Goal: Task Accomplishment & Management: Use online tool/utility

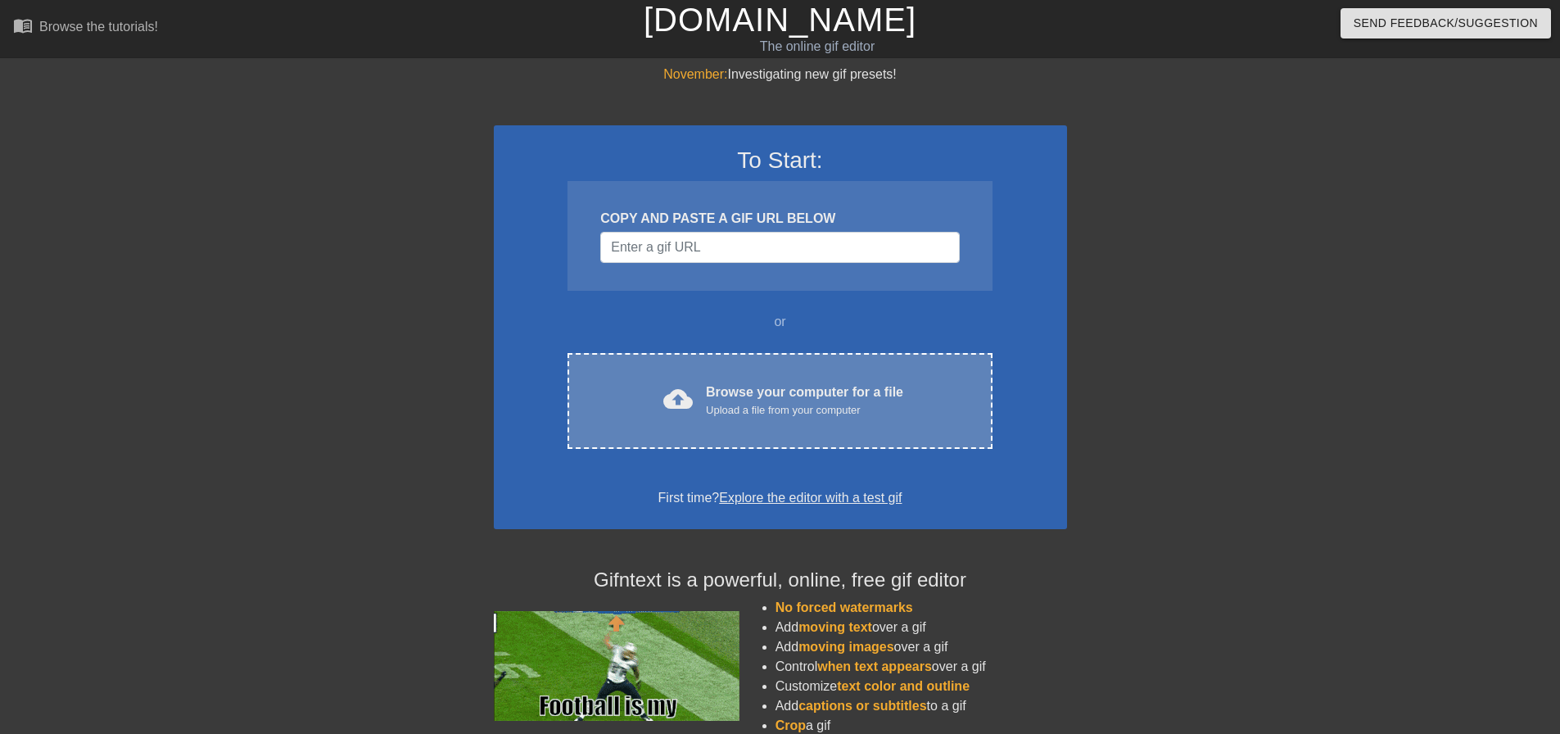
click at [731, 385] on div "Browse your computer for a file Upload a file from your computer" at bounding box center [804, 400] width 197 height 36
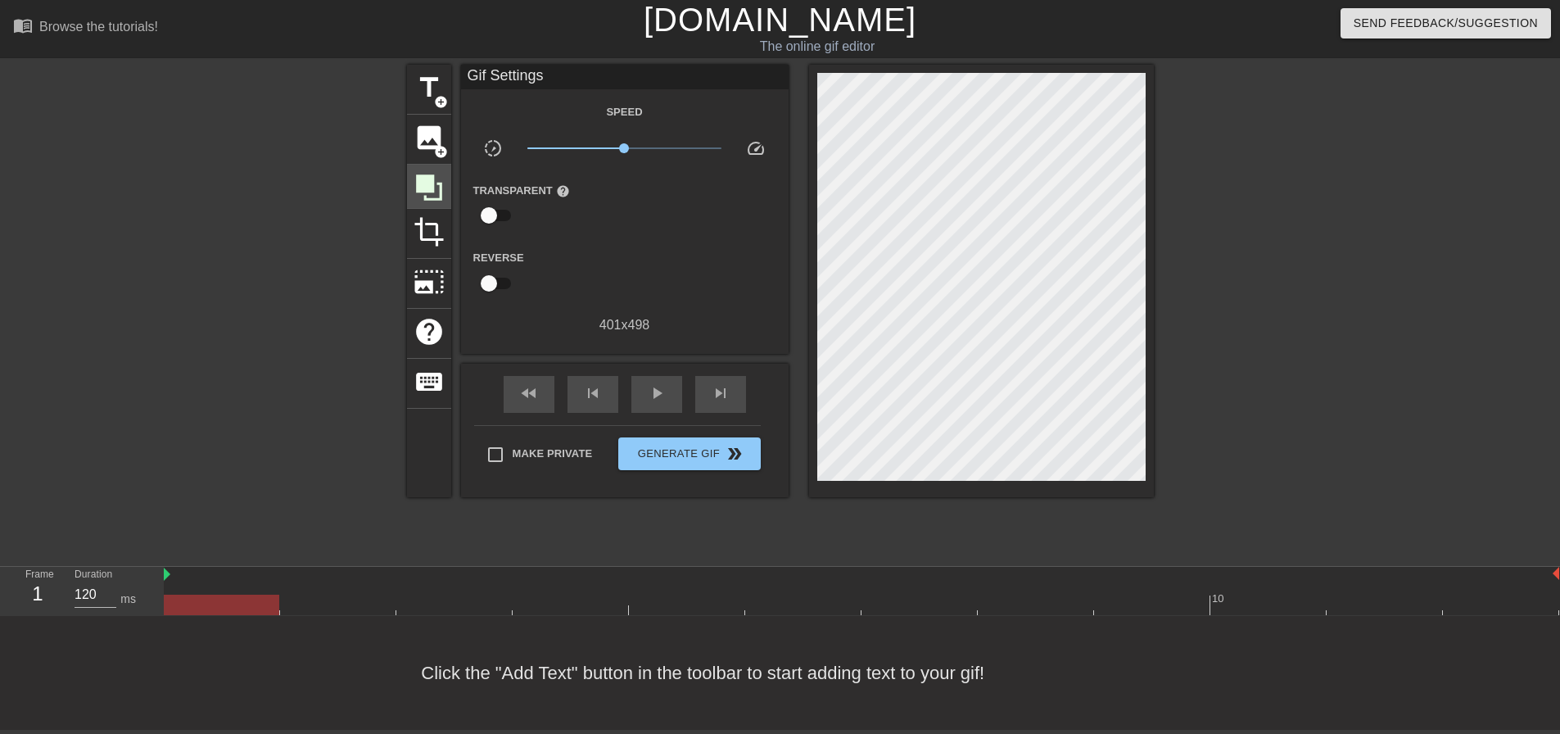
click at [423, 188] on icon at bounding box center [429, 187] width 26 height 26
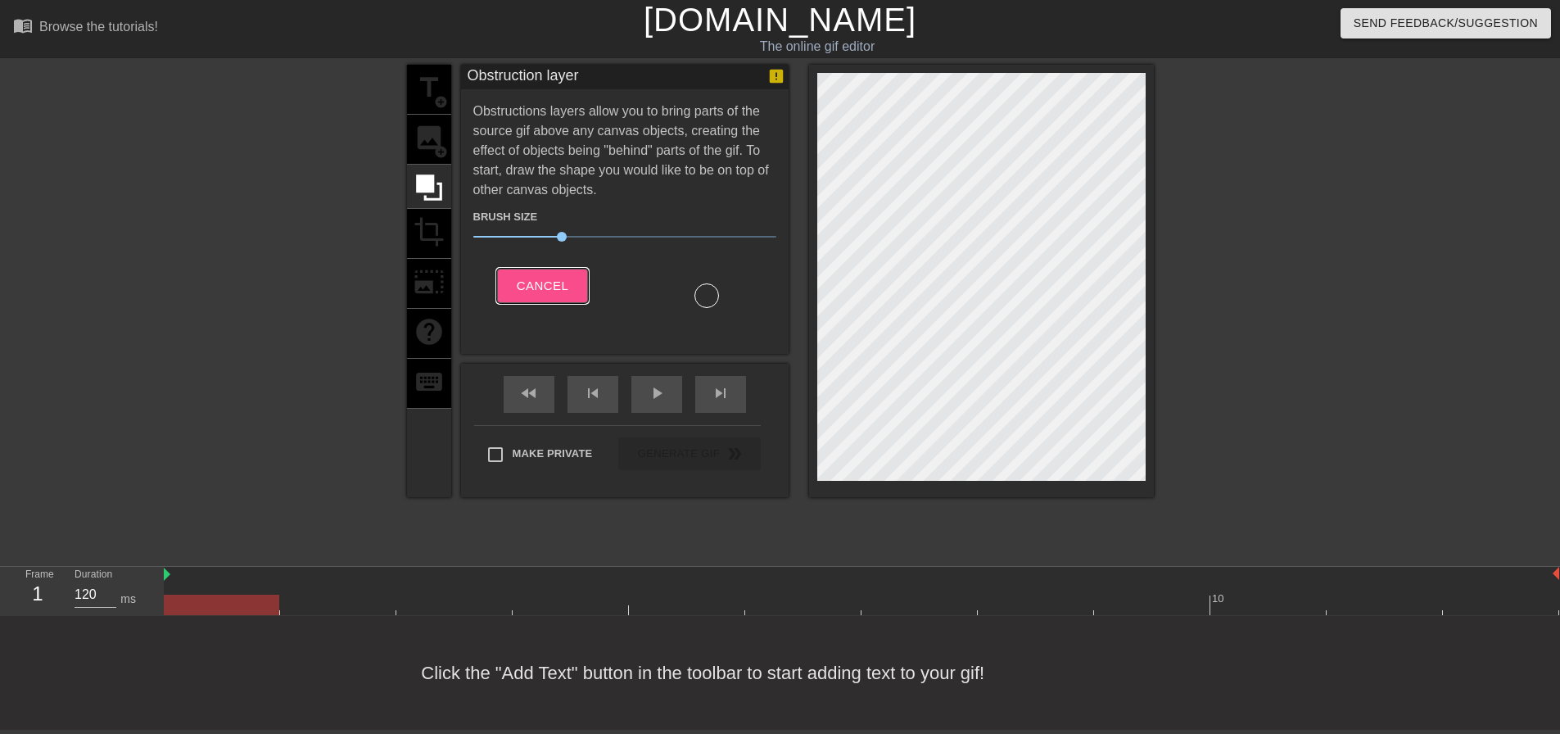
click at [544, 271] on button "Cancel" at bounding box center [542, 286] width 91 height 34
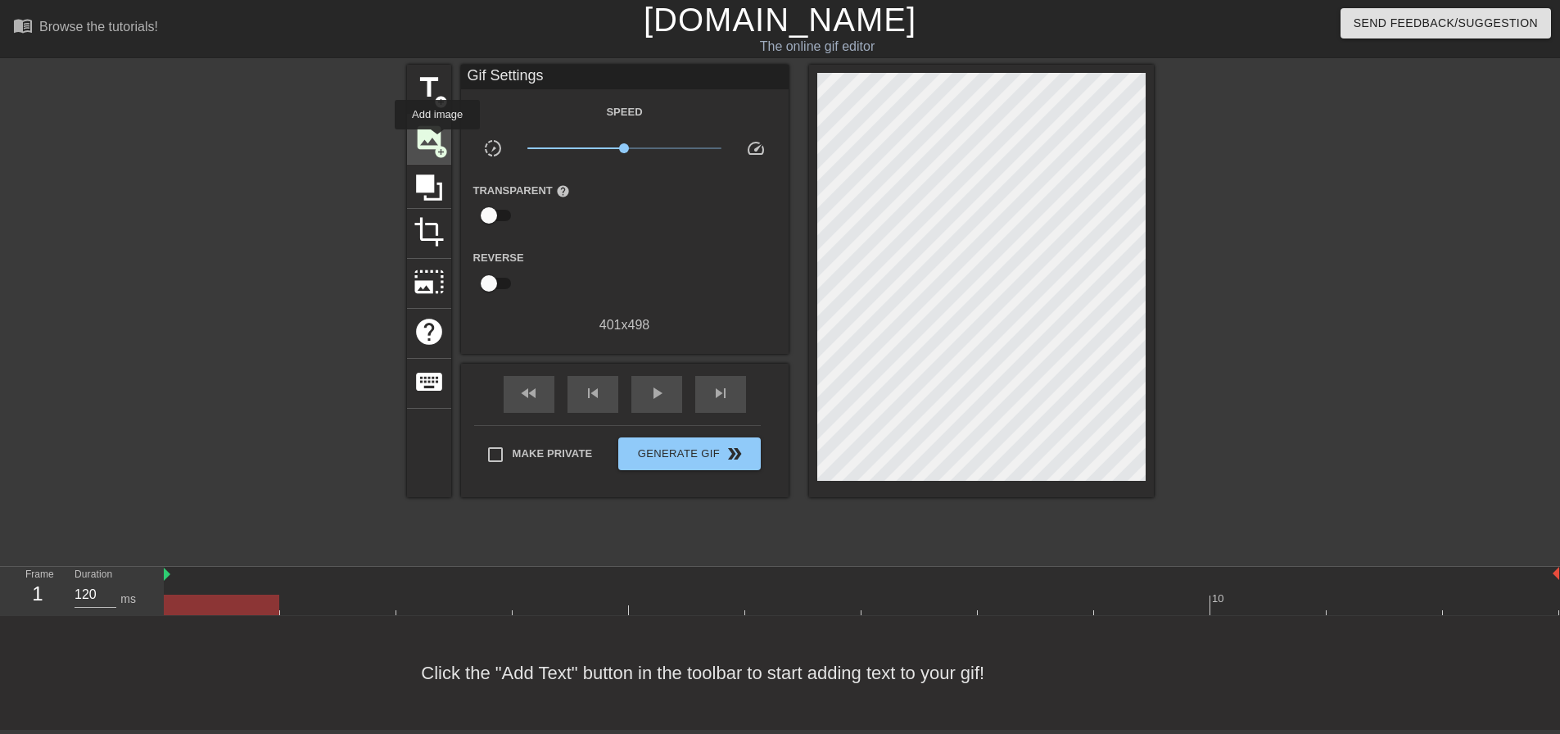
click at [437, 141] on span "image" at bounding box center [429, 137] width 31 height 31
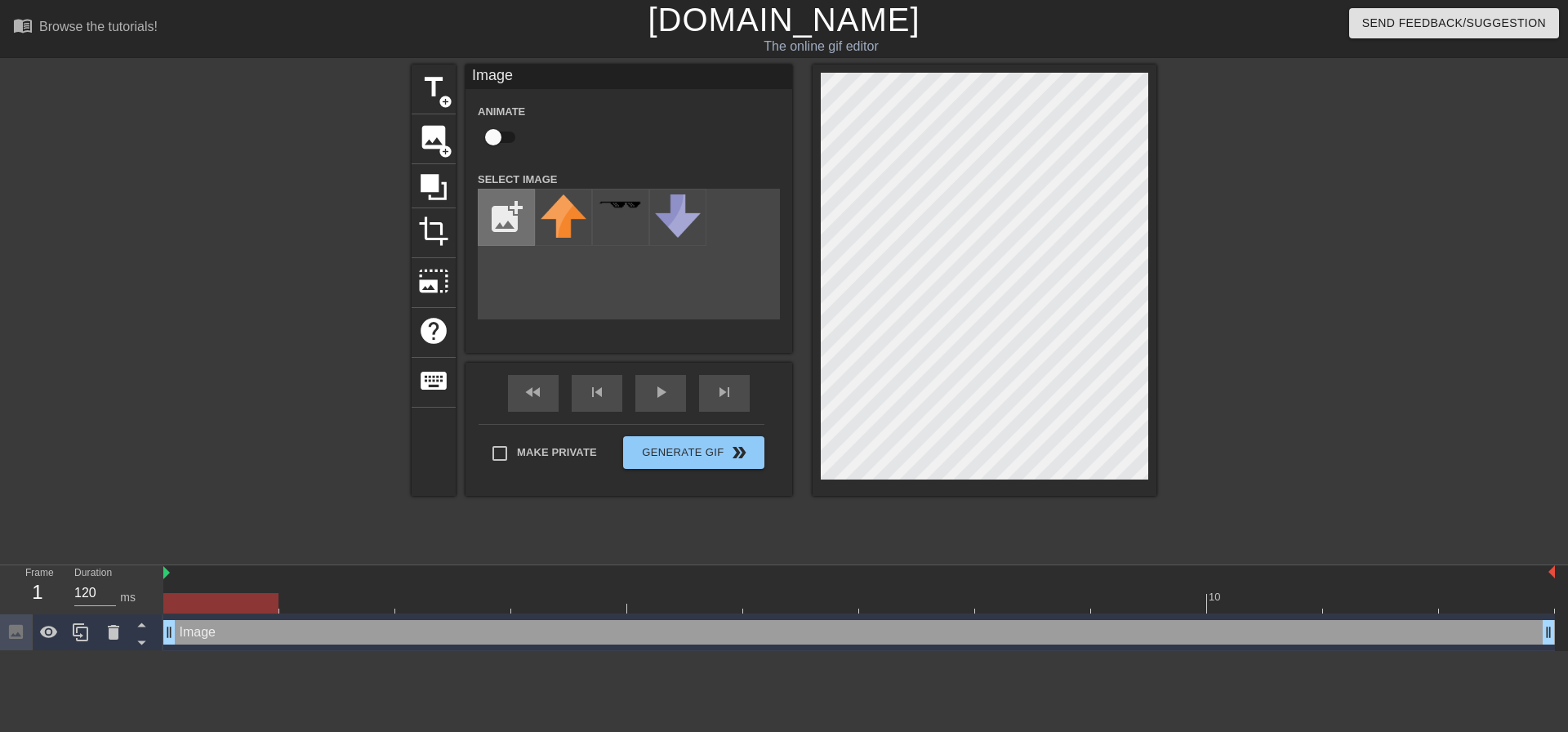
click at [496, 206] on input "file" at bounding box center [507, 217] width 56 height 56
type input "C:\fakepath\universe11.png"
click at [566, 218] on img at bounding box center [564, 217] width 46 height 46
click at [516, 126] on input "checkbox" at bounding box center [493, 137] width 93 height 31
checkbox input "true"
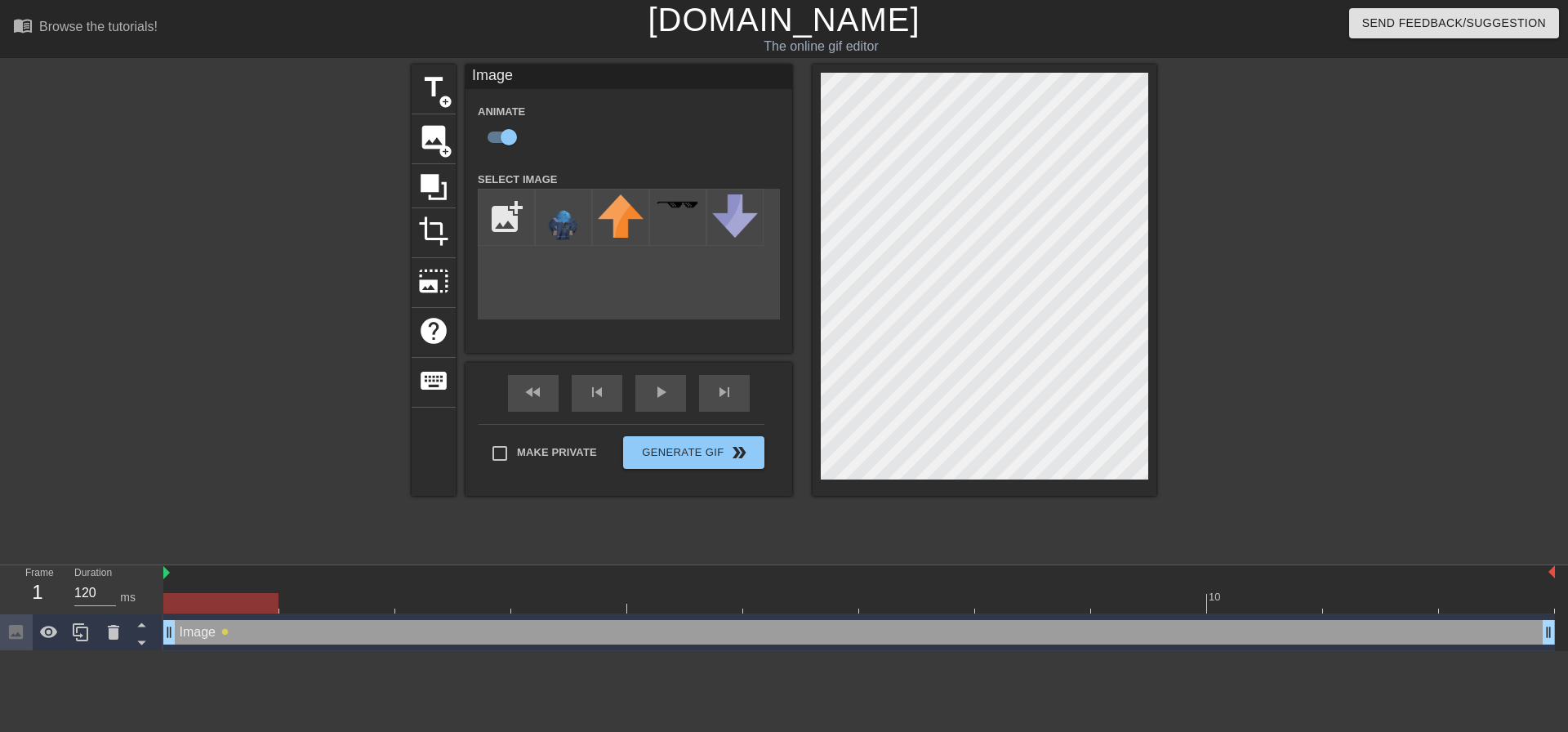
click at [203, 605] on div at bounding box center [220, 603] width 115 height 20
click at [438, 99] on span "title" at bounding box center [433, 87] width 31 height 31
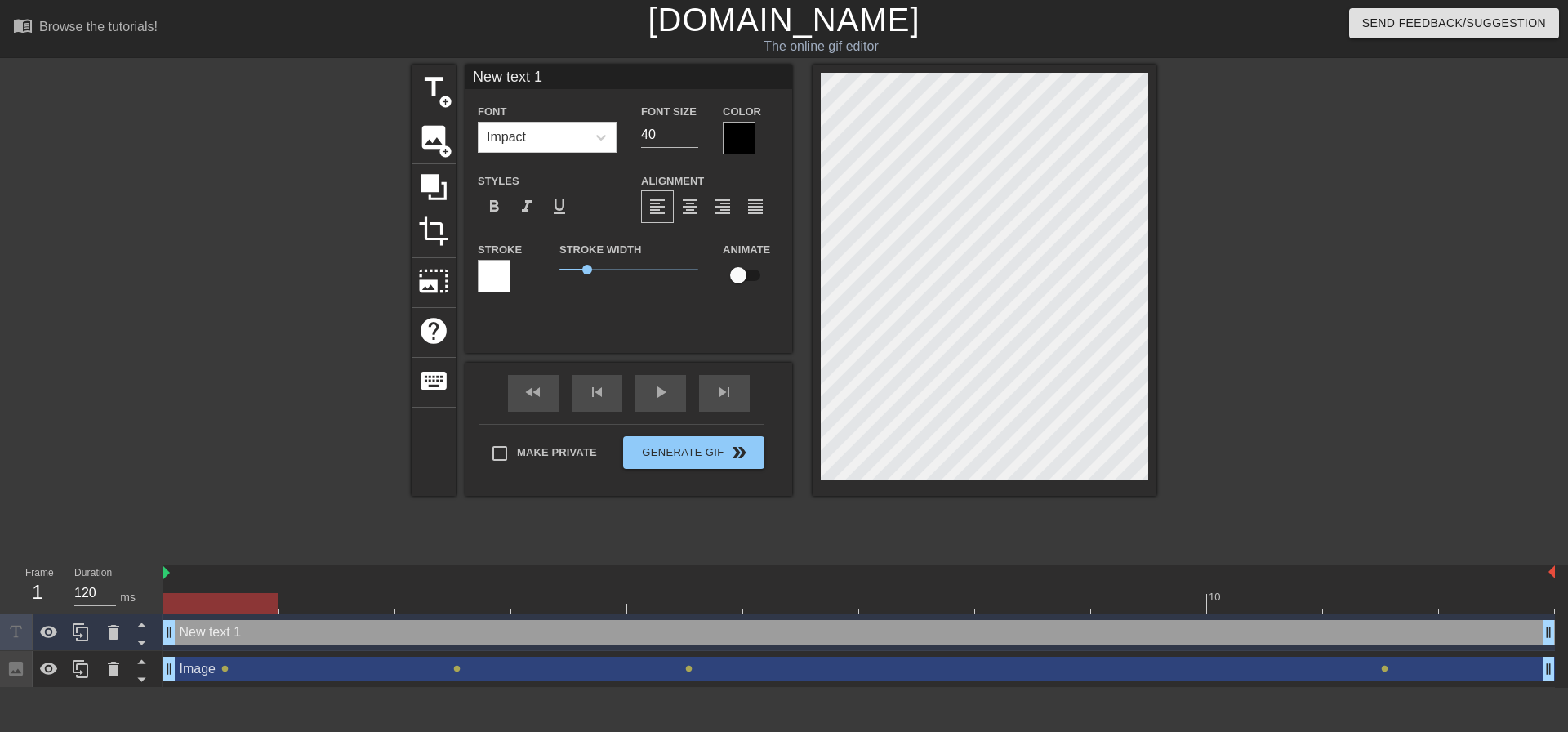
scroll to position [2, 2]
type input "New text"
type textarea "New text"
type input "New text"
type textarea "New text"
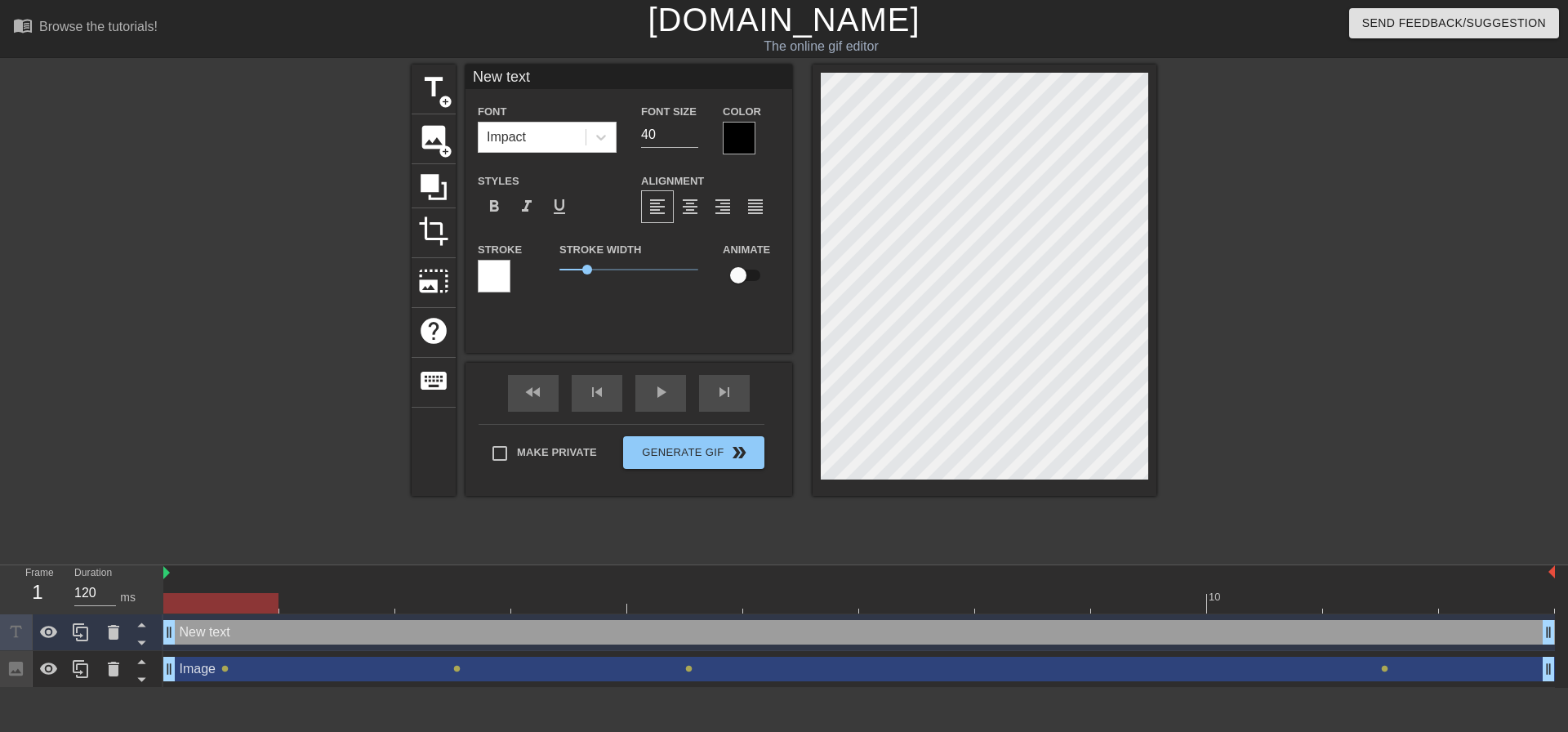
type input "New tex"
type textarea "New tex"
type input "New te"
type textarea "New te"
type input "New t"
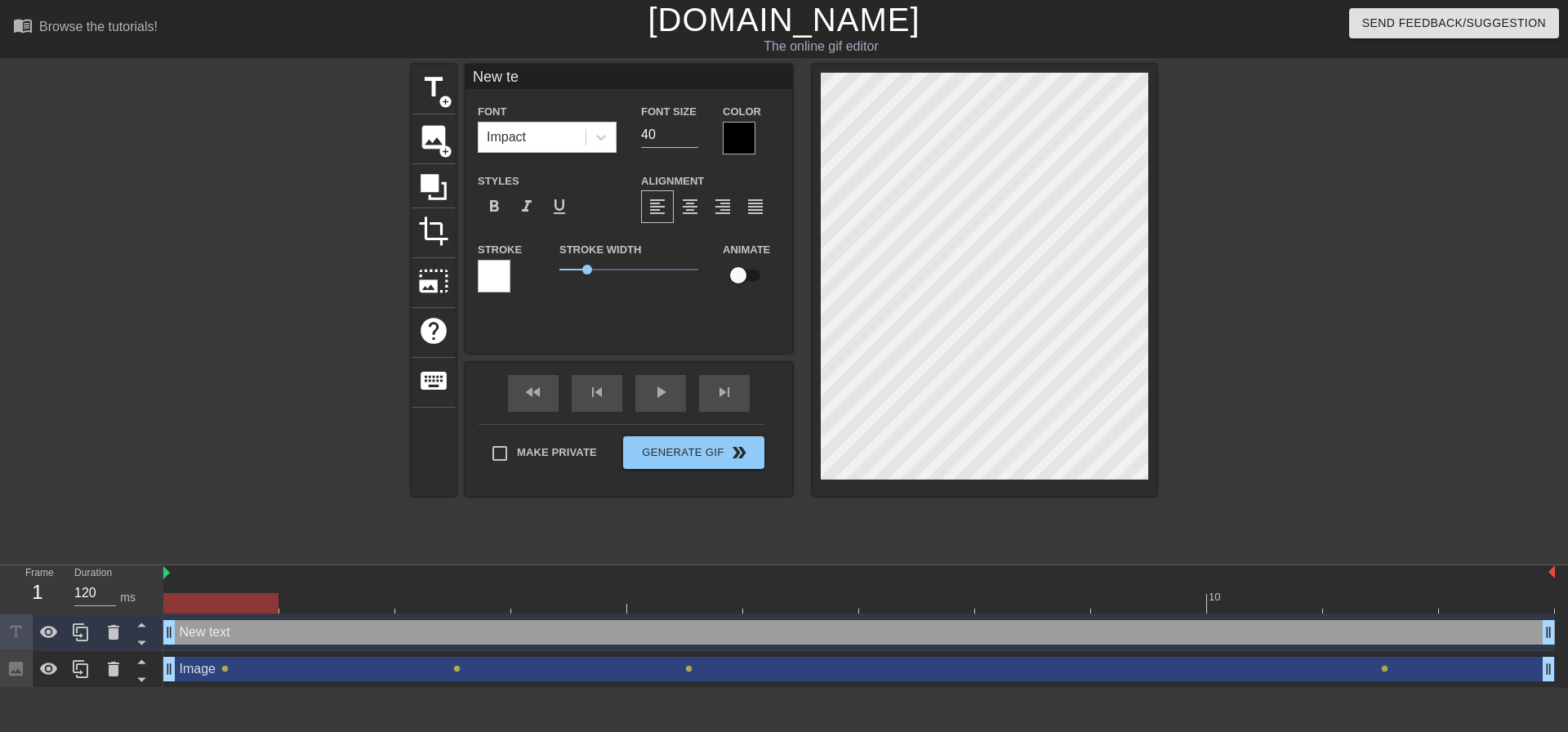
type textarea "New t"
type input "New"
type textarea "New"
type input "New"
type textarea "New"
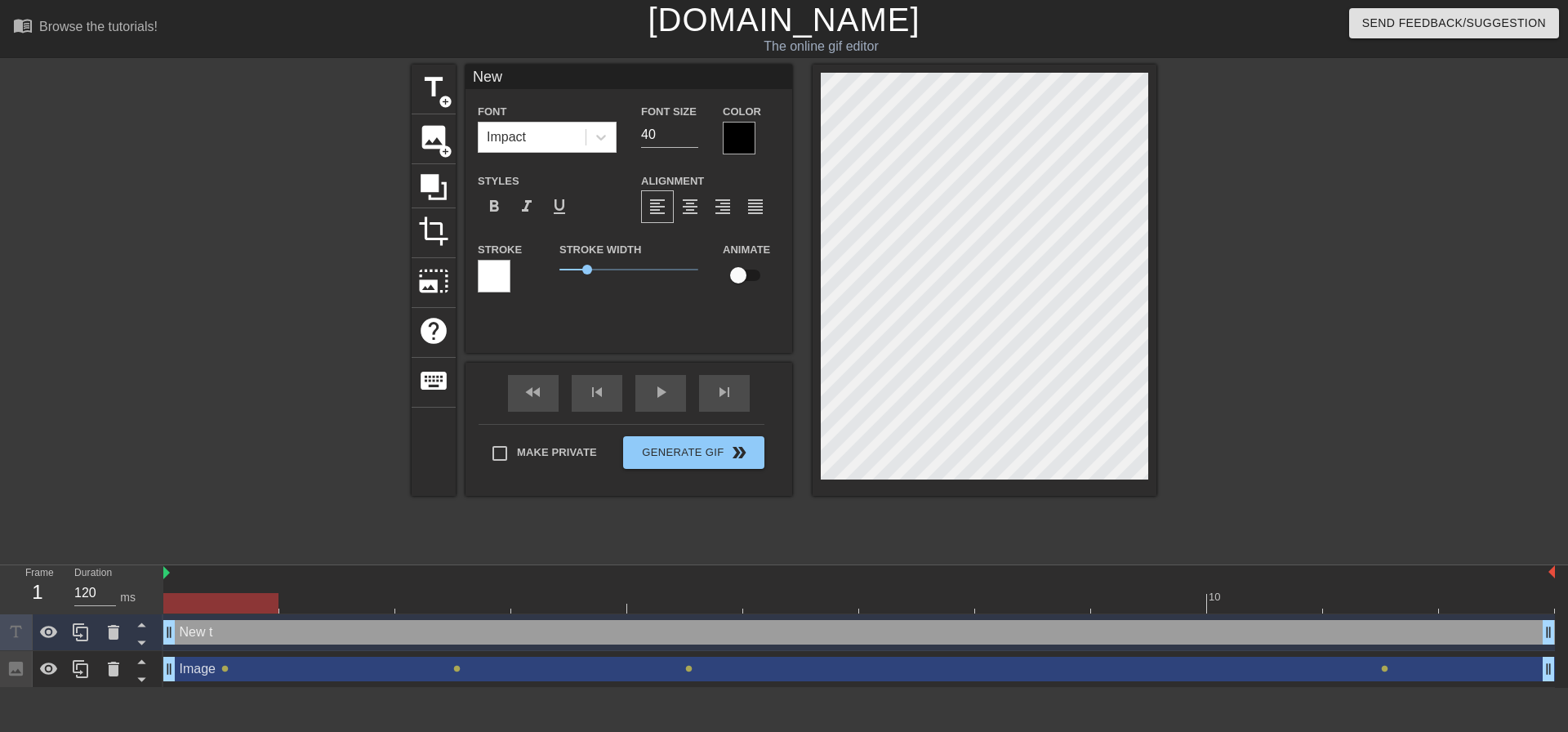
type input "Ne"
type textarea "Ne"
type input "N"
type textarea "N"
type input "A"
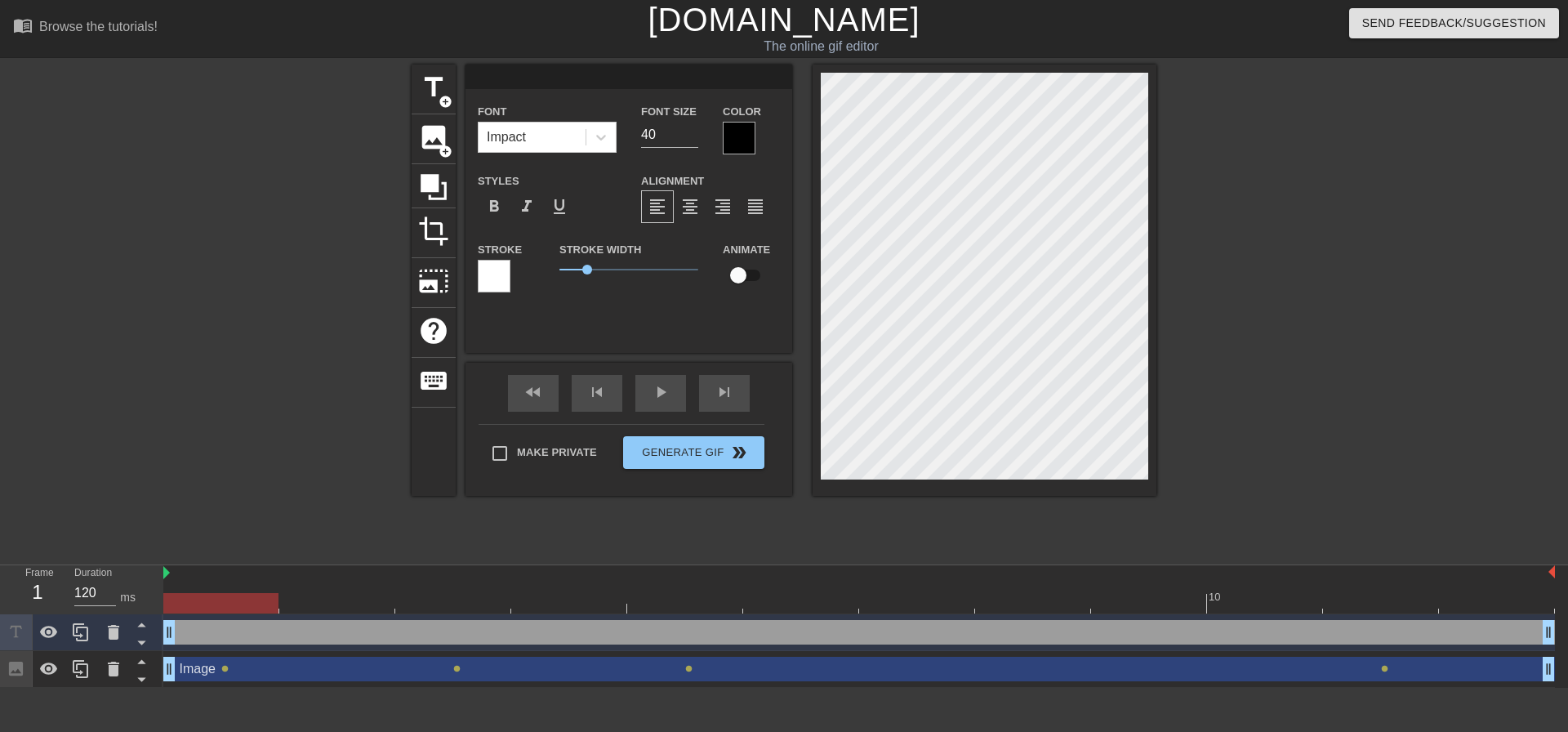
type textarea "A"
type input "AD"
type textarea "AD"
type input "ADC"
type textarea "ADC"
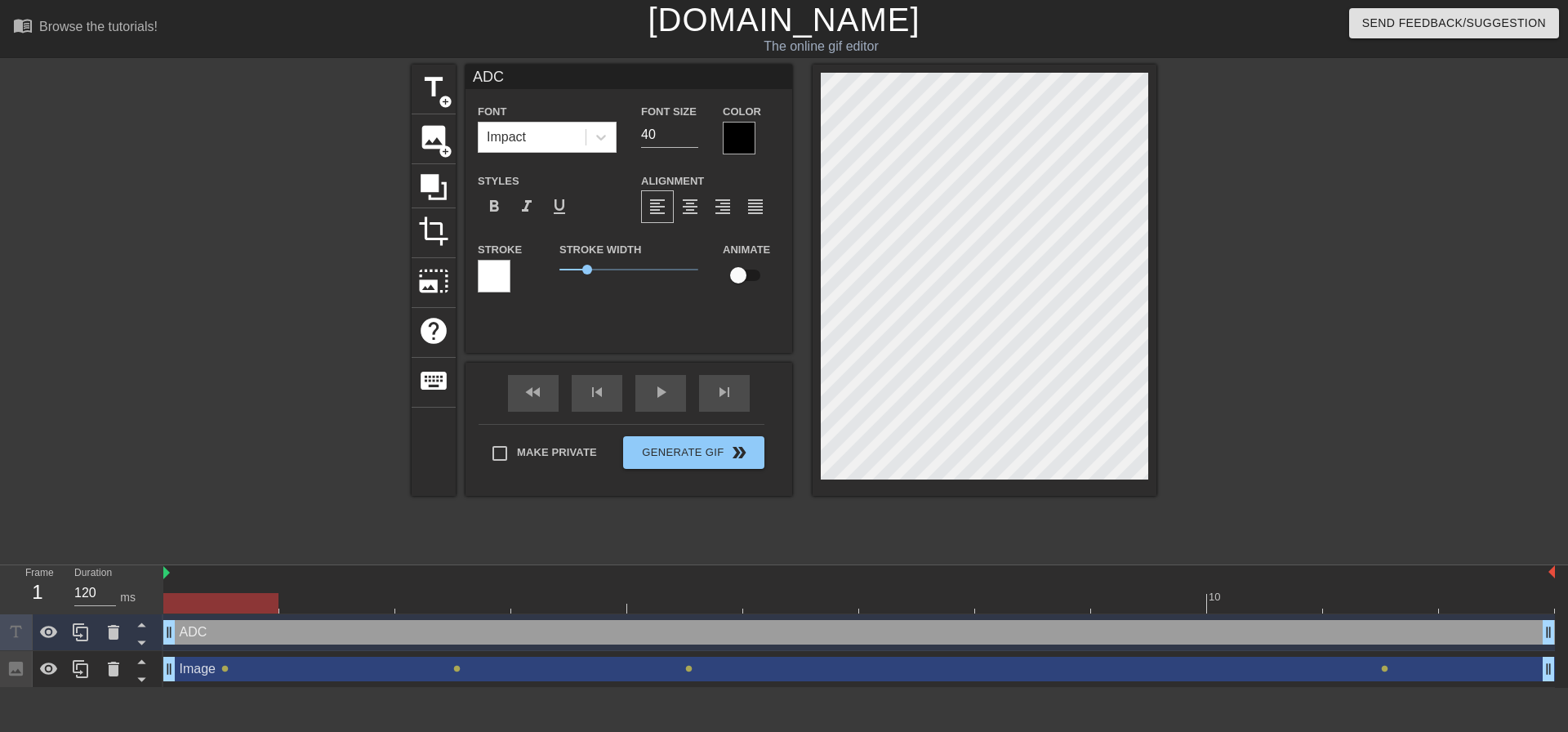
type input "ADC"
type textarea "ADC"
type input "ADC C"
type textarea "ADC C"
type input "ADC"
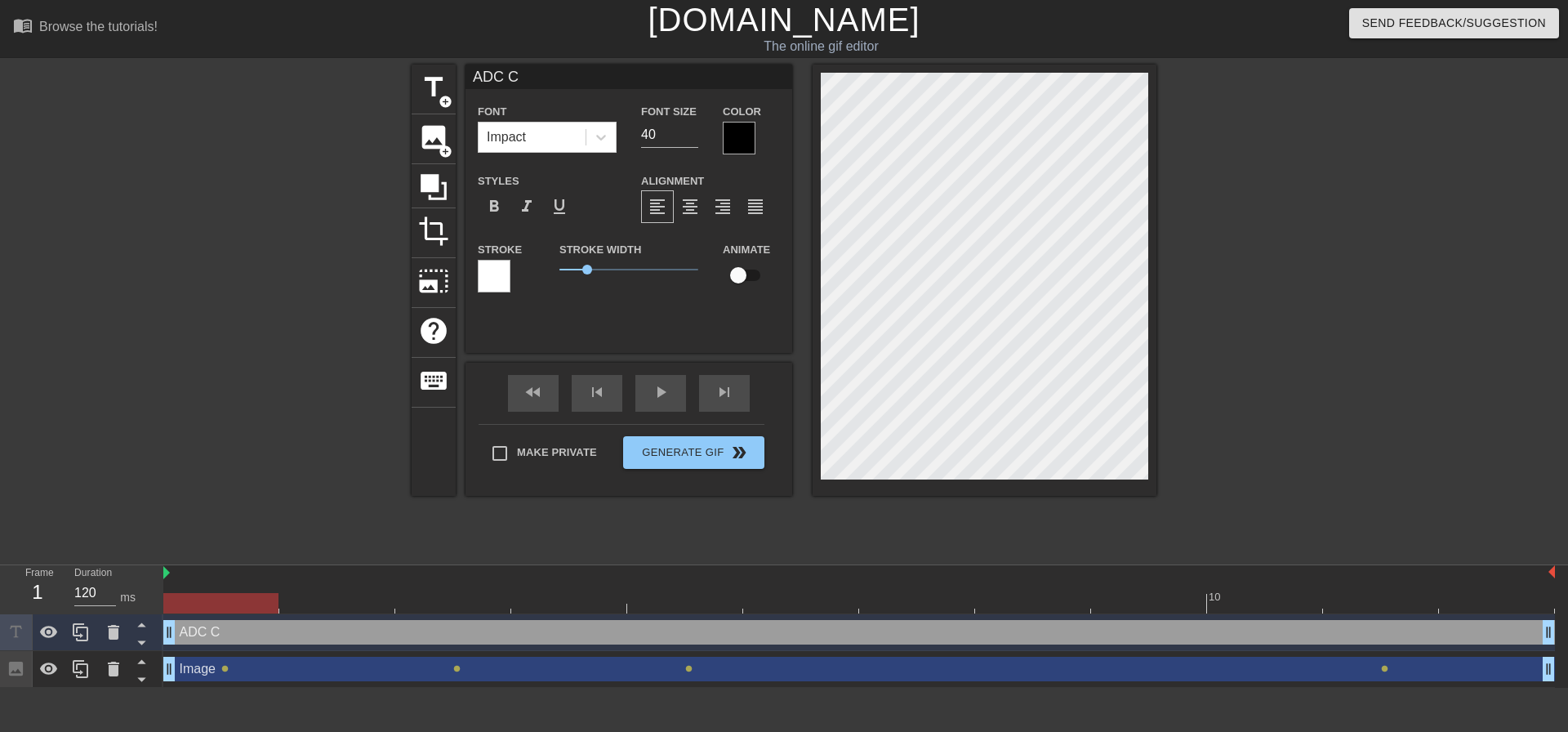
type textarea "ADC"
type input "ADC c"
type textarea "ADC c"
type input "ADC ca"
type textarea "ADC ca"
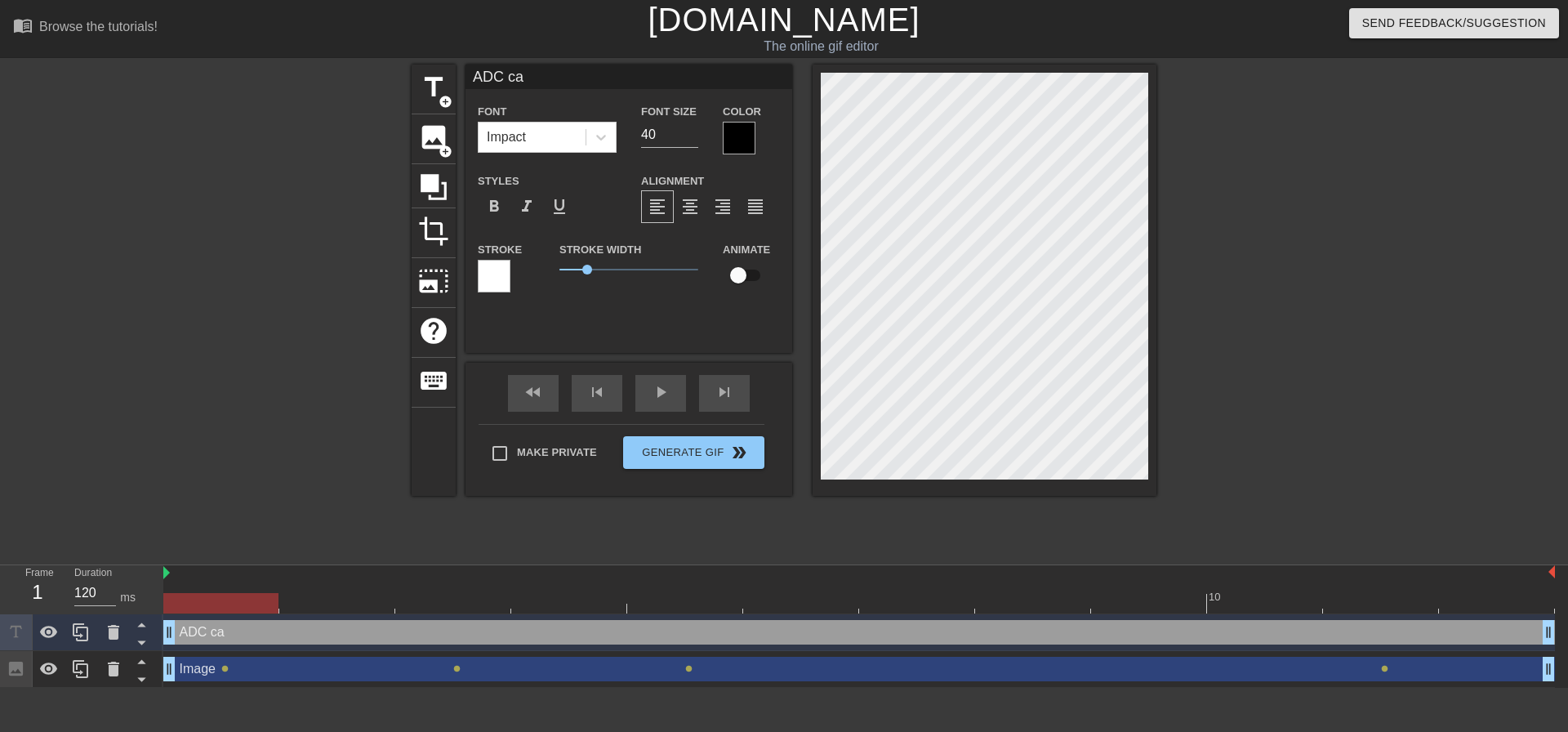
scroll to position [2, 3]
type input "ADC car"
type textarea "ADC car"
type input "ADC [PERSON_NAME]"
type textarea "ADC [PERSON_NAME]"
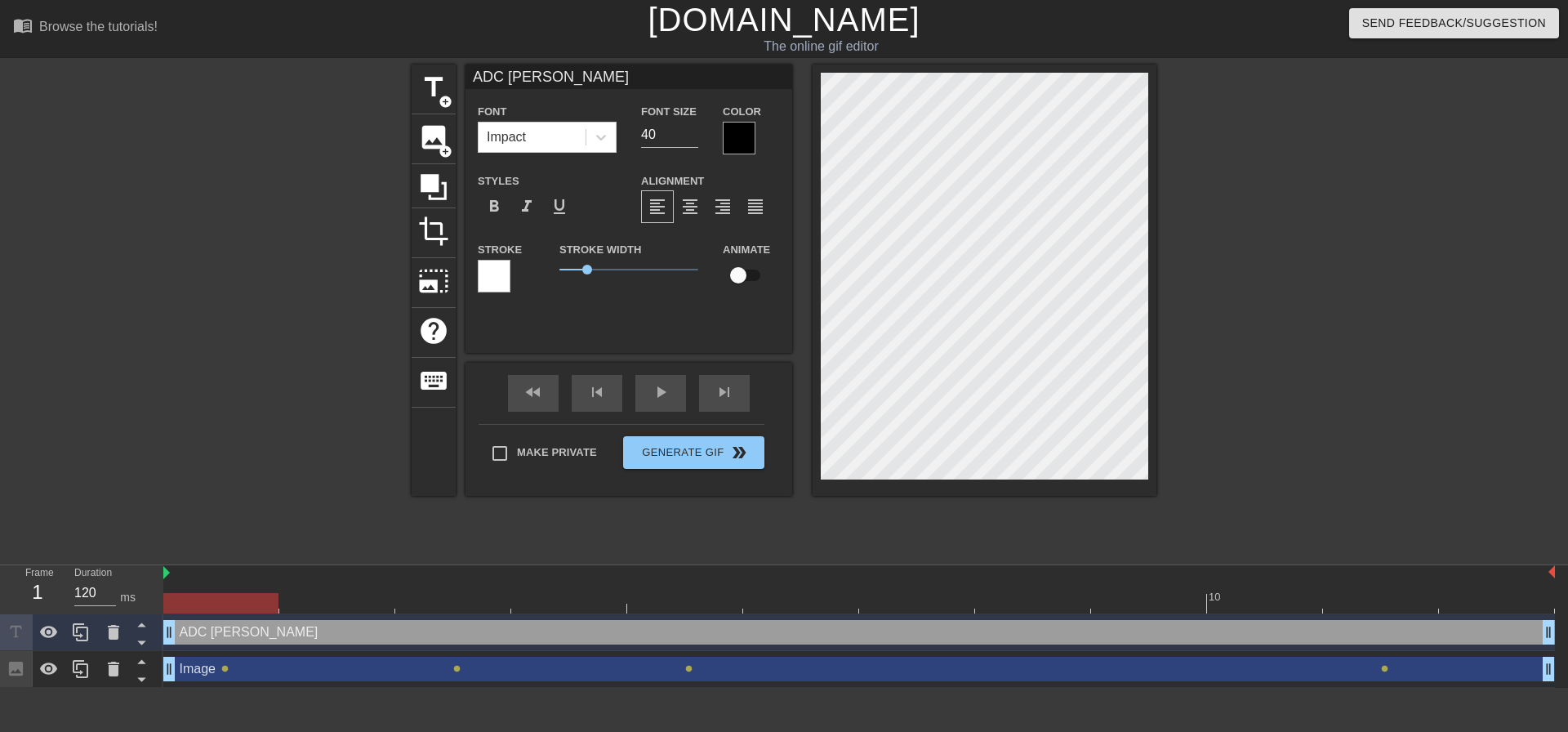
type input "ADC car"
type textarea "ADC car"
type input "ADC ca"
type textarea "ADC ca"
type input "ADC c"
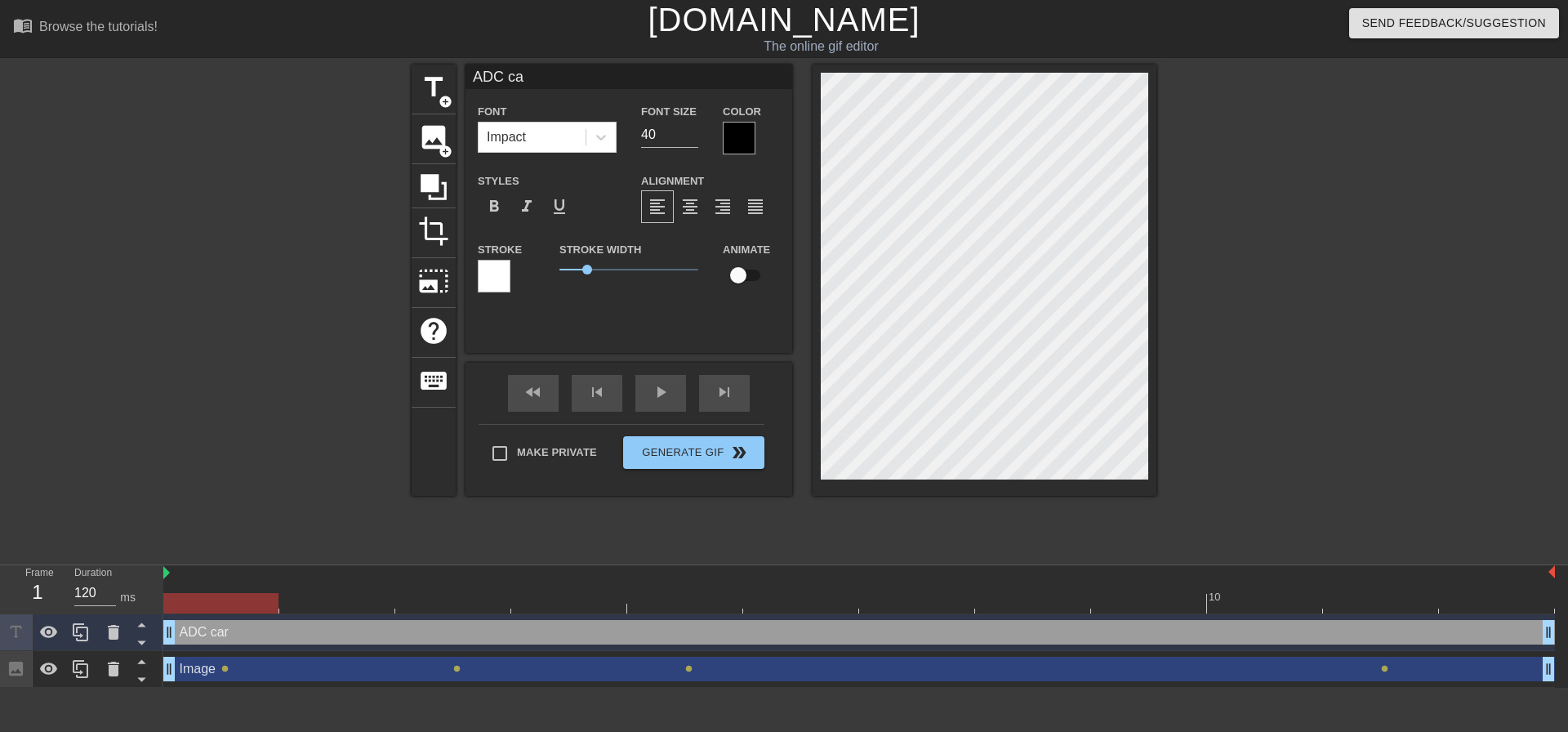
type textarea "ADC c"
type input "ADC"
type textarea "ADC"
type input "ADC"
type textarea "ADC"
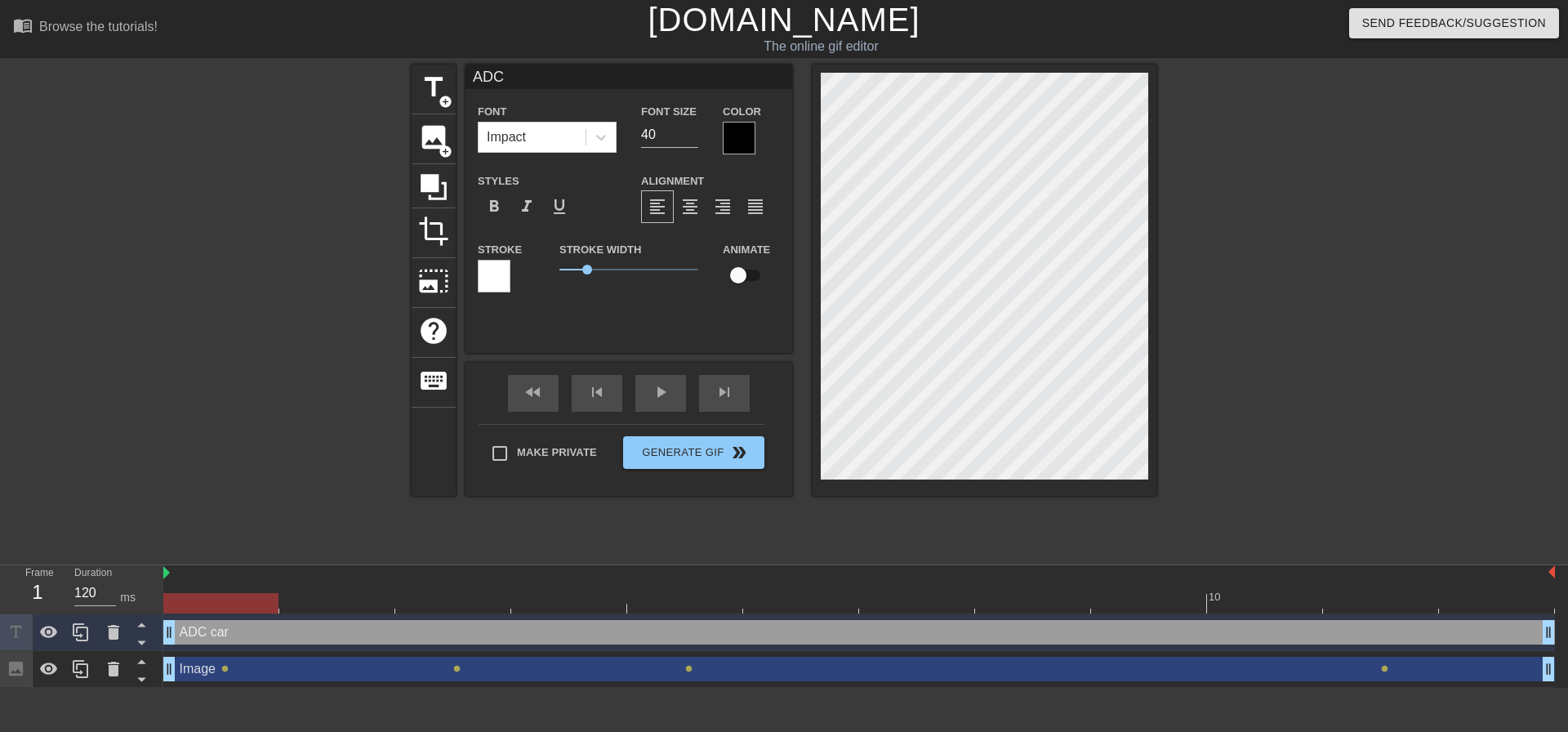
type input "AD"
type textarea "AD"
type input "A"
type textarea "A"
paste textarea "hard carried by adc"
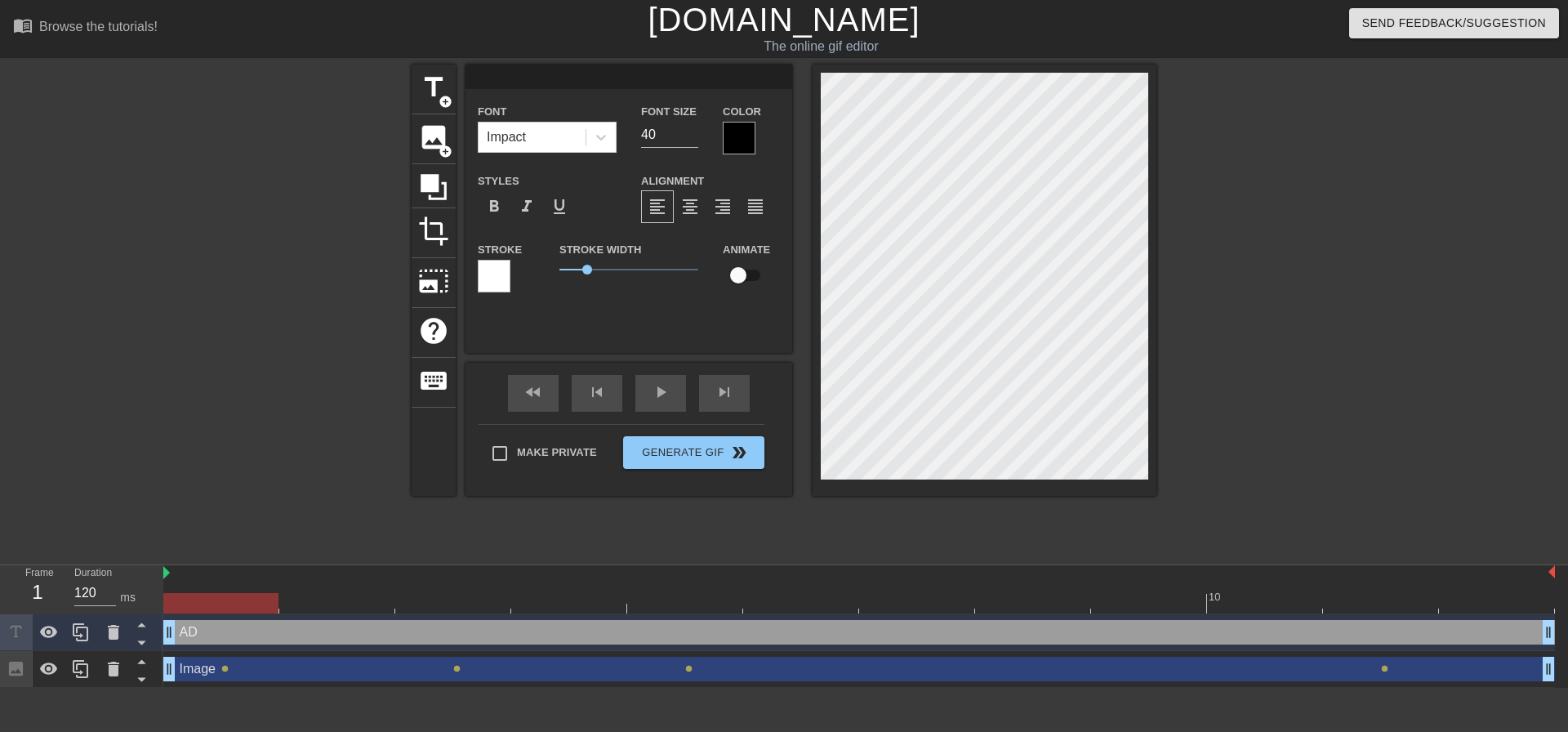
type input "hard carried by adc"
type textarea "hard carried by adc"
type input "hard carried by ad"
type textarea "hard carried by ad"
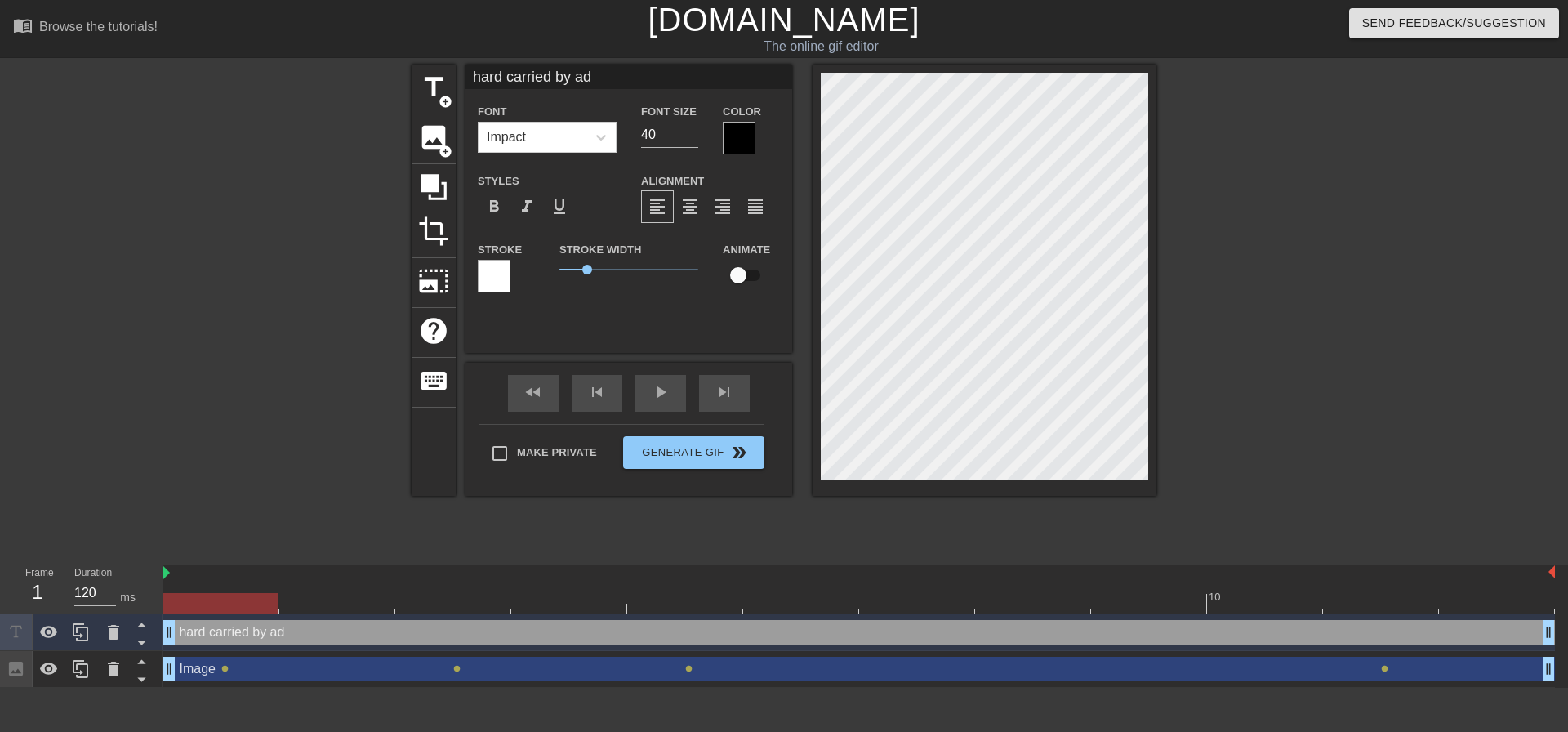
type input "hard carried by a"
type textarea "hard carried by a"
type input "hard carried by"
type textarea "hard carried by"
type input "hard carried by A"
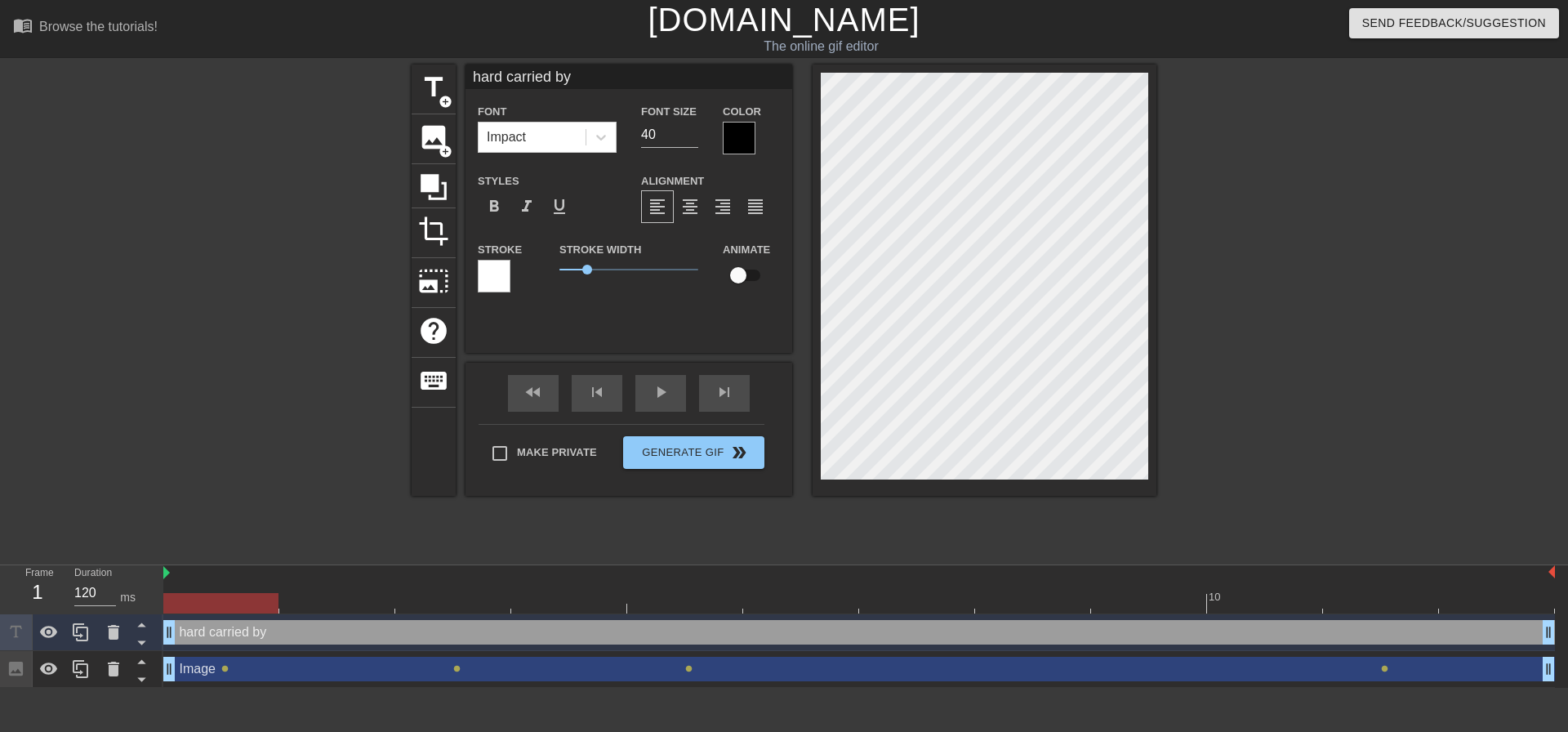
type textarea "hard carried by A"
type input "hard carried by AD"
type textarea "hard carried by AD"
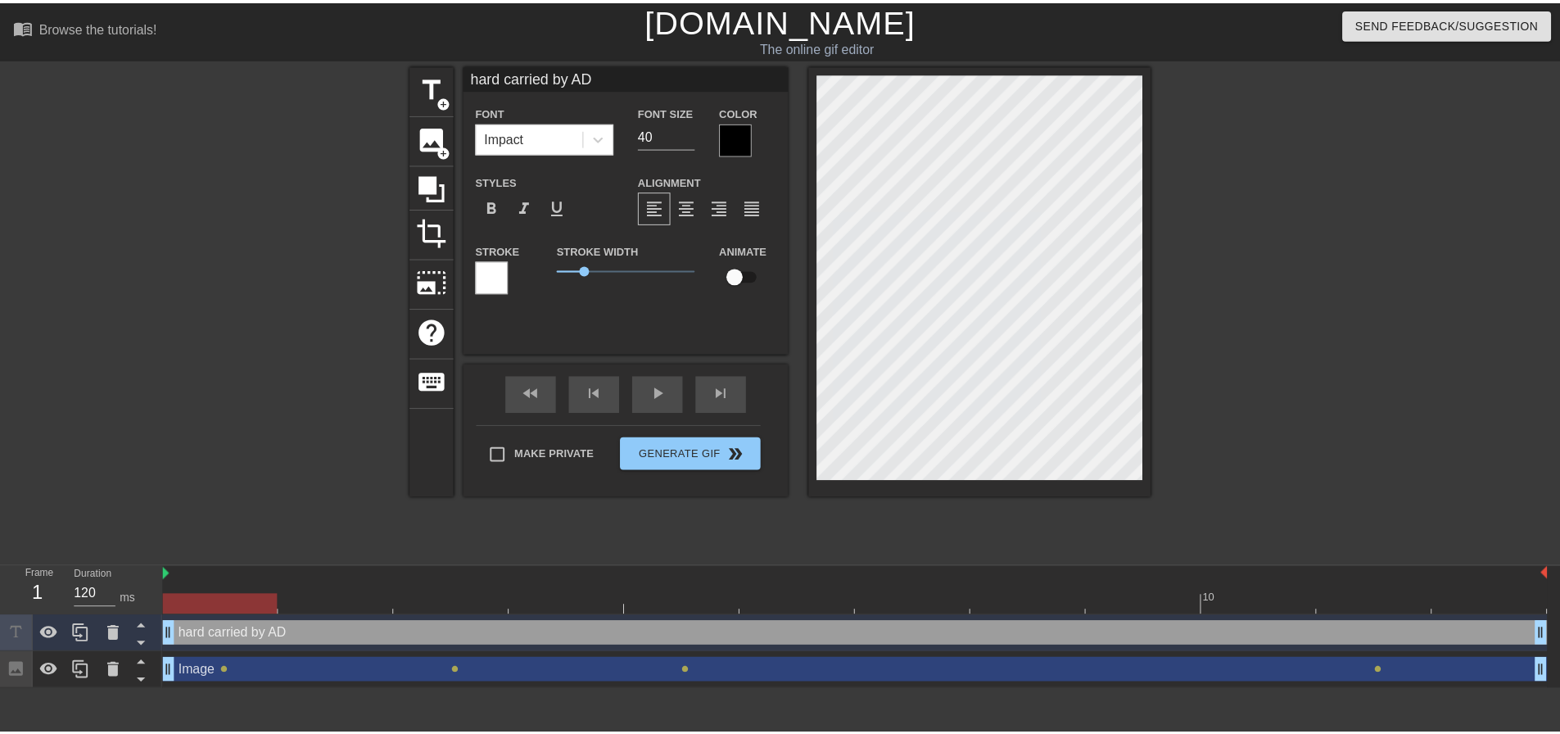
scroll to position [1, 7]
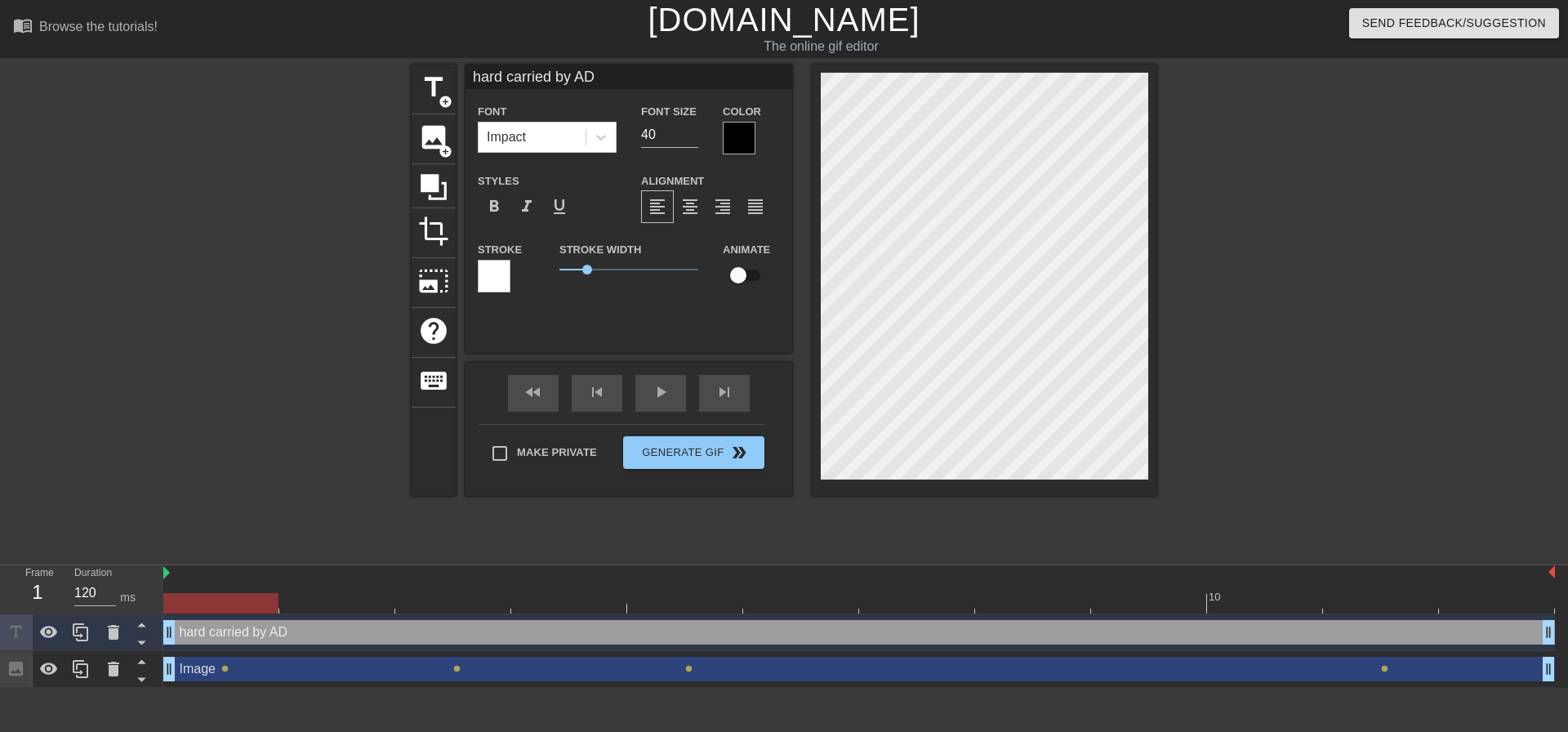
type input "hard carried by ADC"
type textarea "hard carried by ADC"
click at [742, 136] on div at bounding box center [739, 138] width 33 height 33
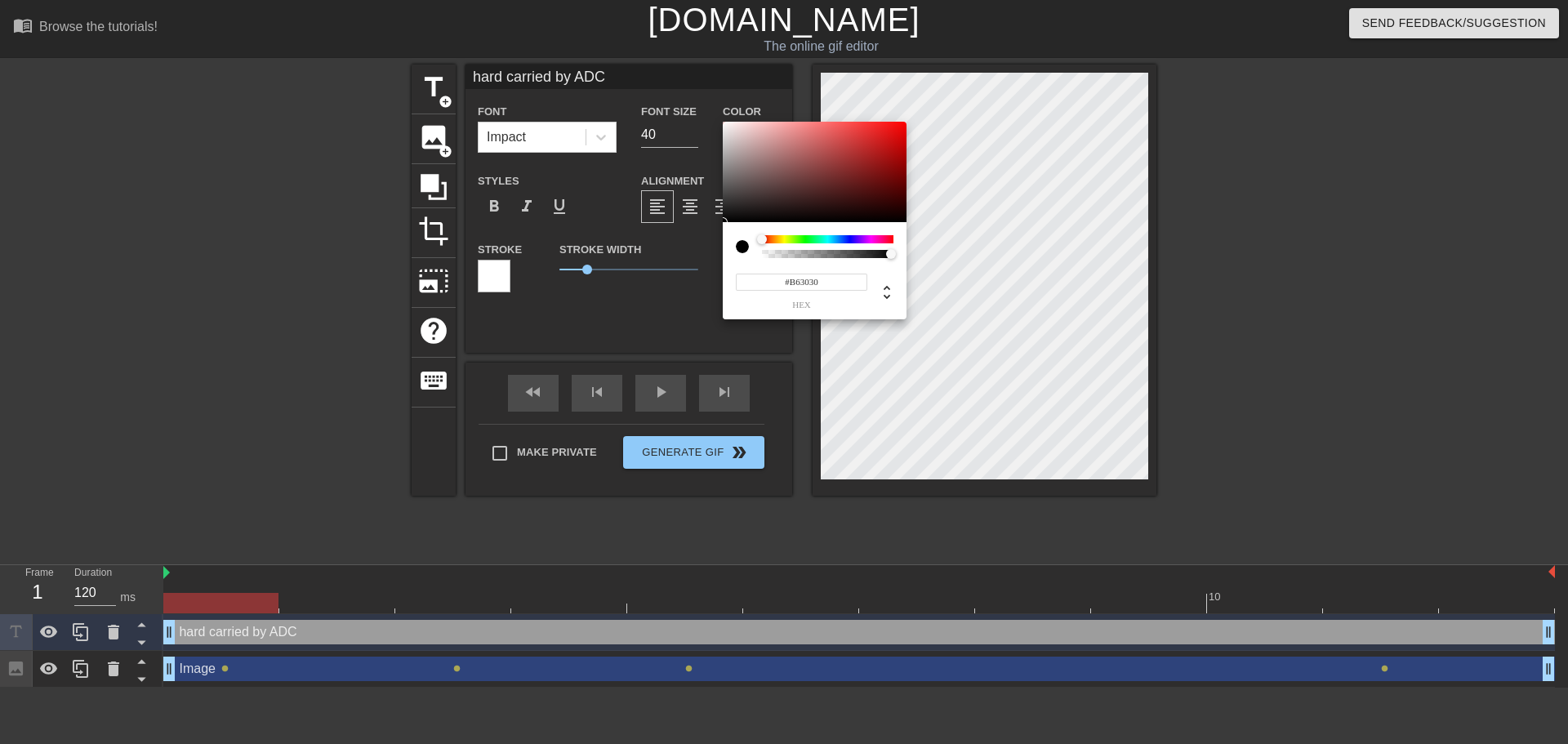
click at [859, 151] on div at bounding box center [815, 173] width 184 height 102
drag, startPoint x: 860, startPoint y: 156, endPoint x: 884, endPoint y: 136, distance: 31.2
click at [884, 136] on div at bounding box center [889, 141] width 10 height 10
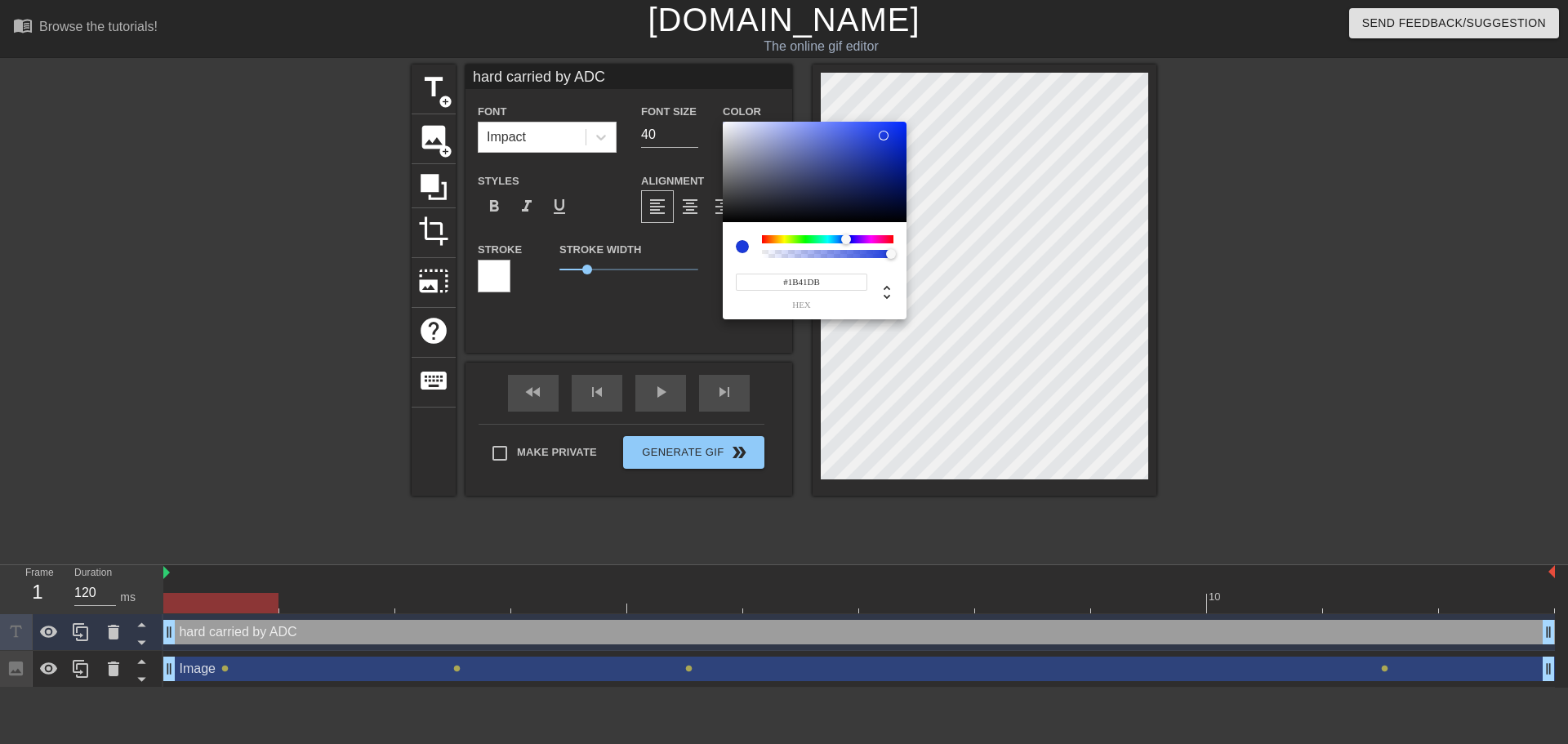
click at [846, 237] on div at bounding box center [828, 239] width 132 height 8
type input "#1441F0"
click at [892, 128] on div at bounding box center [892, 128] width 10 height 10
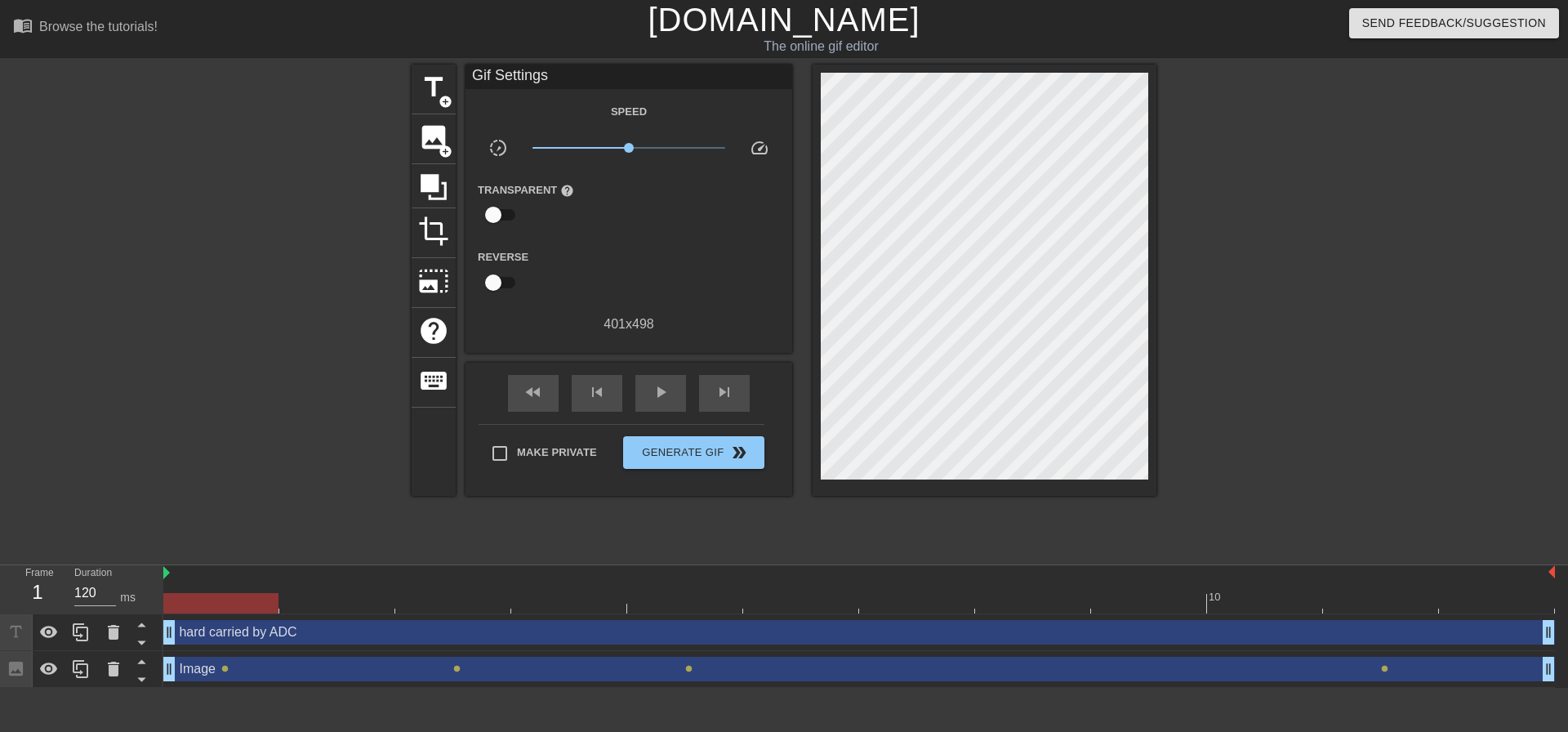
click at [1259, 415] on div at bounding box center [1299, 309] width 245 height 490
click at [436, 145] on span "image" at bounding box center [433, 137] width 31 height 31
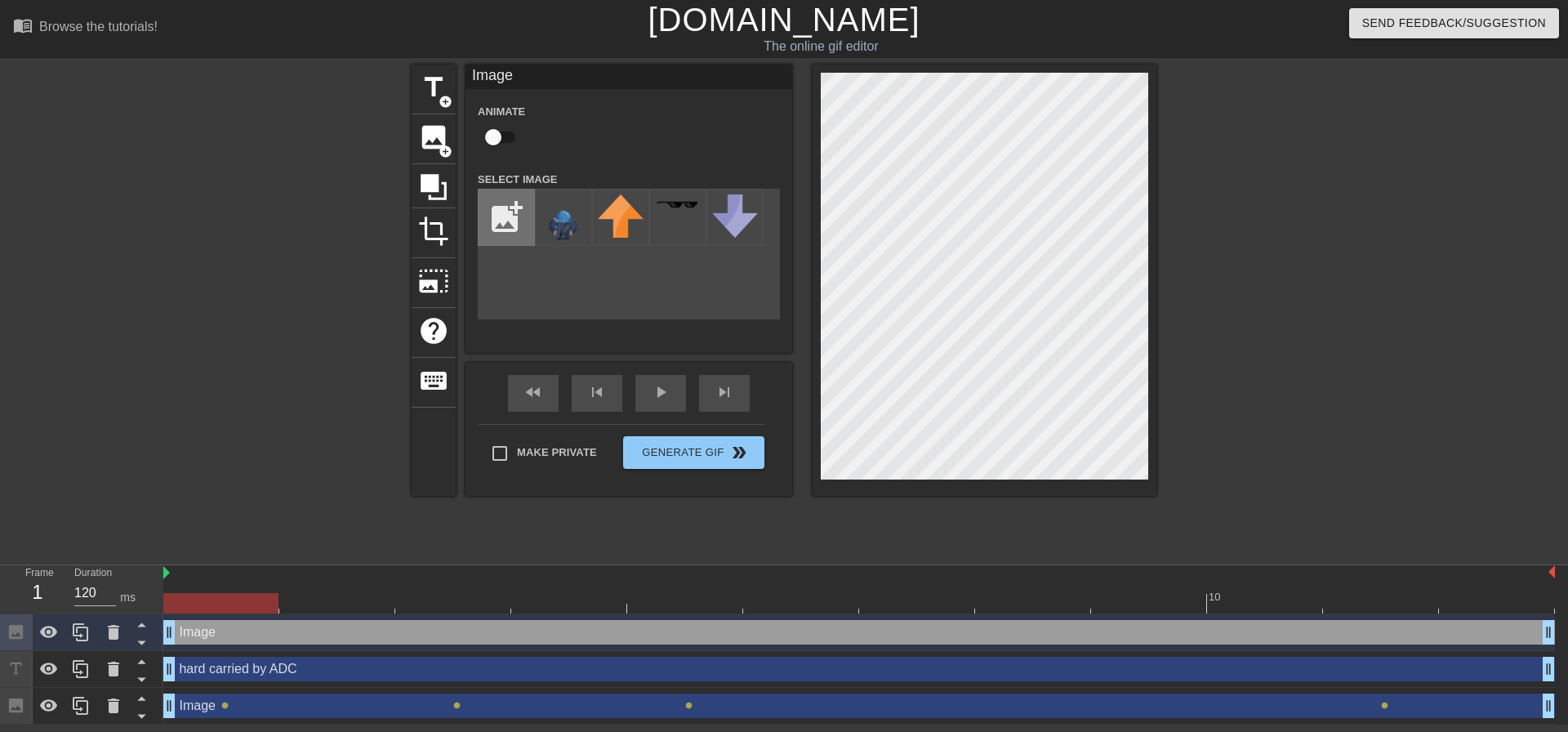
click at [520, 199] on input "file" at bounding box center [507, 217] width 56 height 56
type input "C:\fakepath\noFilt1212er.png"
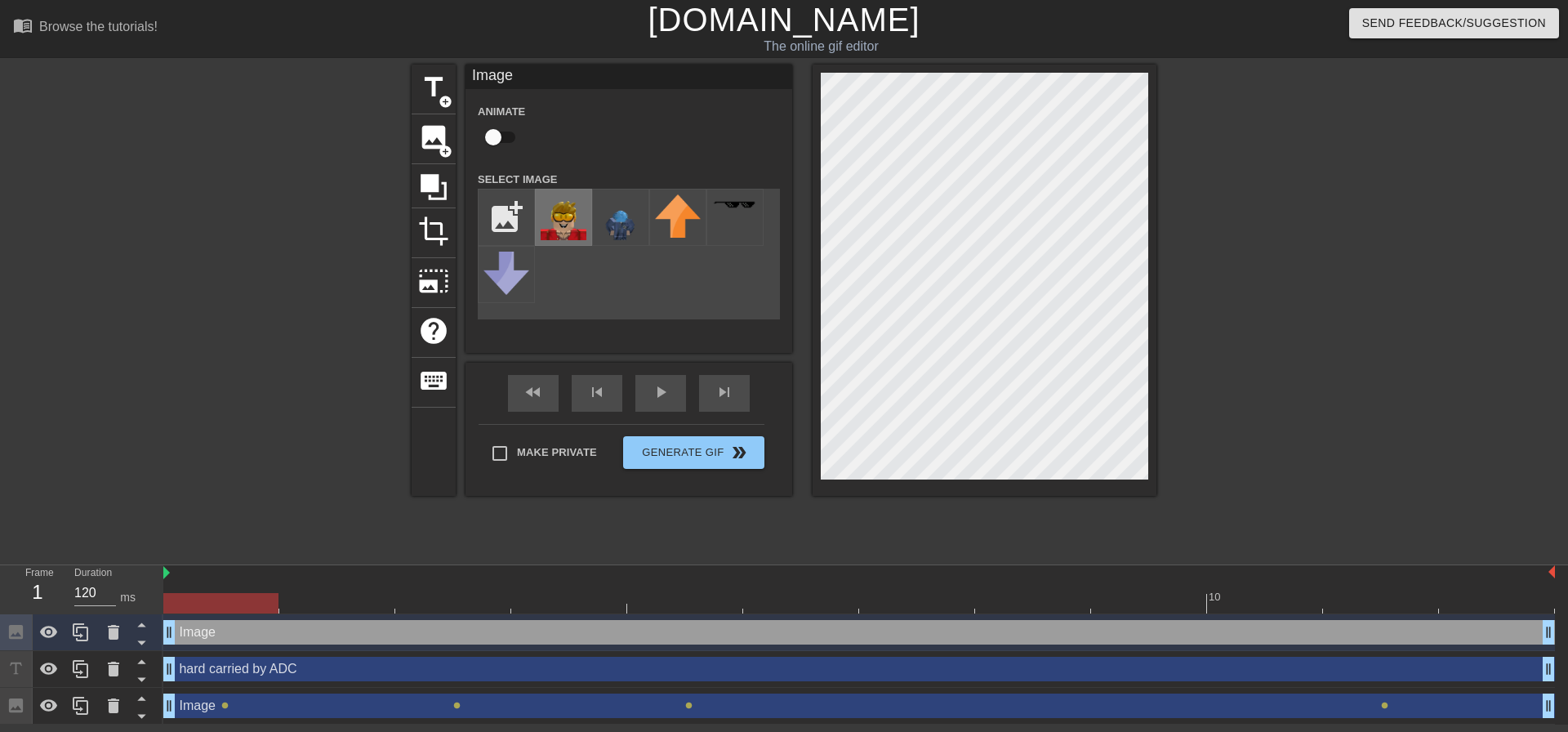
click at [559, 218] on img at bounding box center [564, 217] width 46 height 46
click at [500, 134] on input "checkbox" at bounding box center [493, 137] width 93 height 31
checkbox input "true"
click at [255, 610] on div at bounding box center [220, 603] width 115 height 20
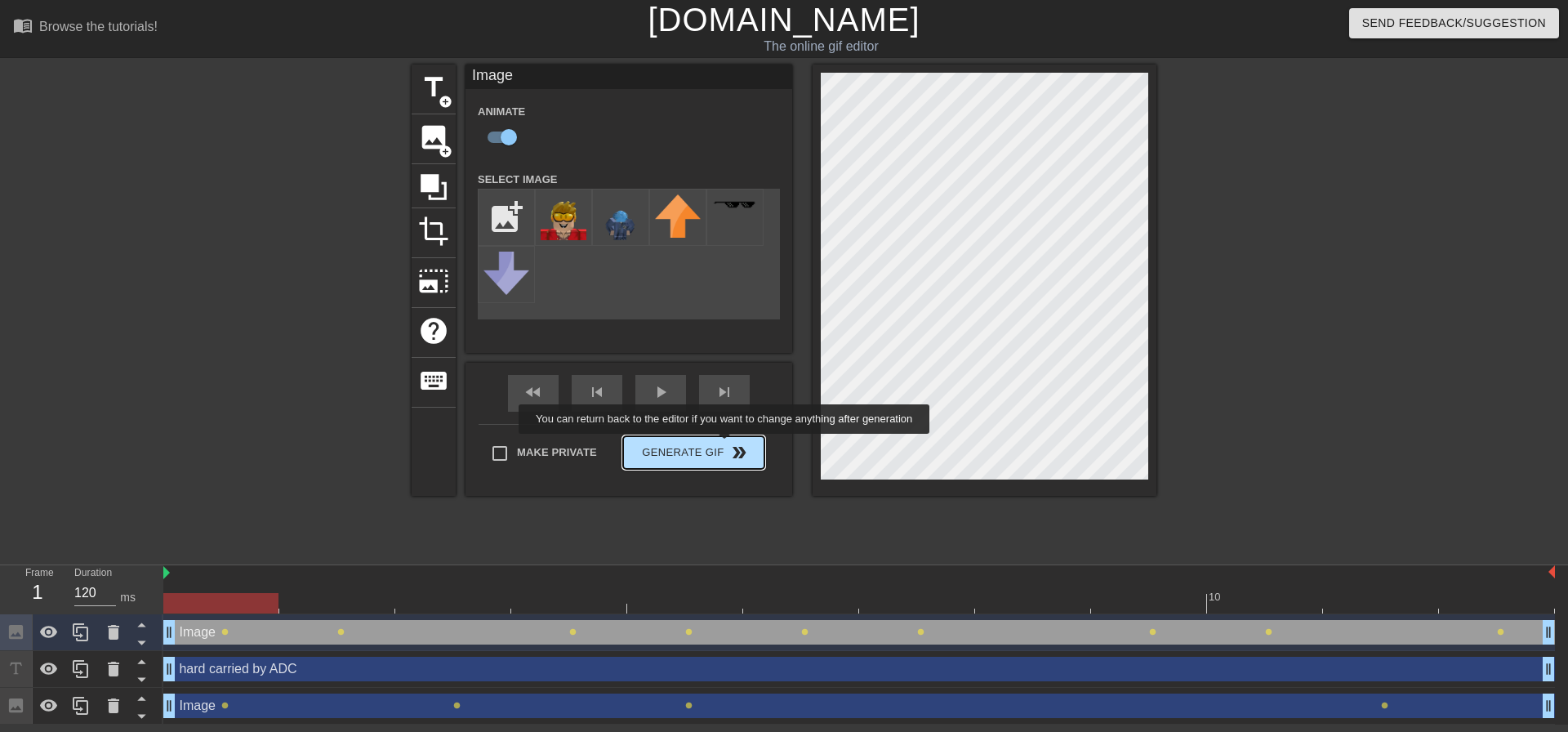
click at [693, 443] on span "Generate Gif double_arrow" at bounding box center [693, 453] width 129 height 20
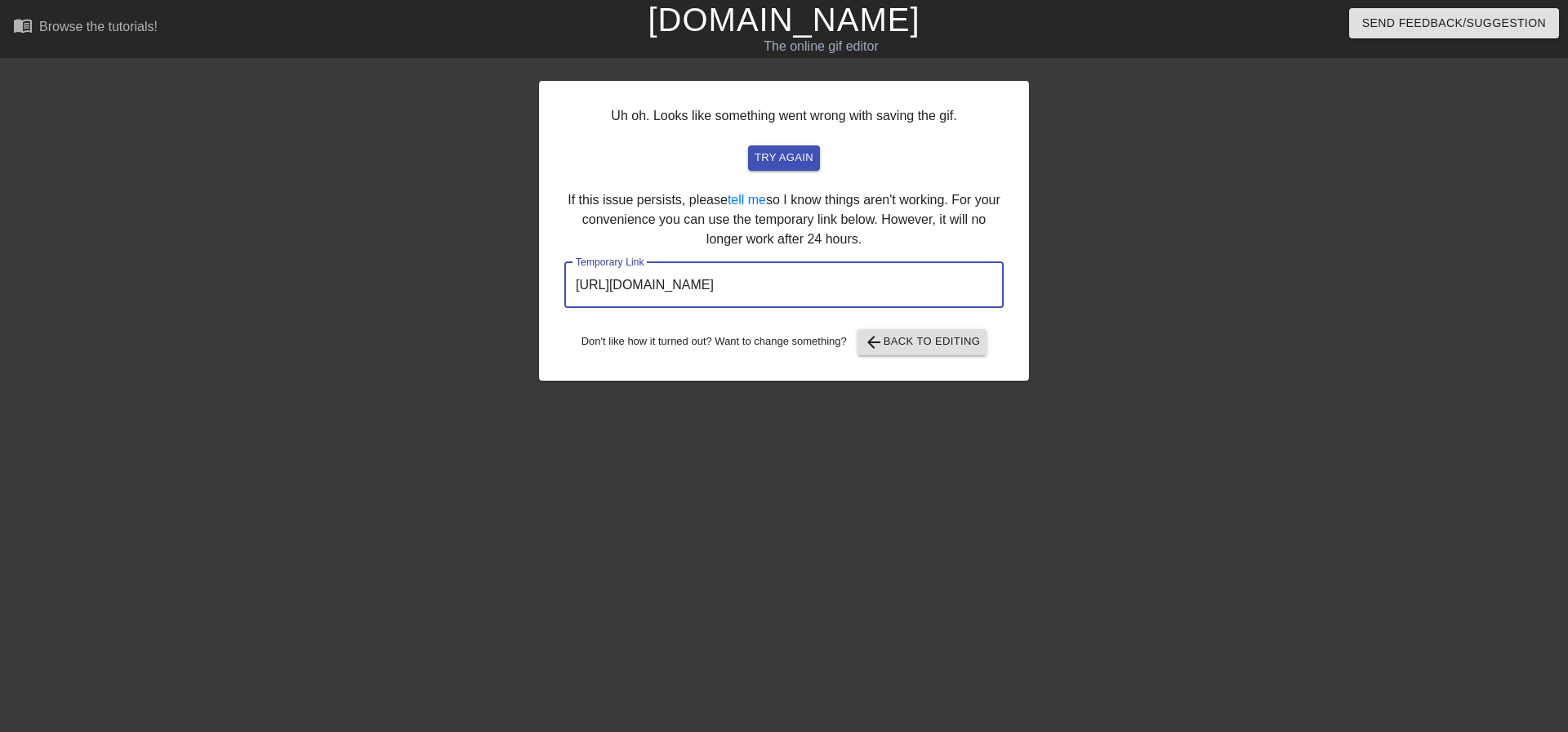
drag, startPoint x: 969, startPoint y: 294, endPoint x: 541, endPoint y: 289, distance: 428.0
click at [541, 289] on div "Uh oh. Looks like something went wrong with saving the gif. try again If this i…" at bounding box center [784, 230] width 490 height 300
click at [792, 167] on span "try again" at bounding box center [784, 158] width 59 height 19
drag, startPoint x: 945, startPoint y: 285, endPoint x: 465, endPoint y: 209, distance: 486.0
click at [465, 209] on div "Uh oh. Looks like something went wrong with saving the gif. try again If this i…" at bounding box center [784, 309] width 1568 height 490
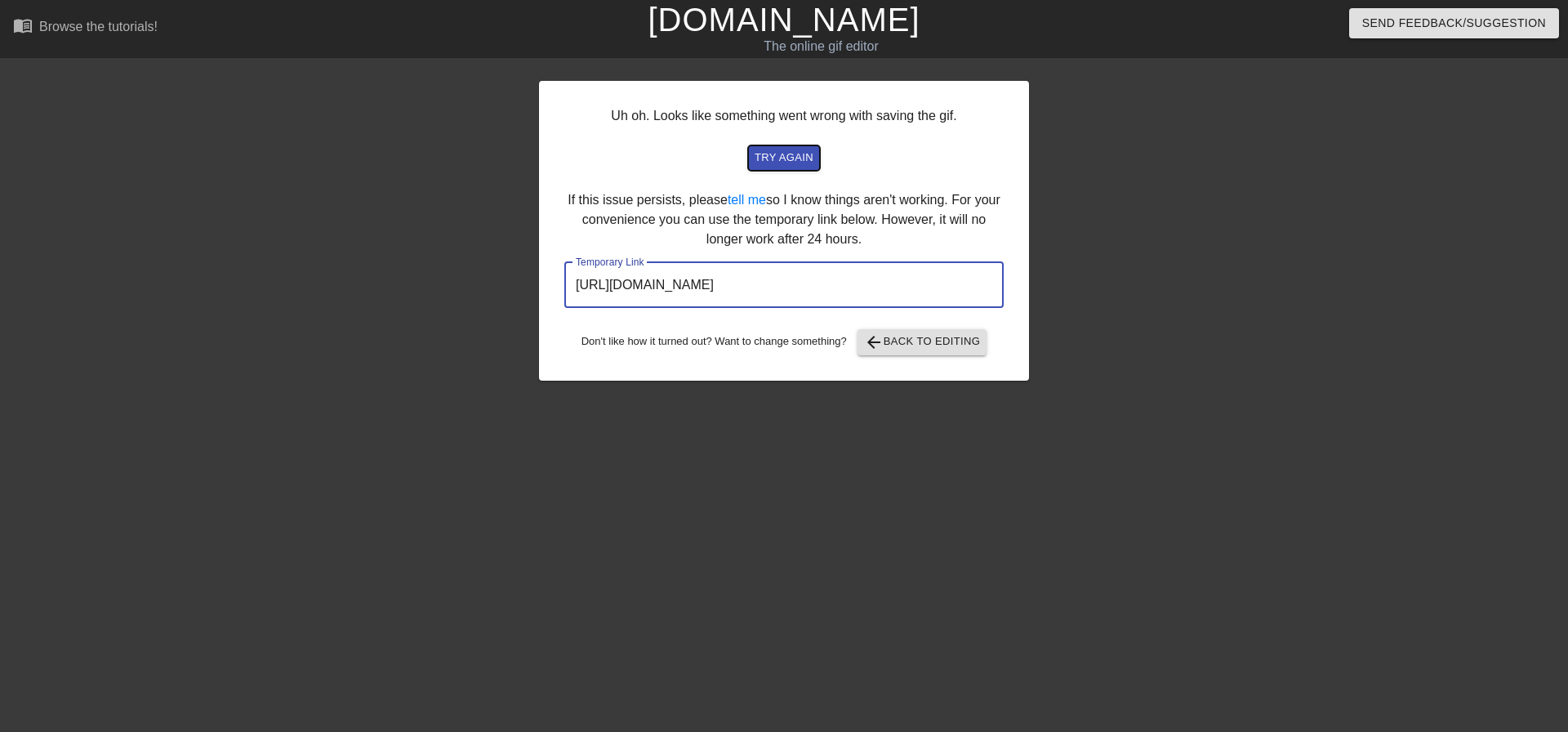
click at [777, 164] on span "try again" at bounding box center [784, 158] width 59 height 19
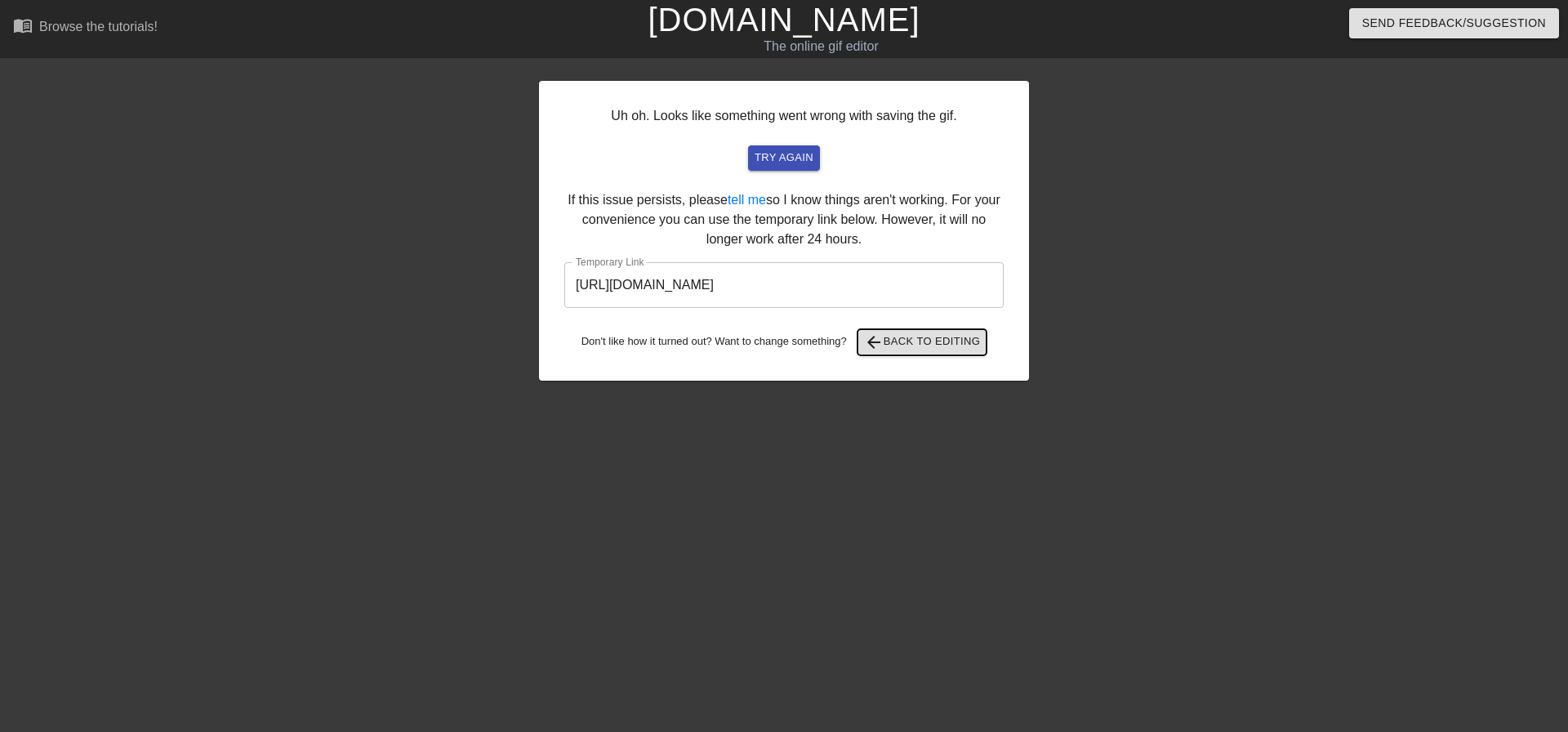
click at [909, 342] on span "arrow_back Back to Editing" at bounding box center [923, 342] width 117 height 20
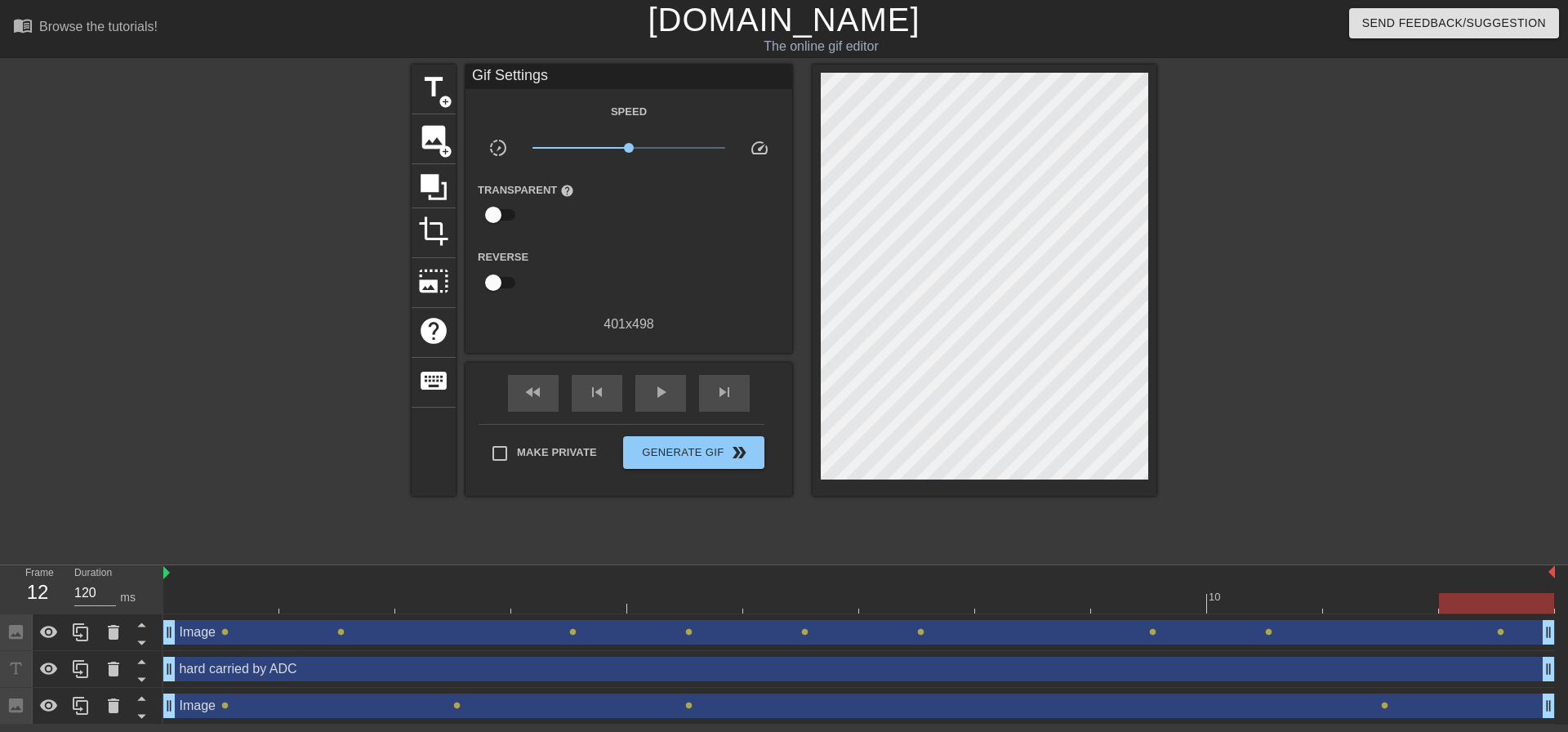
click at [616, 322] on div "401 x 498" at bounding box center [629, 324] width 327 height 20
click at [434, 143] on span "image" at bounding box center [433, 137] width 31 height 31
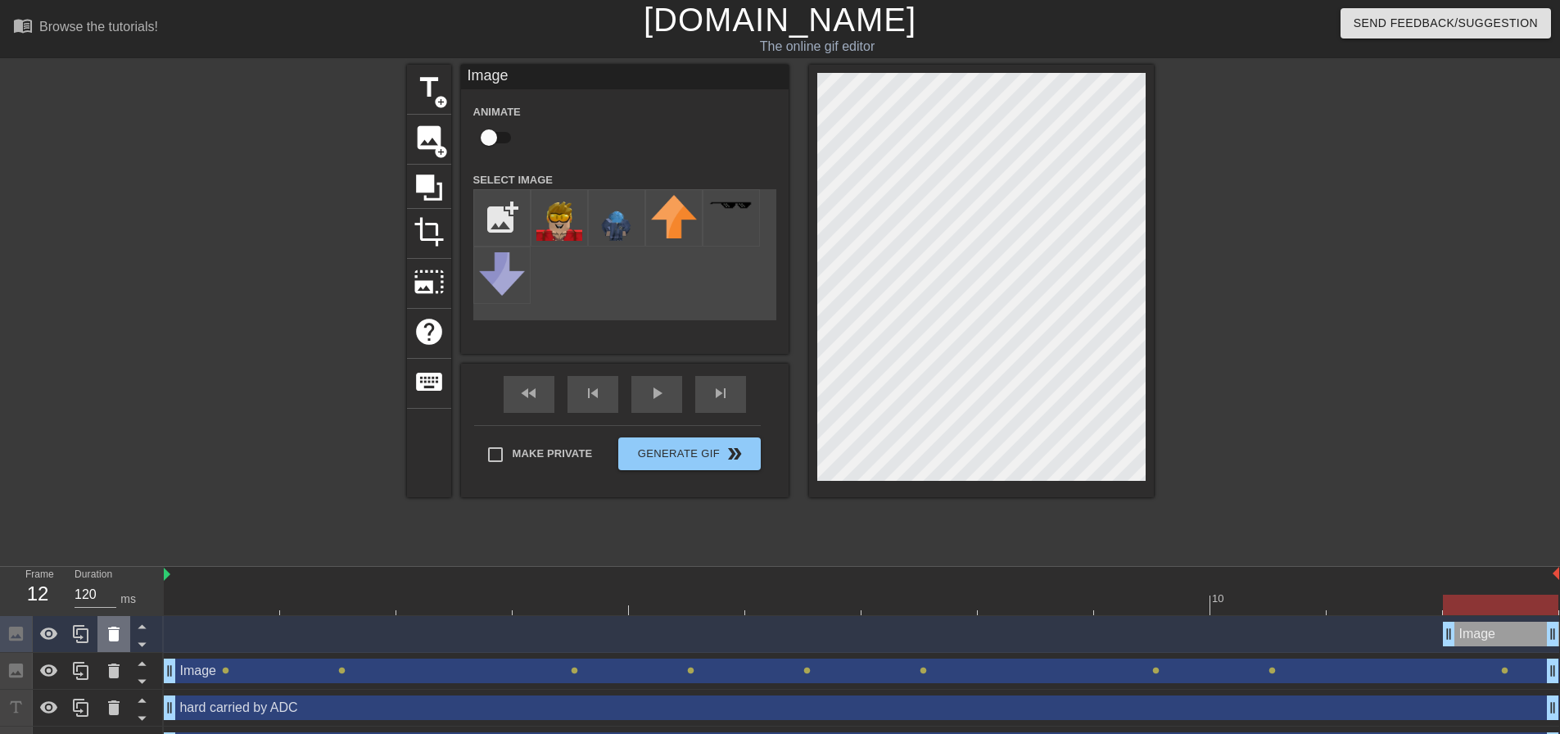
click at [114, 641] on icon at bounding box center [113, 634] width 11 height 15
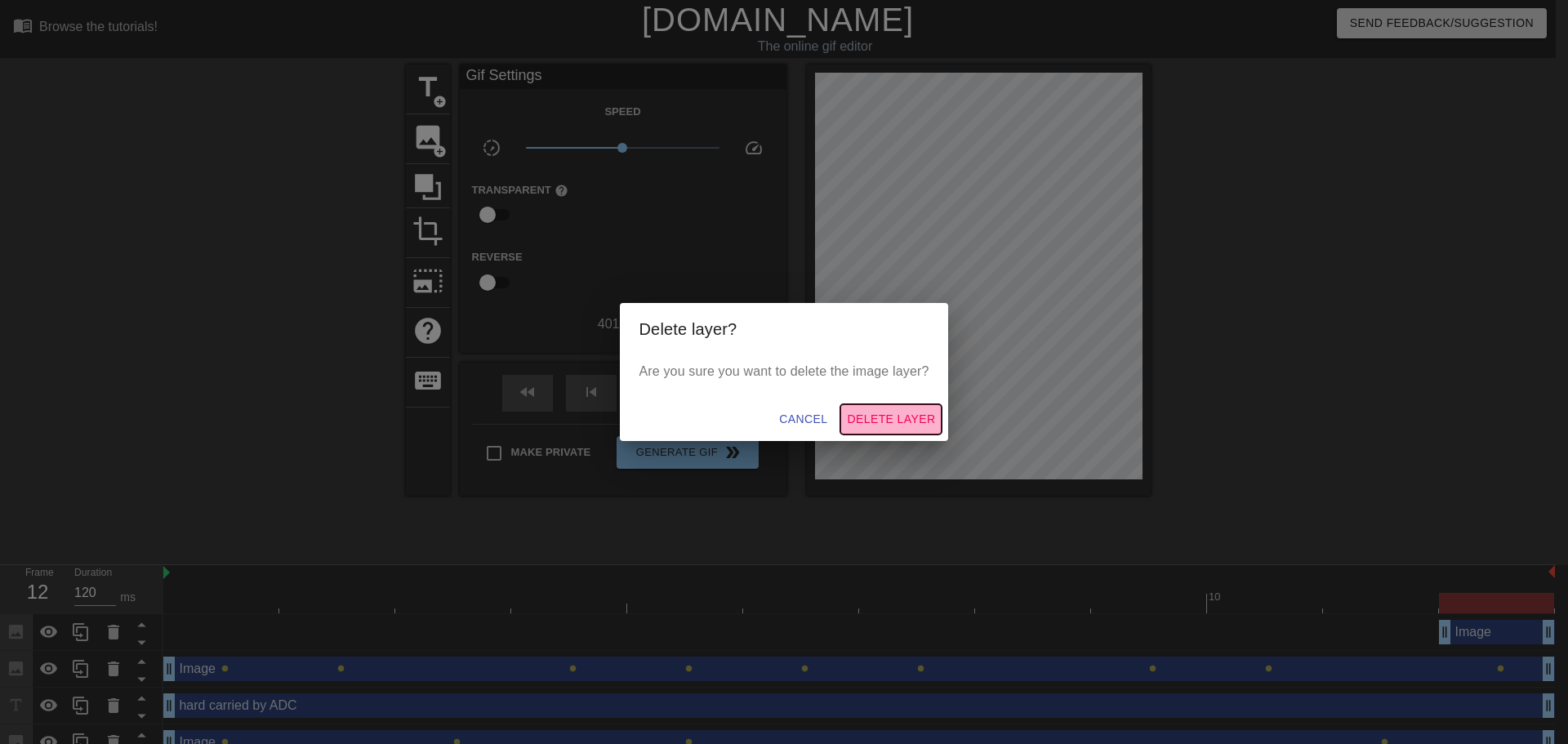
click at [874, 412] on span "Delete Layer" at bounding box center [891, 419] width 88 height 20
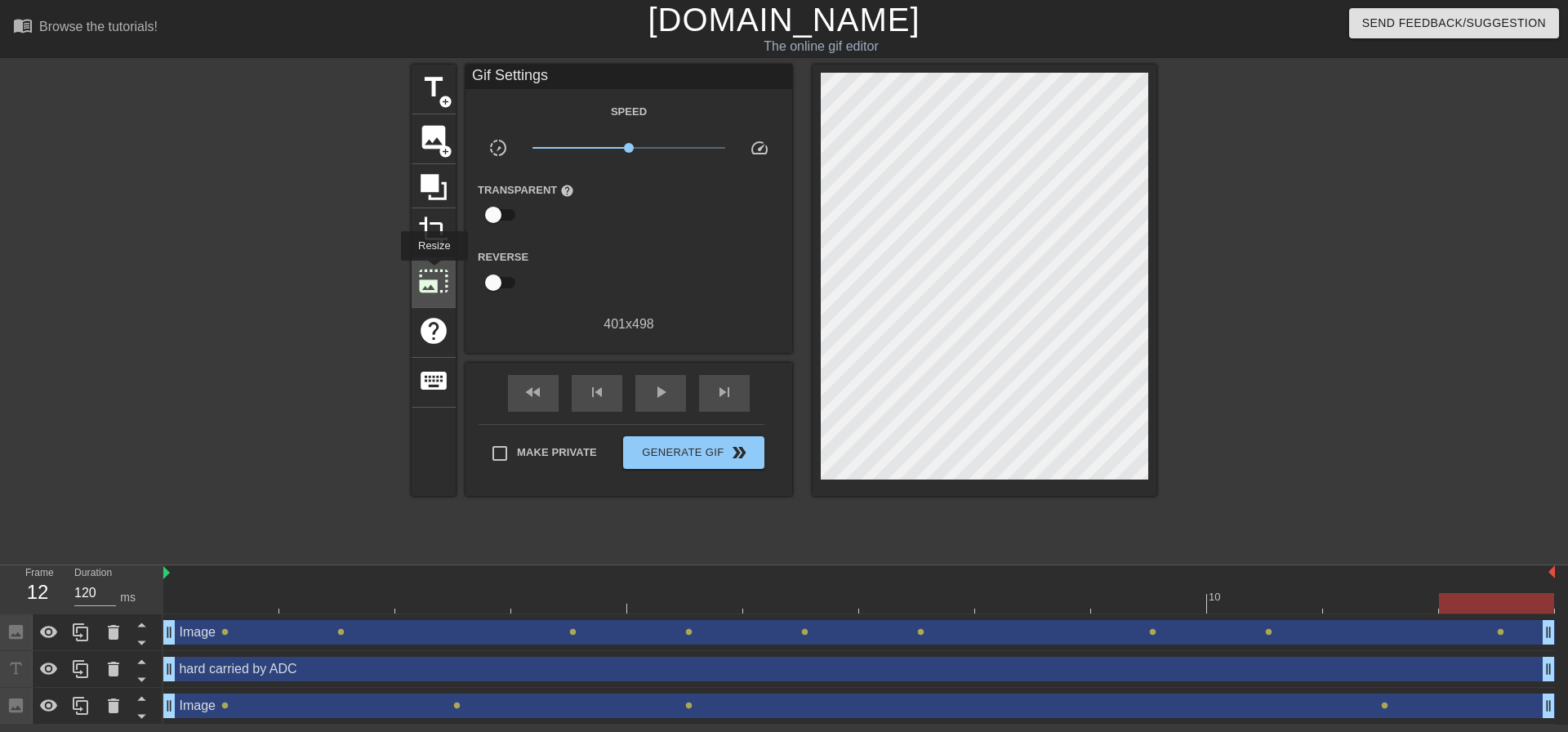
click at [433, 272] on span "photo_size_select_large" at bounding box center [433, 280] width 31 height 31
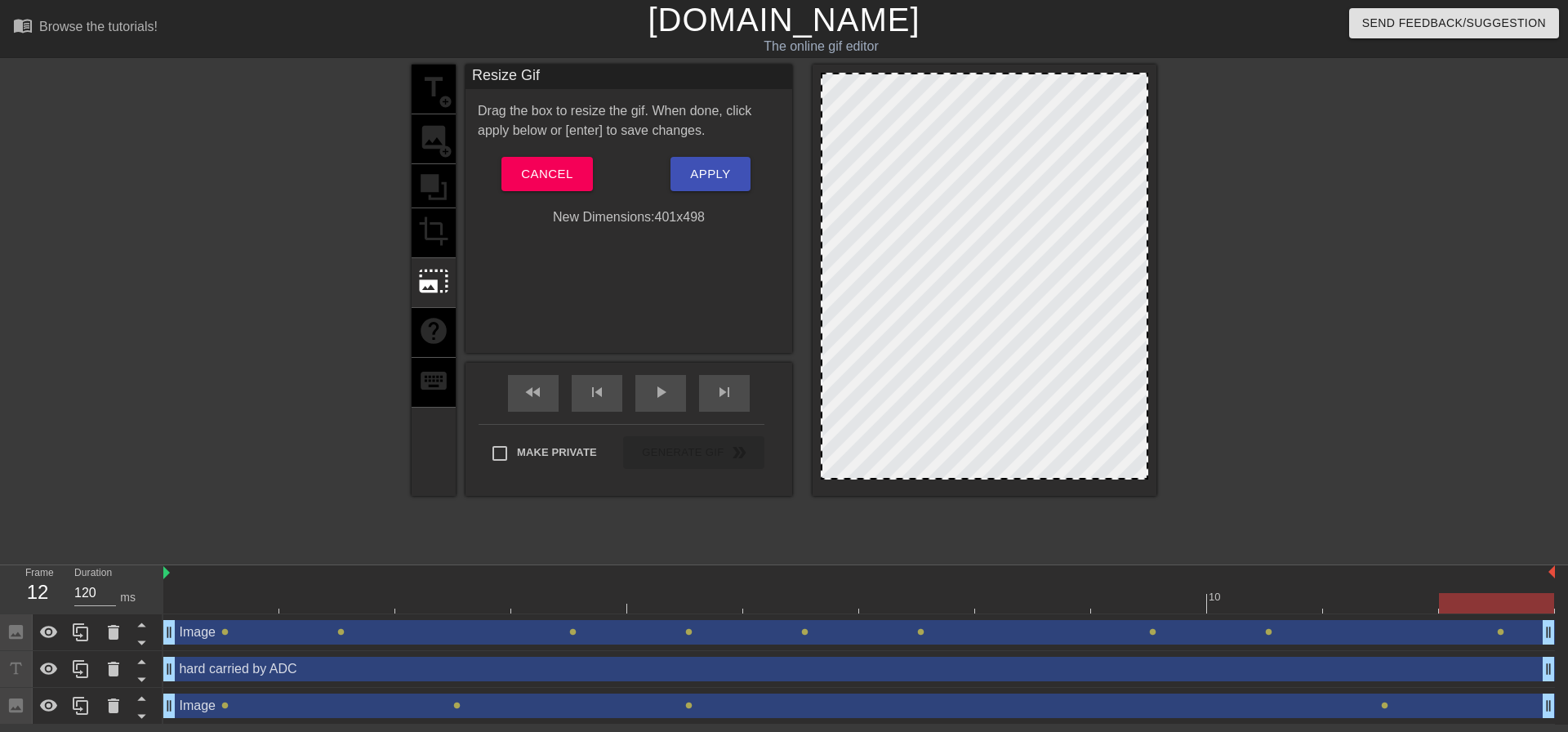
click at [1148, 75] on div at bounding box center [1147, 276] width 8 height 404
click at [544, 176] on span "Cancel" at bounding box center [548, 174] width 52 height 21
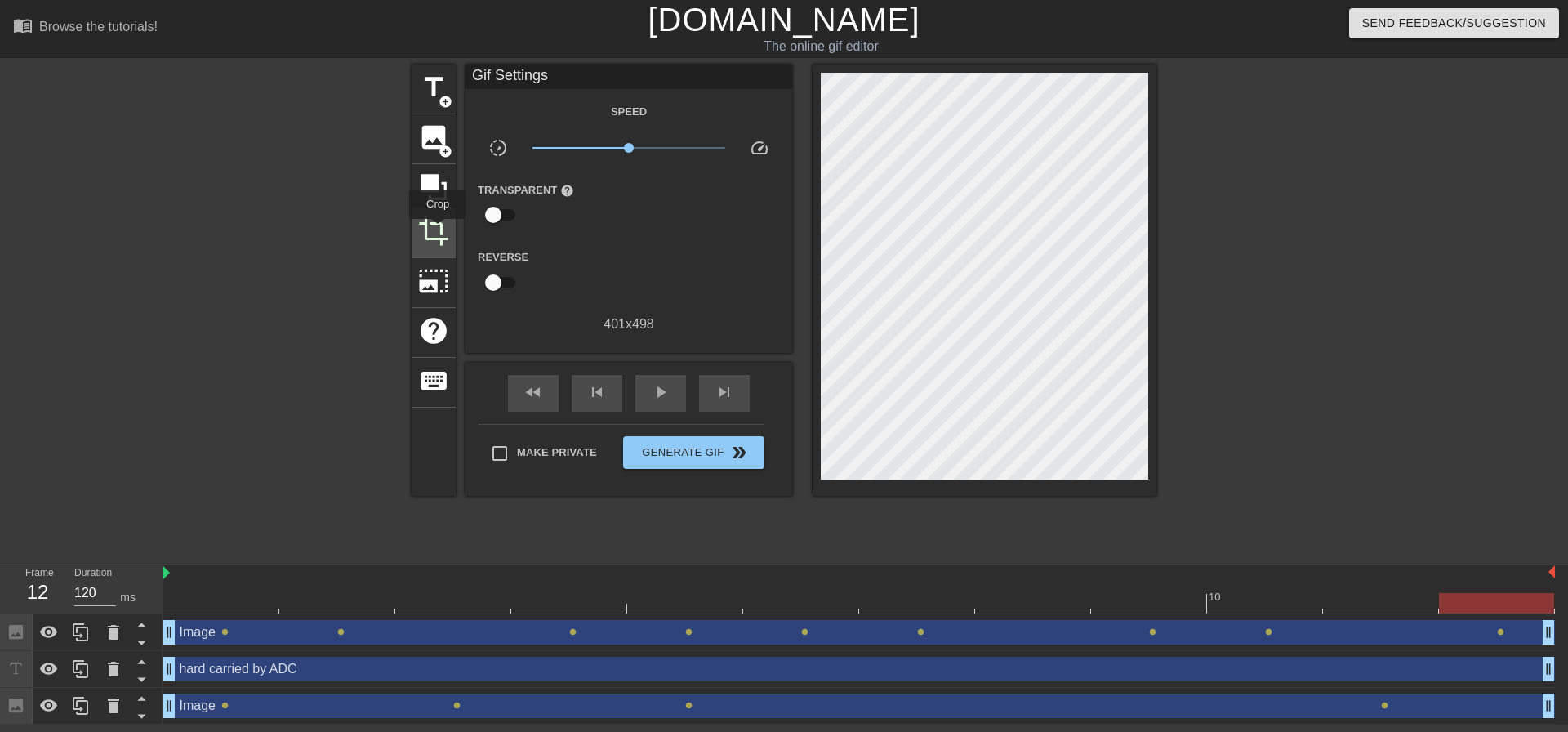
click at [438, 230] on span "crop" at bounding box center [433, 230] width 31 height 31
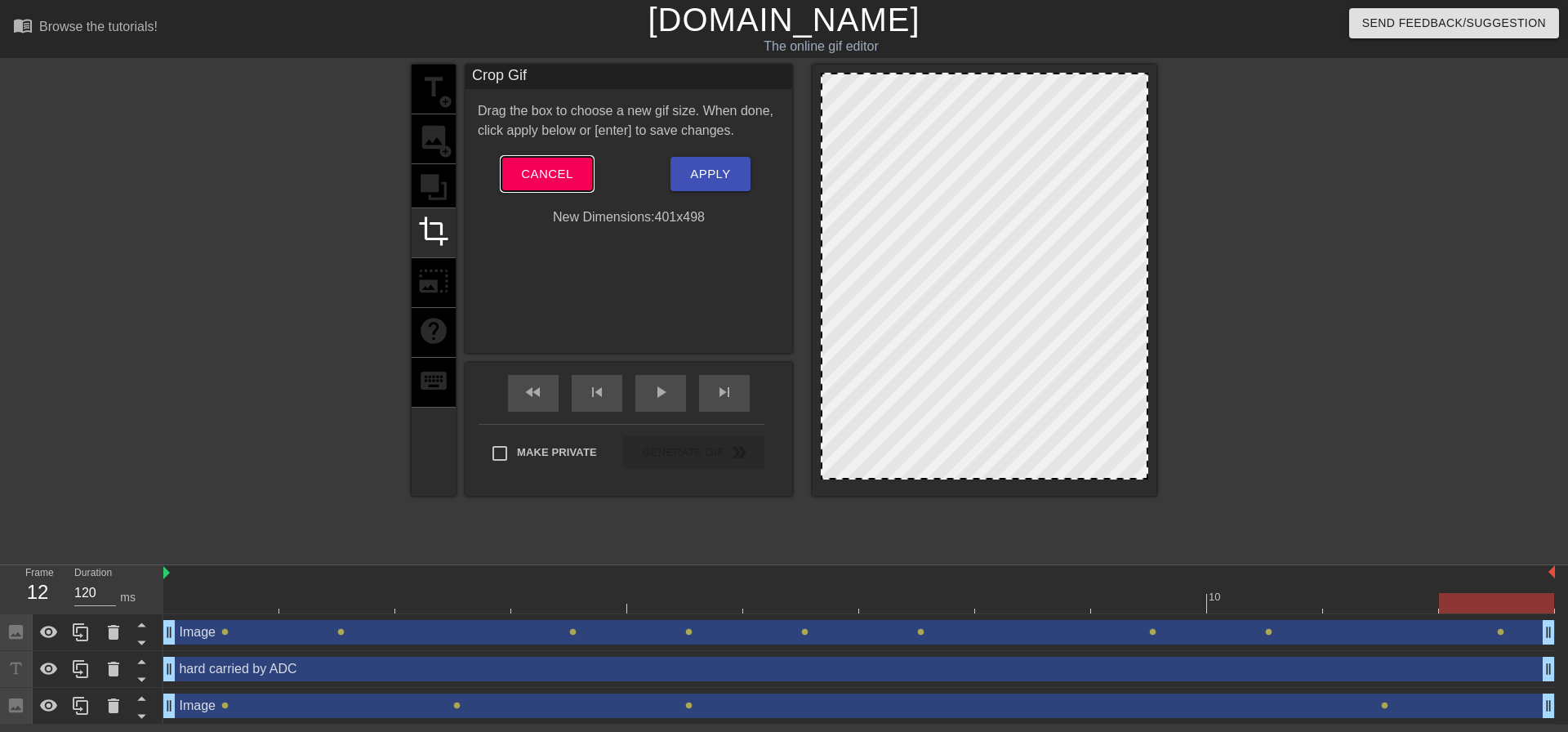
click at [544, 174] on span "Cancel" at bounding box center [548, 174] width 52 height 21
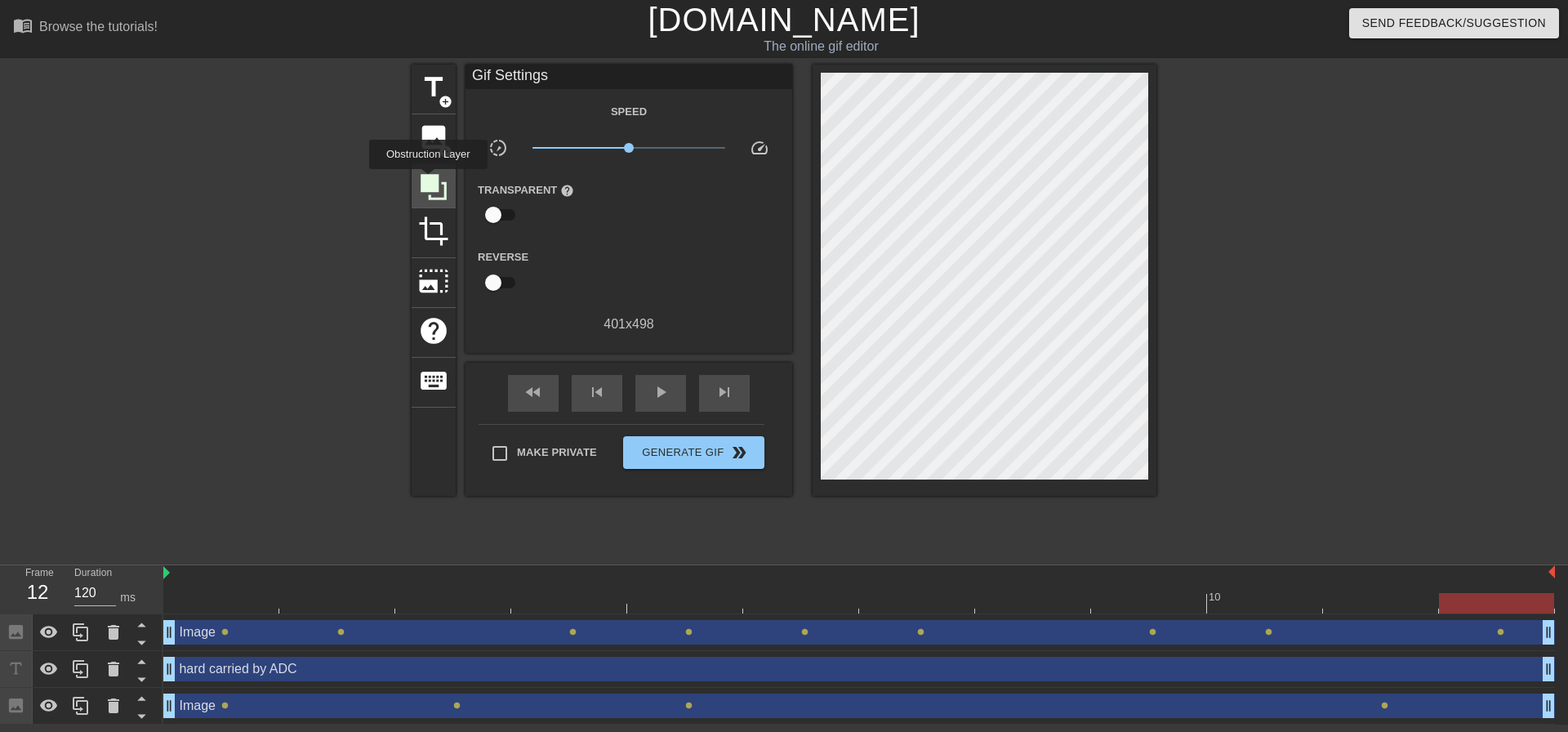
click at [428, 181] on icon at bounding box center [434, 186] width 26 height 26
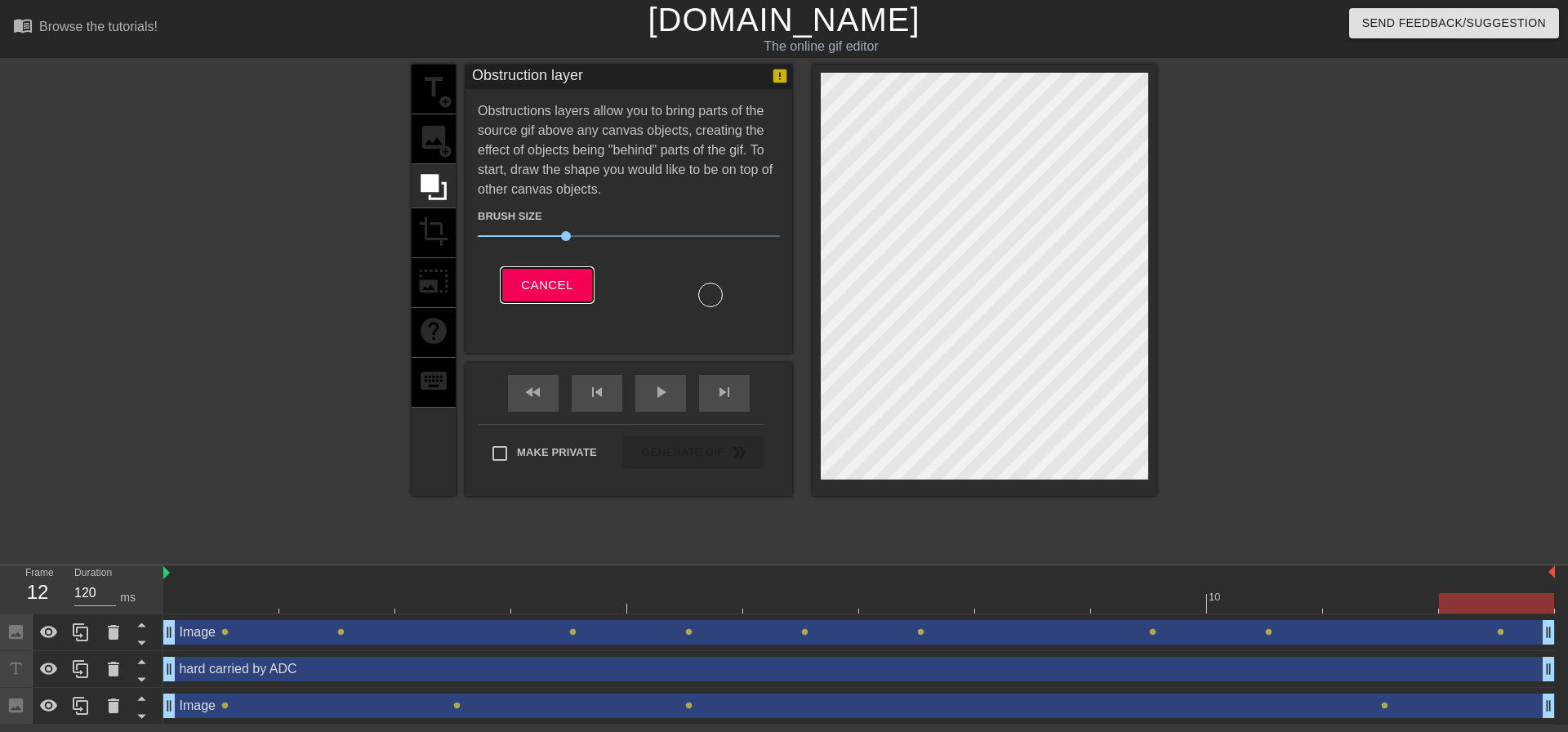
click at [537, 283] on span "Cancel" at bounding box center [548, 284] width 52 height 21
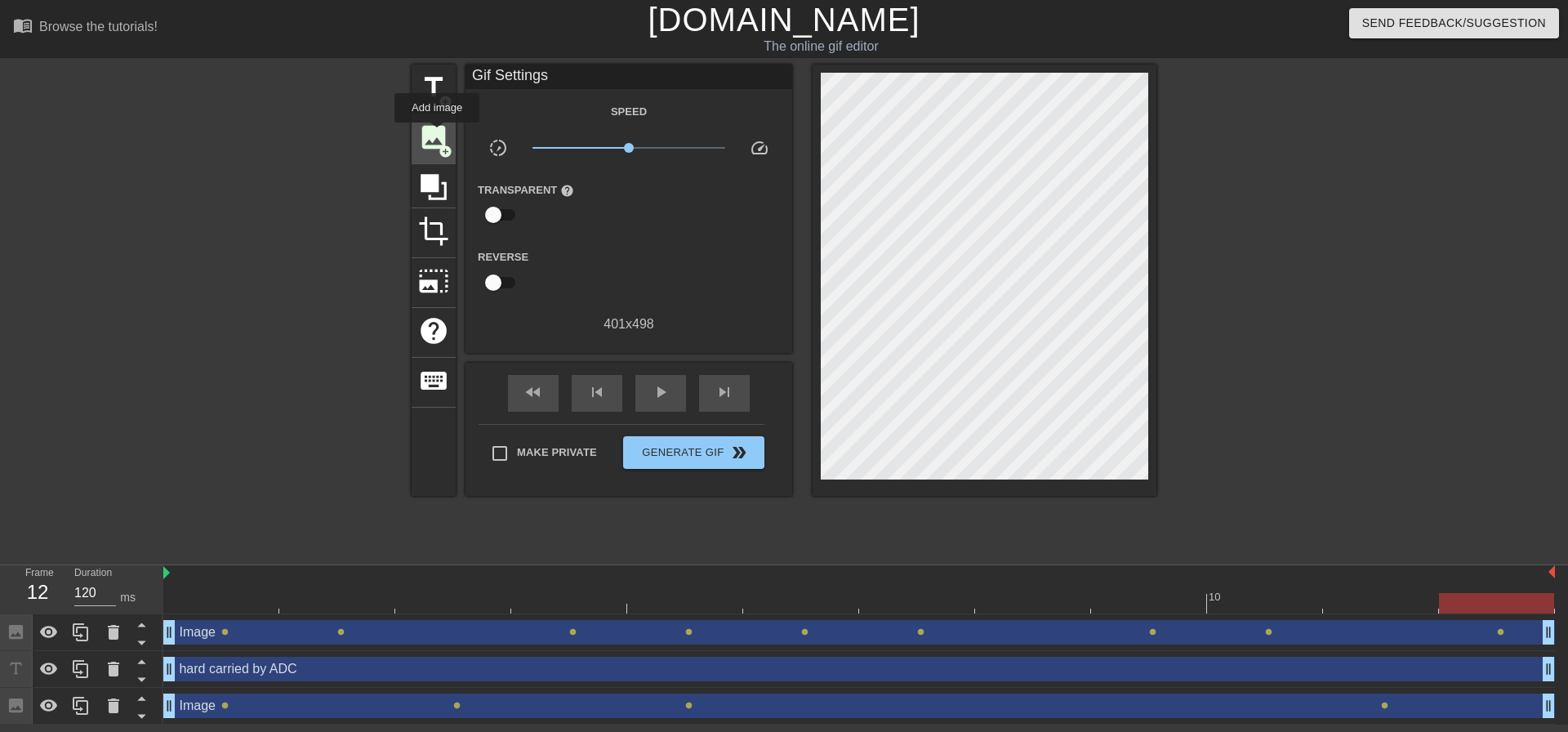
click at [437, 134] on span "image" at bounding box center [433, 137] width 31 height 31
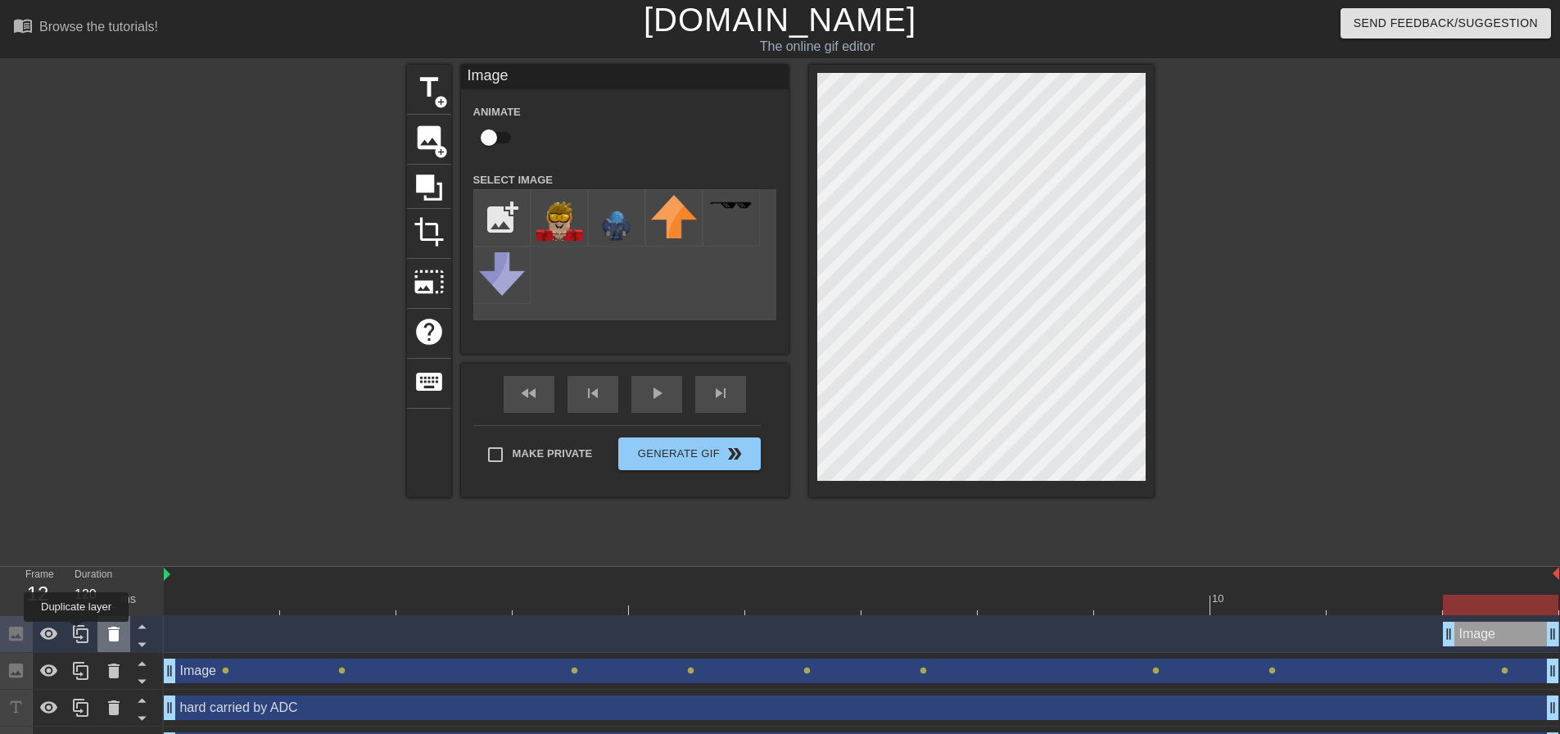
click at [105, 636] on icon at bounding box center [114, 634] width 20 height 20
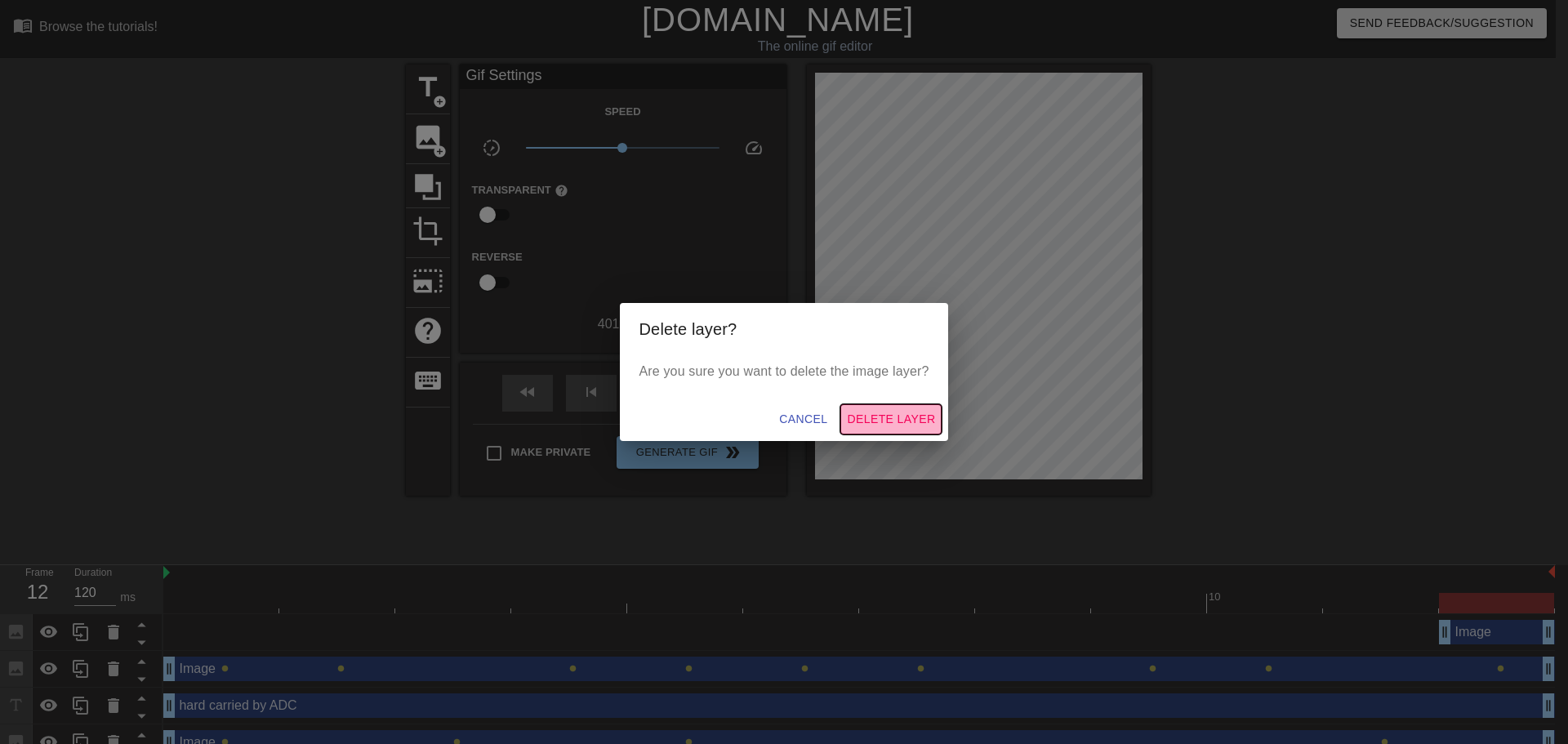
click at [869, 412] on span "Delete Layer" at bounding box center [891, 419] width 88 height 20
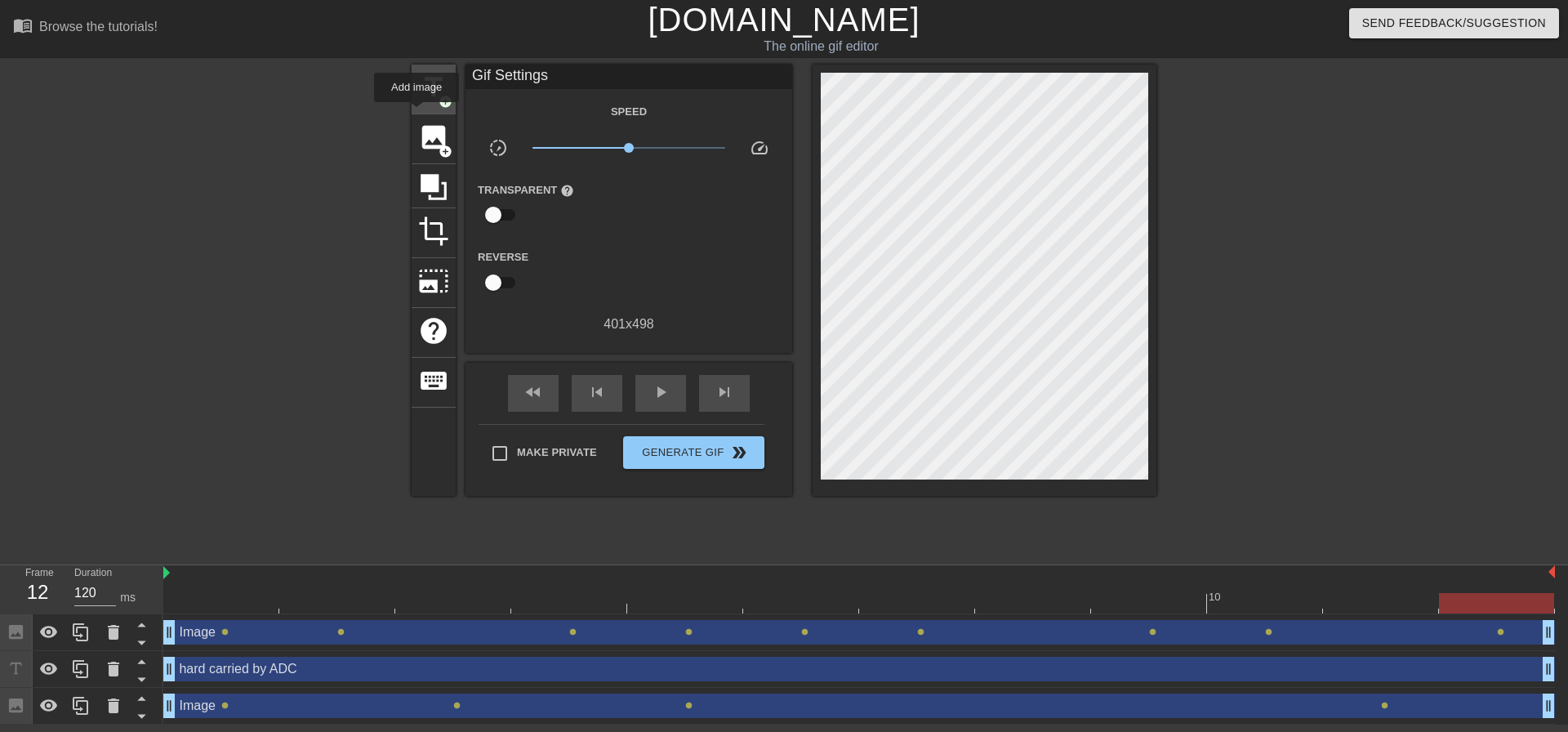
click at [418, 102] on span "title" at bounding box center [433, 87] width 31 height 31
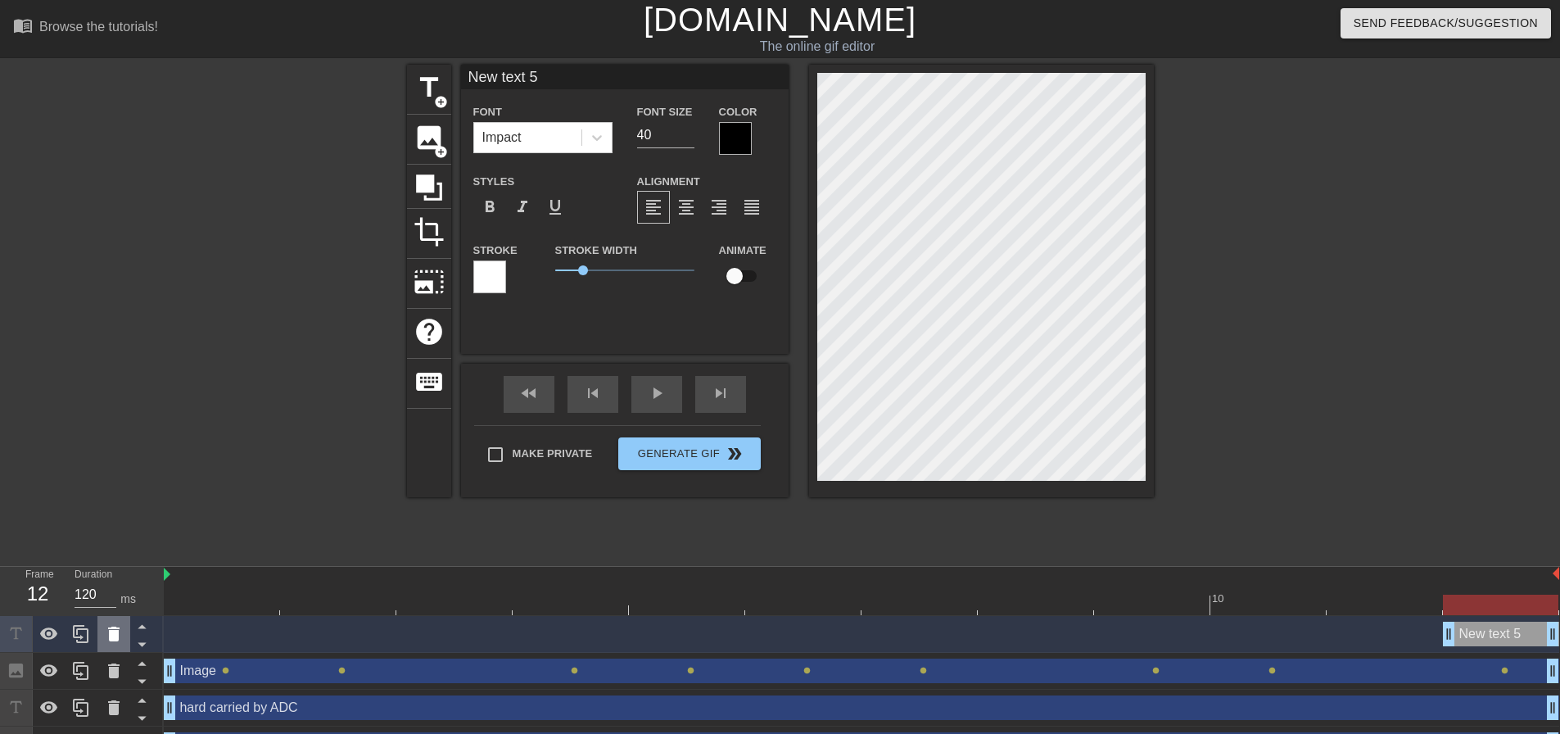
click at [110, 640] on icon at bounding box center [113, 634] width 11 height 15
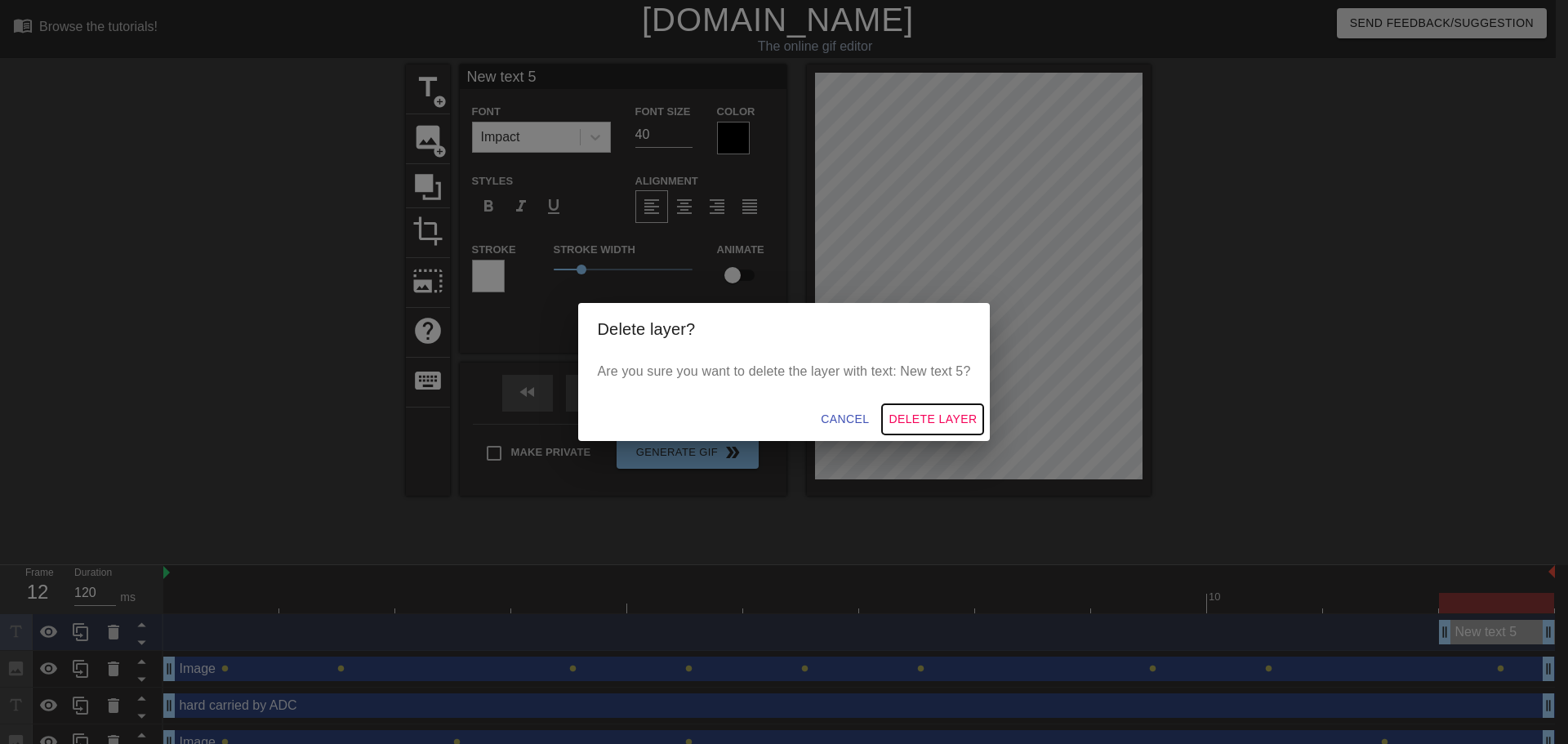
click at [907, 419] on span "Delete Layer" at bounding box center [933, 419] width 88 height 20
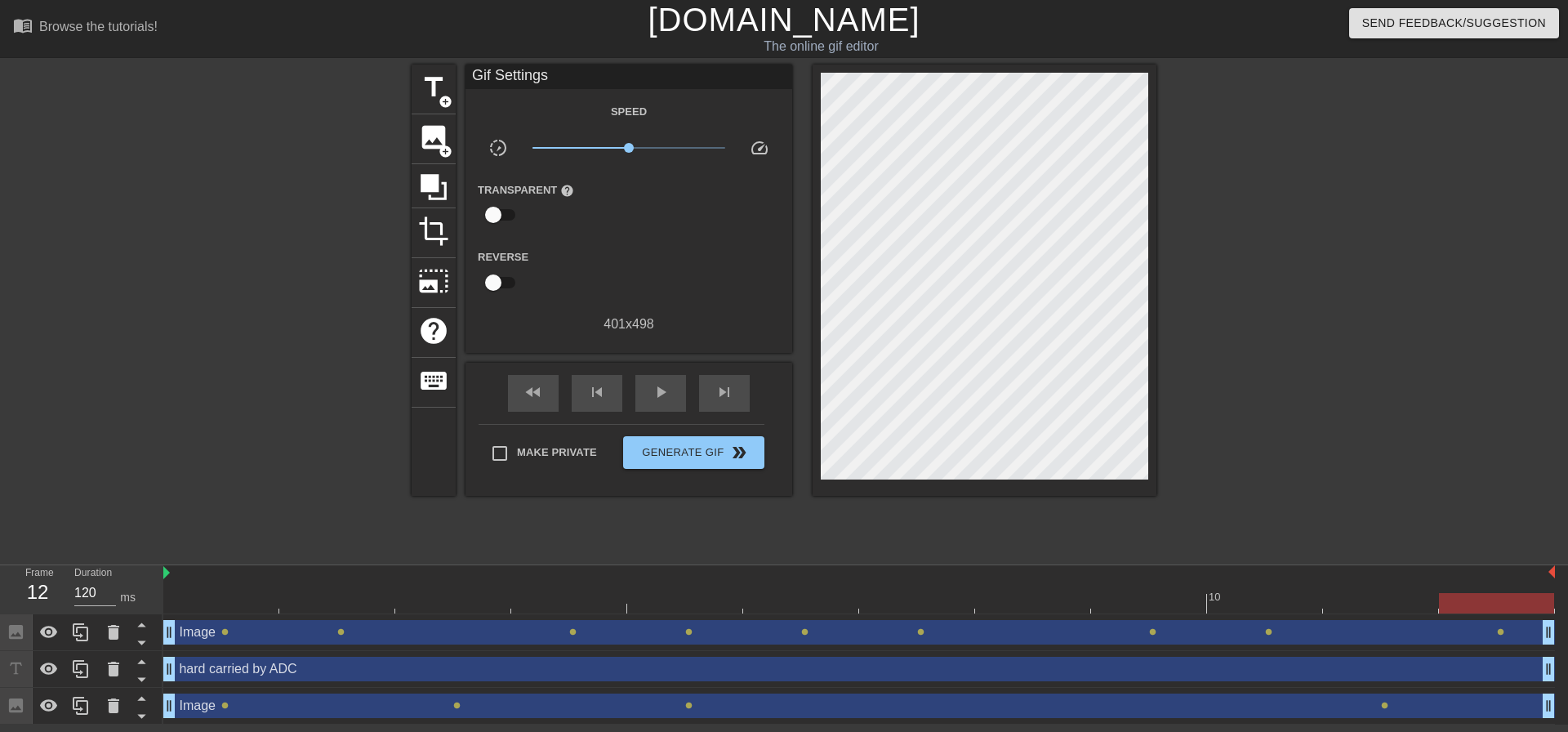
click at [329, 666] on div "hard carried by ADC drag_handle drag_handle" at bounding box center [860, 668] width 1392 height 25
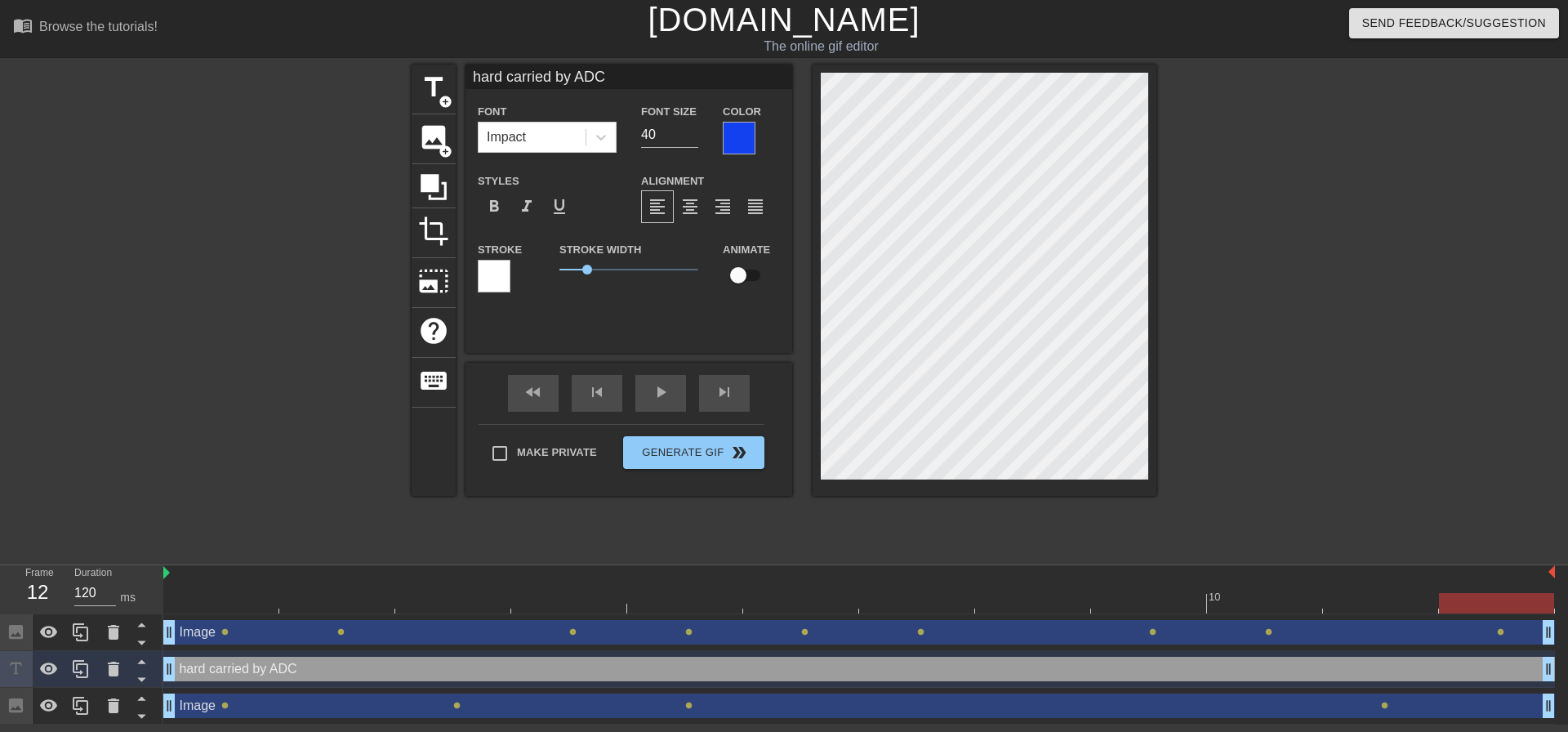
click at [745, 274] on input "checkbox" at bounding box center [738, 274] width 93 height 31
click at [750, 271] on input "checkbox" at bounding box center [753, 274] width 93 height 31
checkbox input "false"
click at [576, 449] on span "Make Private" at bounding box center [557, 453] width 80 height 16
click at [517, 449] on input "Make Private" at bounding box center [500, 453] width 34 height 34
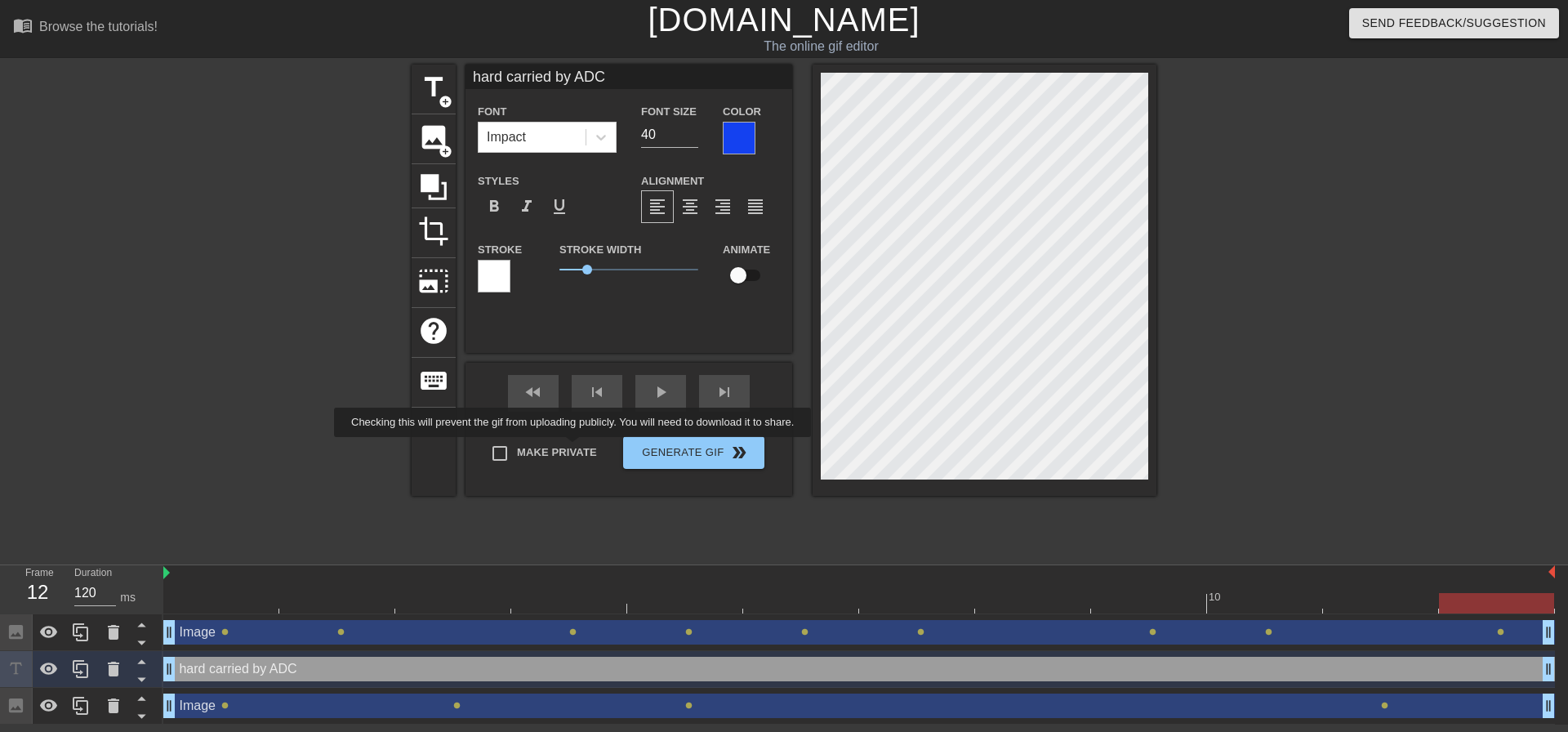
checkbox input "true"
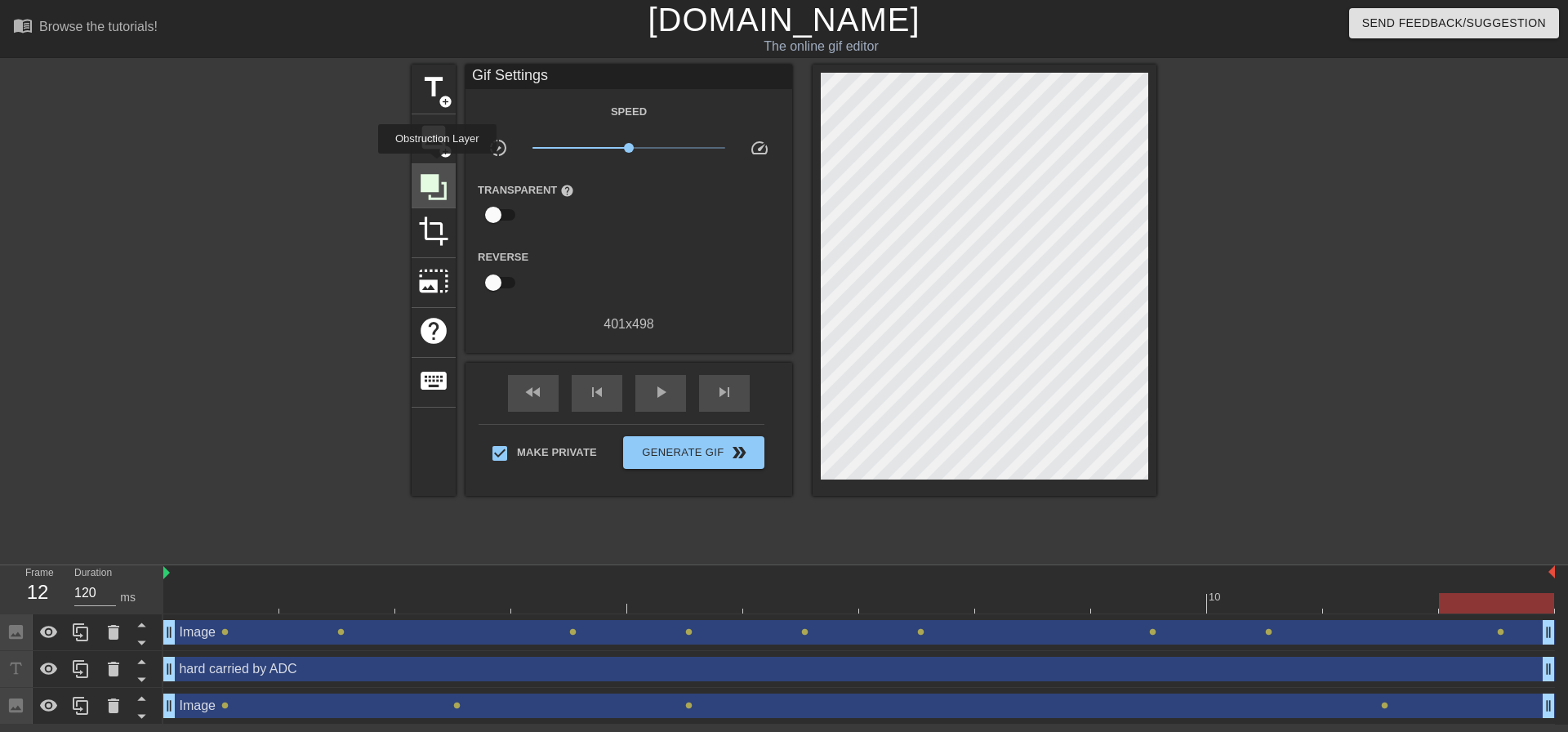
click at [437, 165] on div at bounding box center [434, 186] width 44 height 44
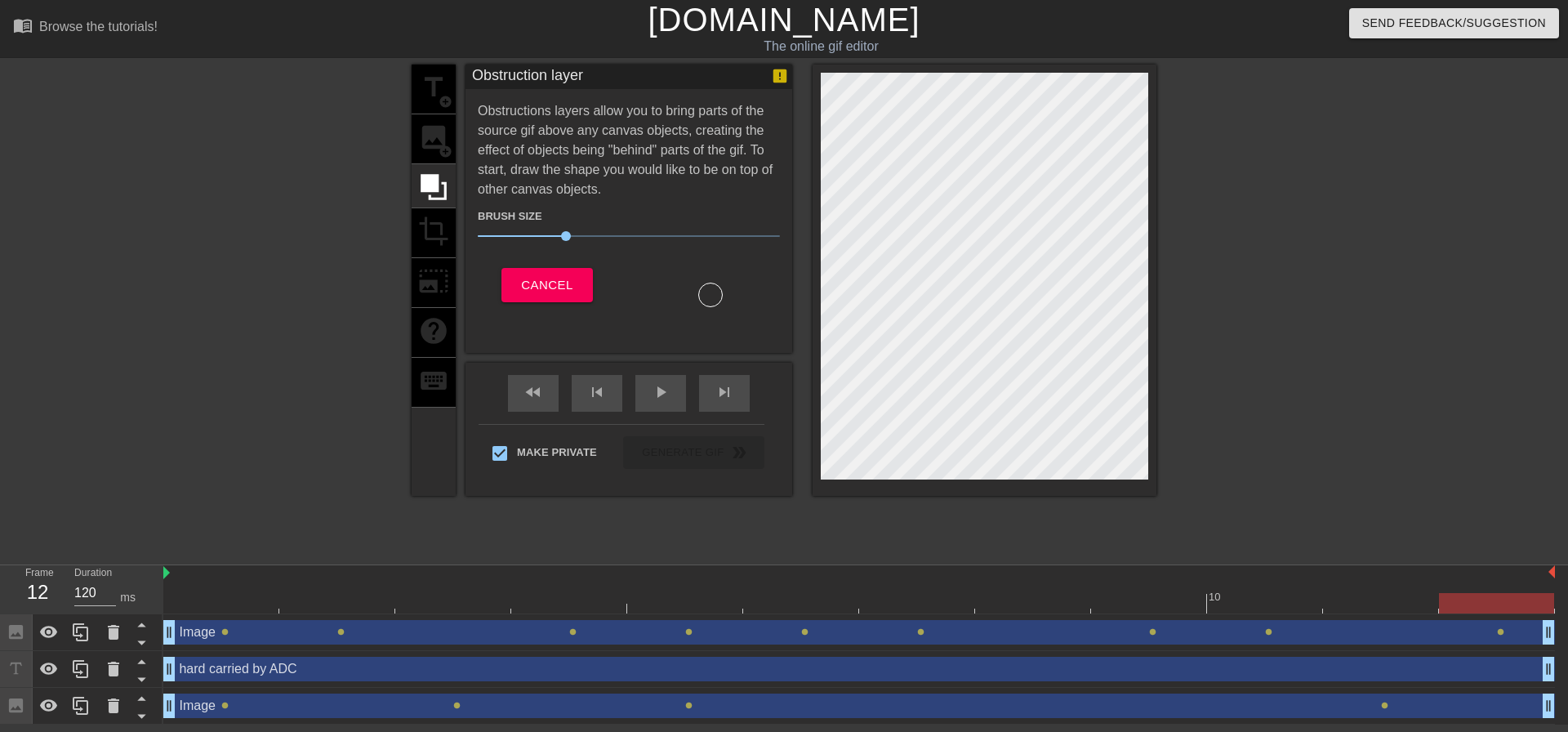
click at [434, 142] on div "title add_circle image add_circle crop photo_size_select_large help keyboard" at bounding box center [434, 280] width 44 height 431
click at [428, 80] on div "title add_circle image add_circle crop photo_size_select_large help keyboard" at bounding box center [434, 280] width 44 height 431
click at [553, 296] on button "Cancel" at bounding box center [547, 285] width 91 height 34
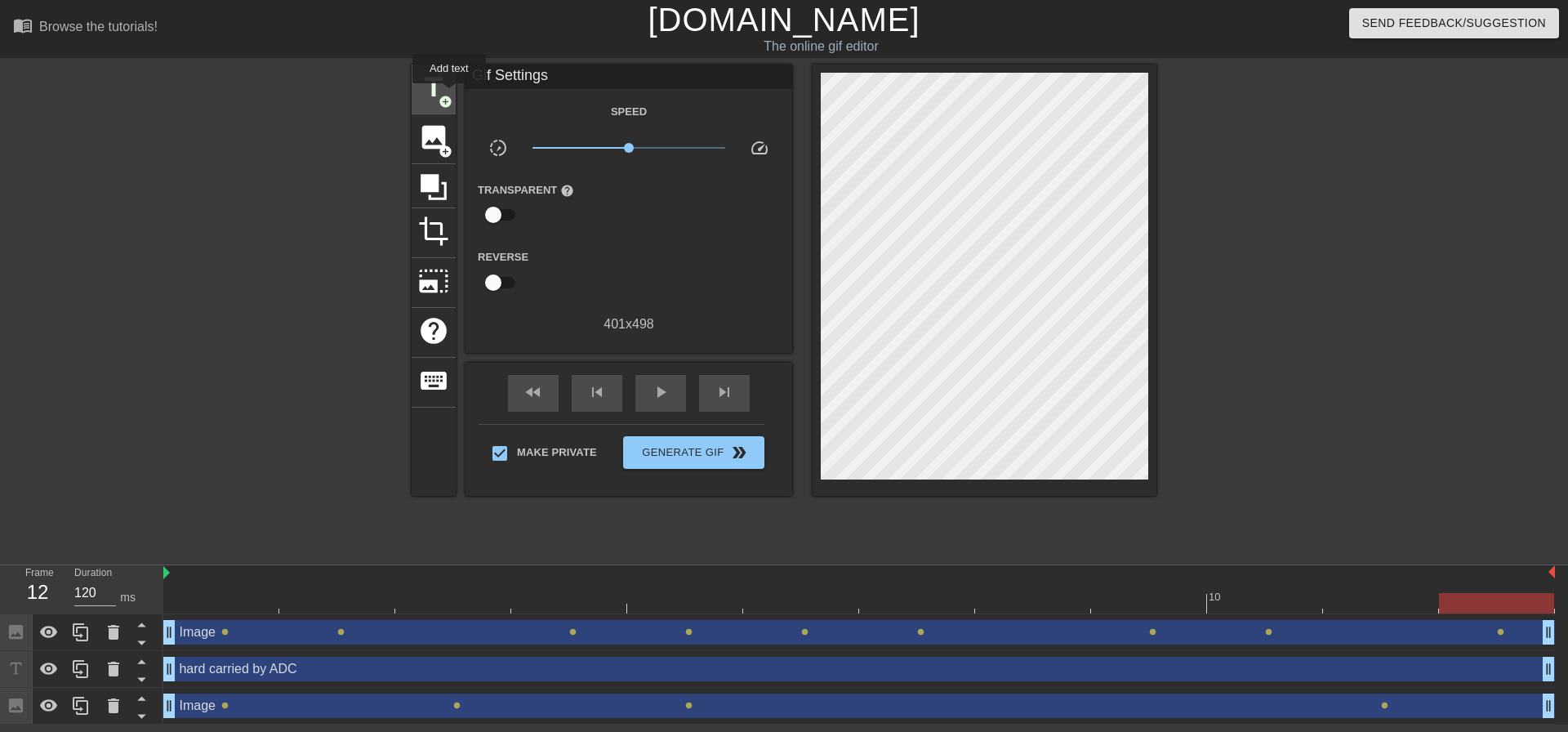
click at [449, 95] on span "add_circle" at bounding box center [446, 102] width 14 height 14
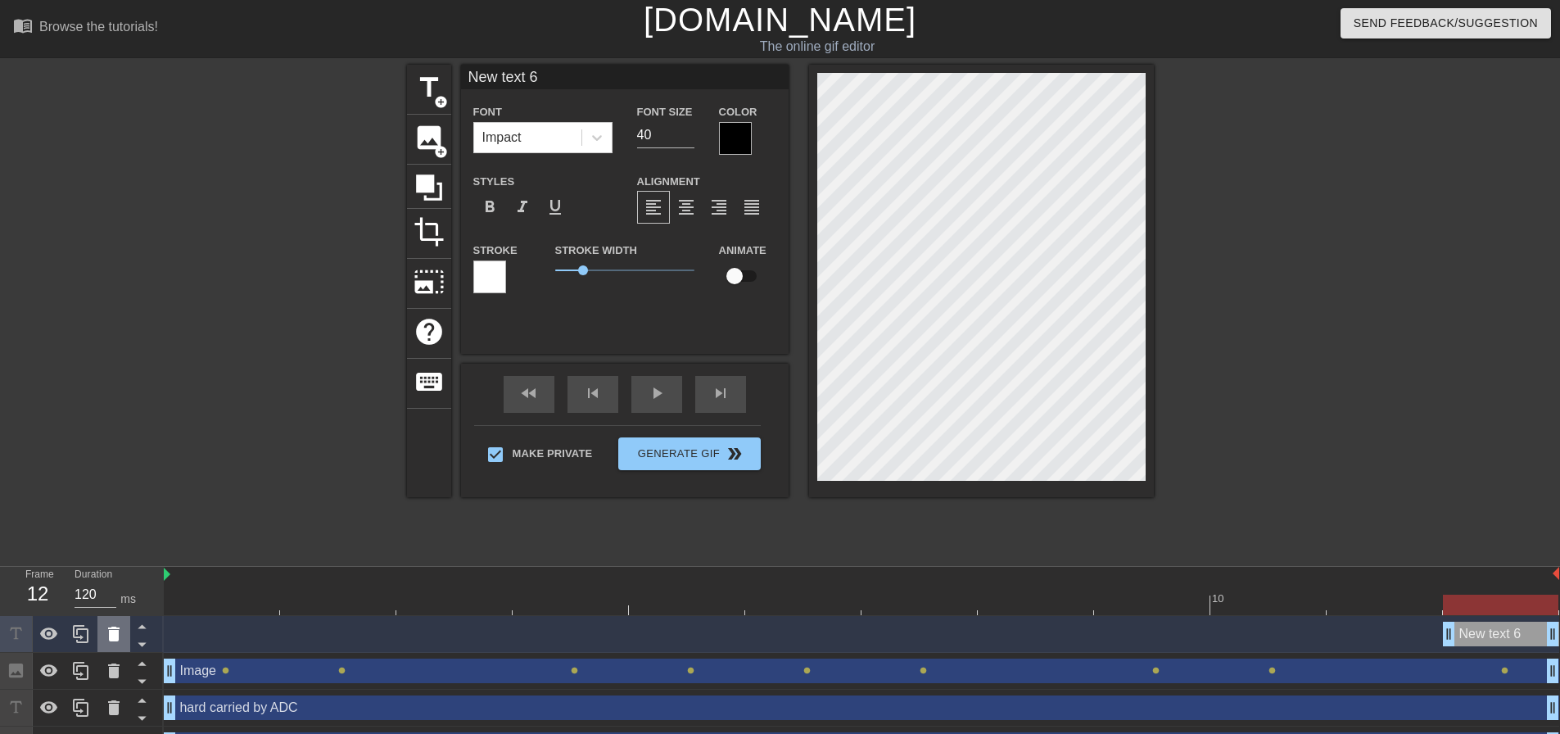
click at [118, 631] on icon at bounding box center [114, 634] width 20 height 20
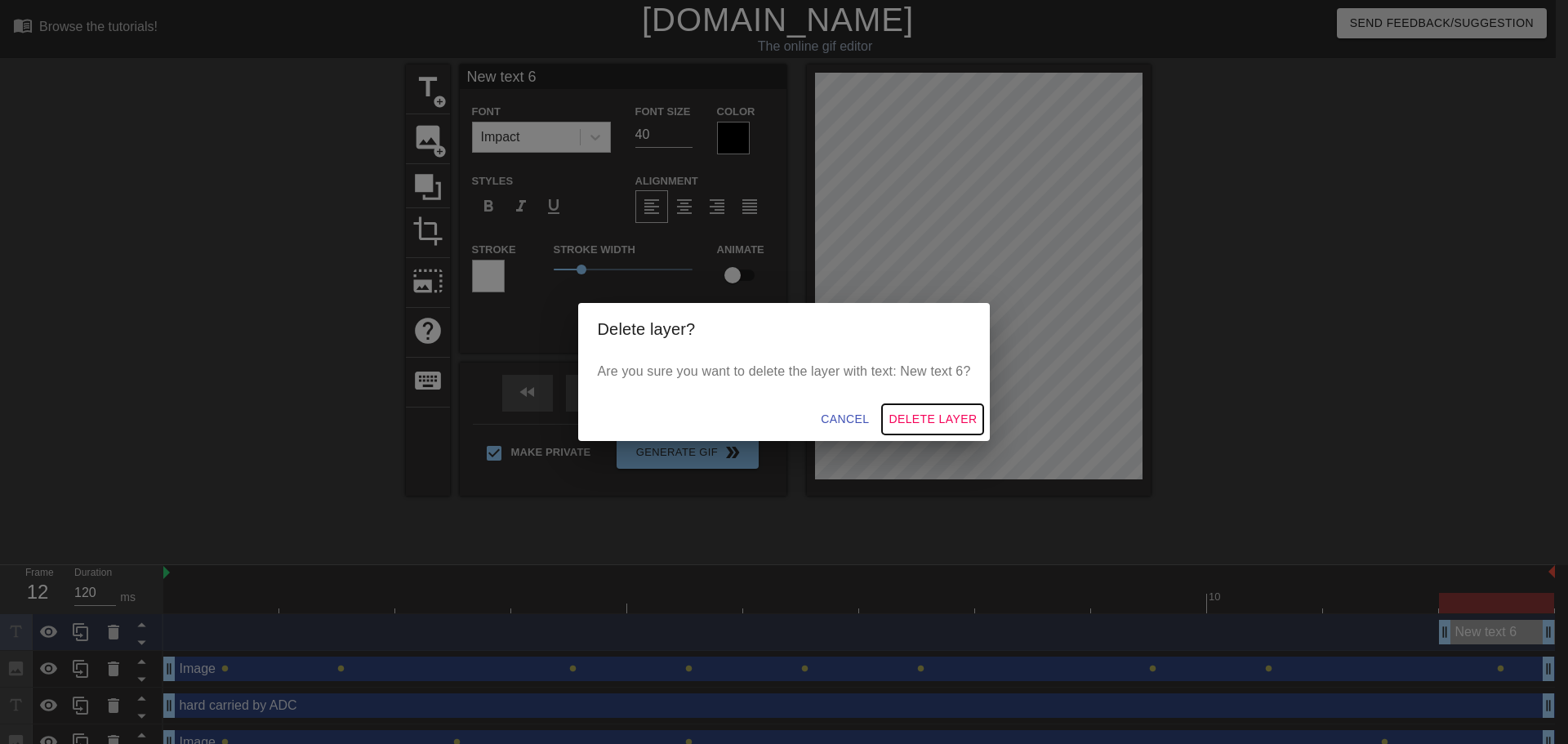
click at [911, 412] on span "Delete Layer" at bounding box center [933, 419] width 88 height 20
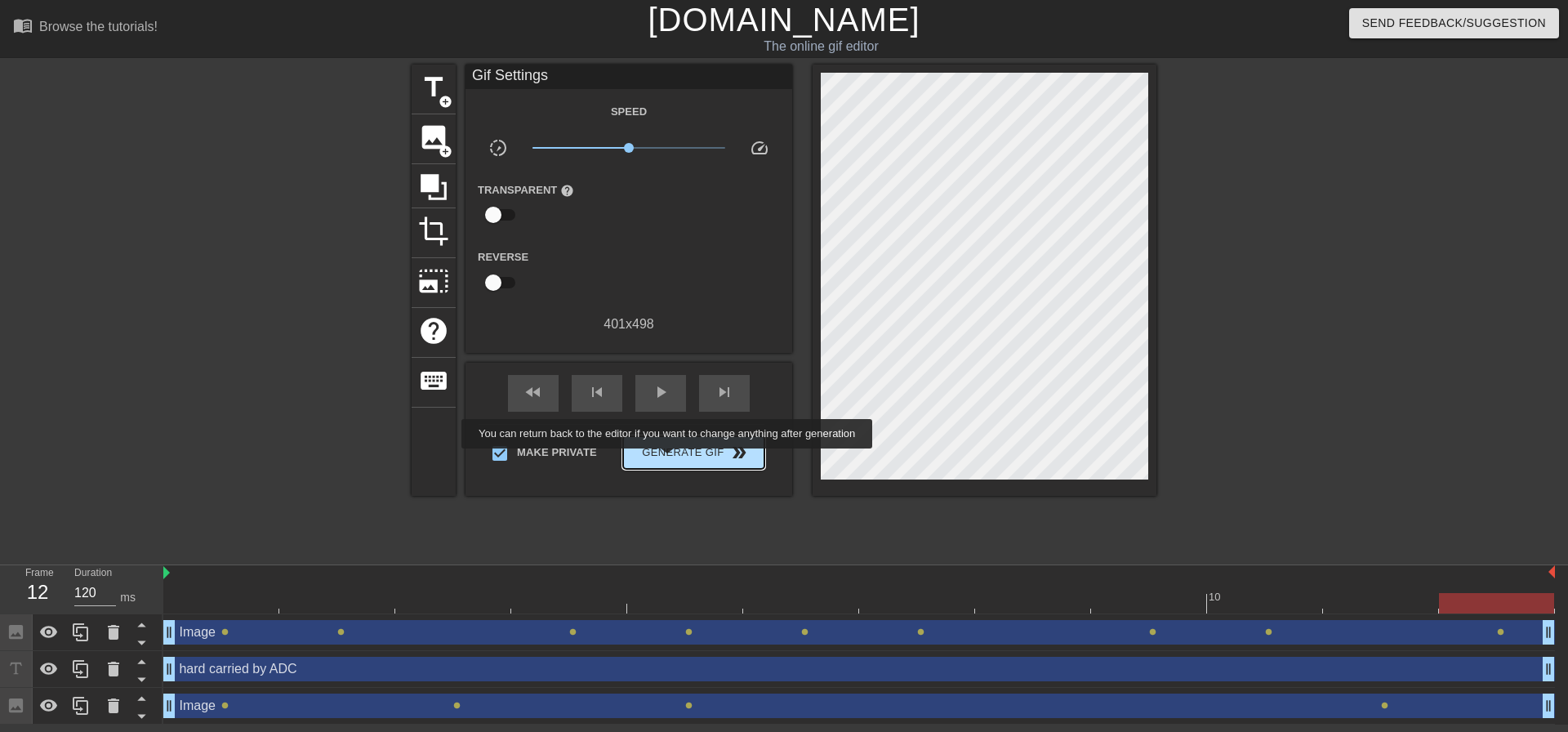
click at [669, 459] on span "Generate Gif double_arrow" at bounding box center [693, 453] width 129 height 20
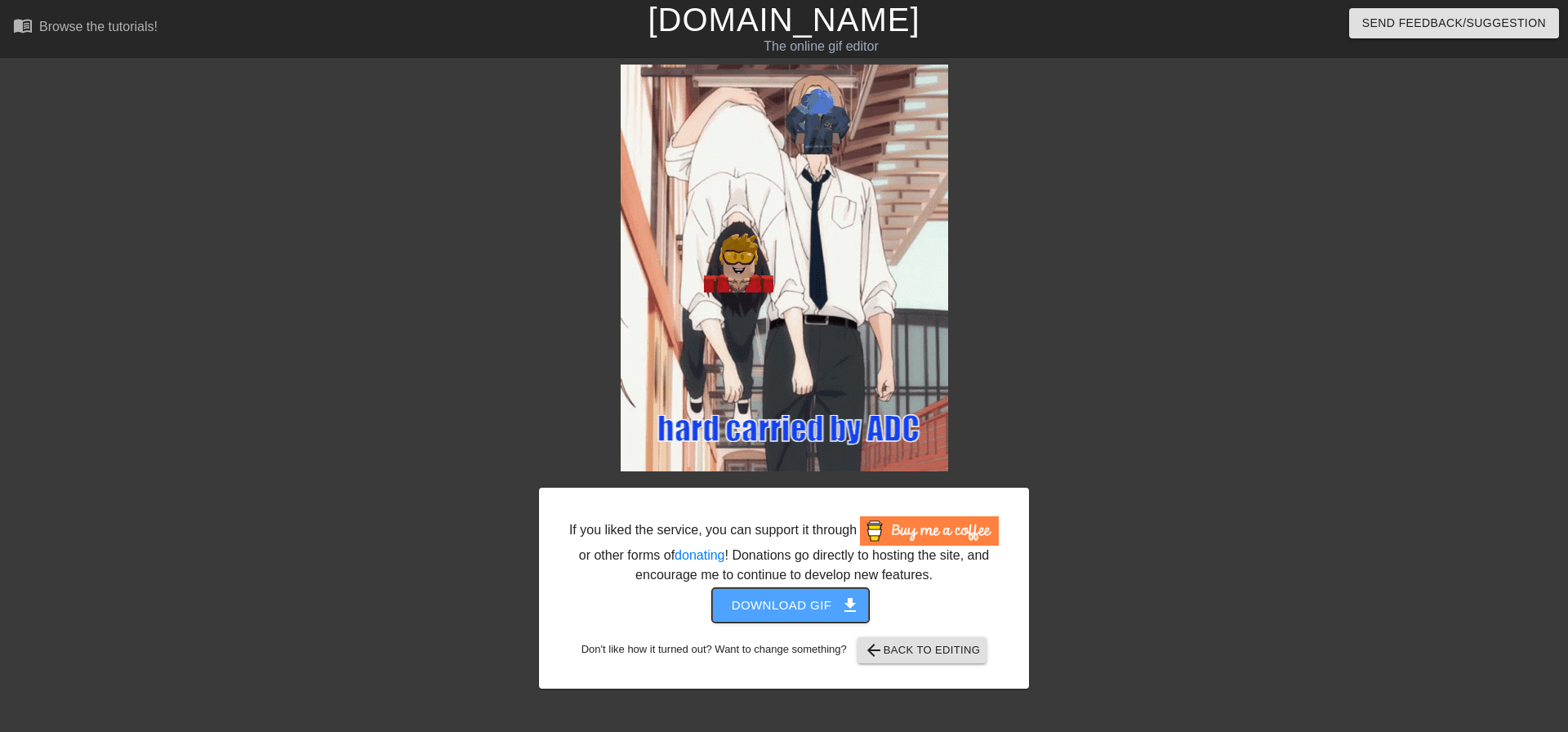
click at [778, 608] on span "Download gif get_app" at bounding box center [791, 604] width 119 height 21
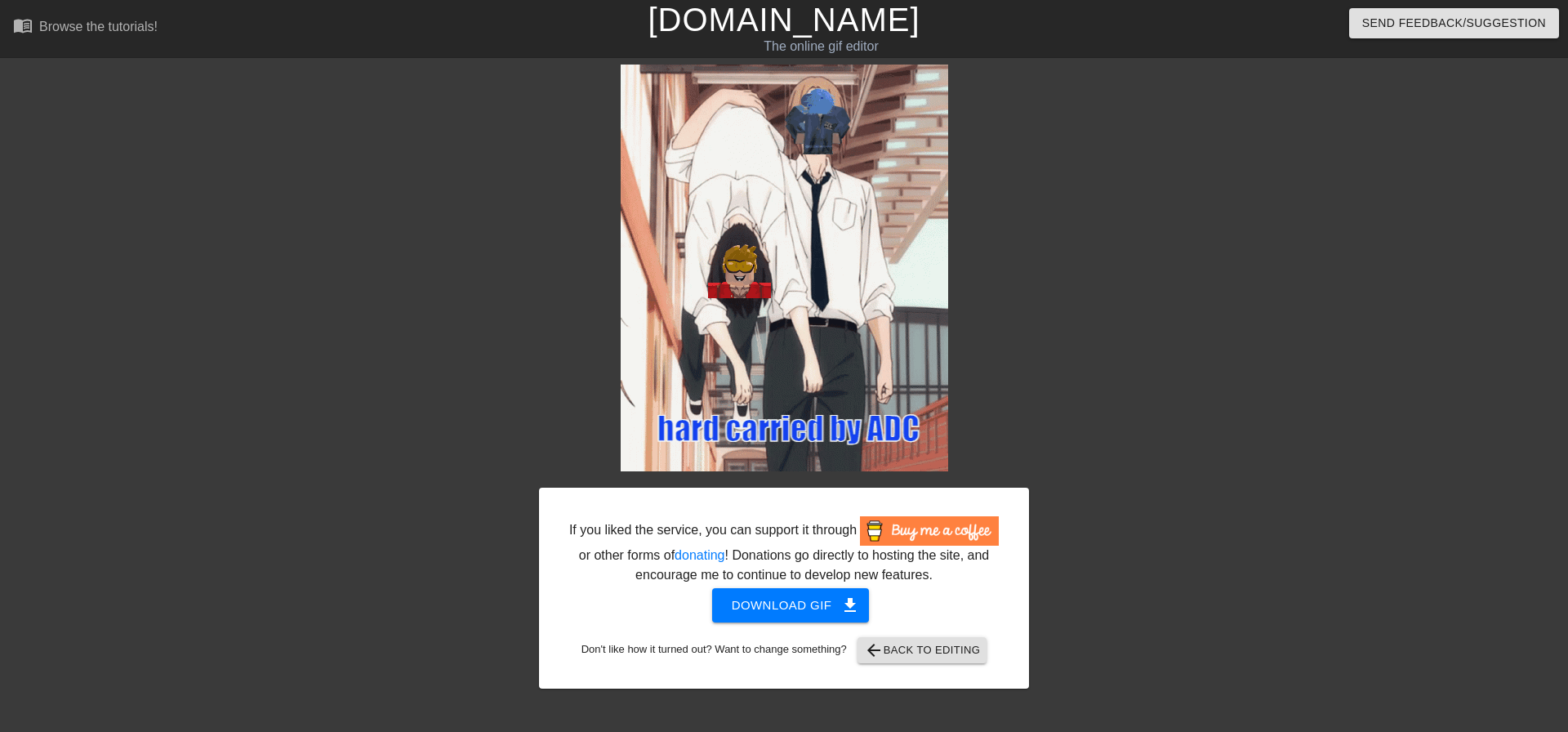
click at [894, 636] on div "If you liked the service, you can support it through or other forms of donating…" at bounding box center [784, 587] width 490 height 200
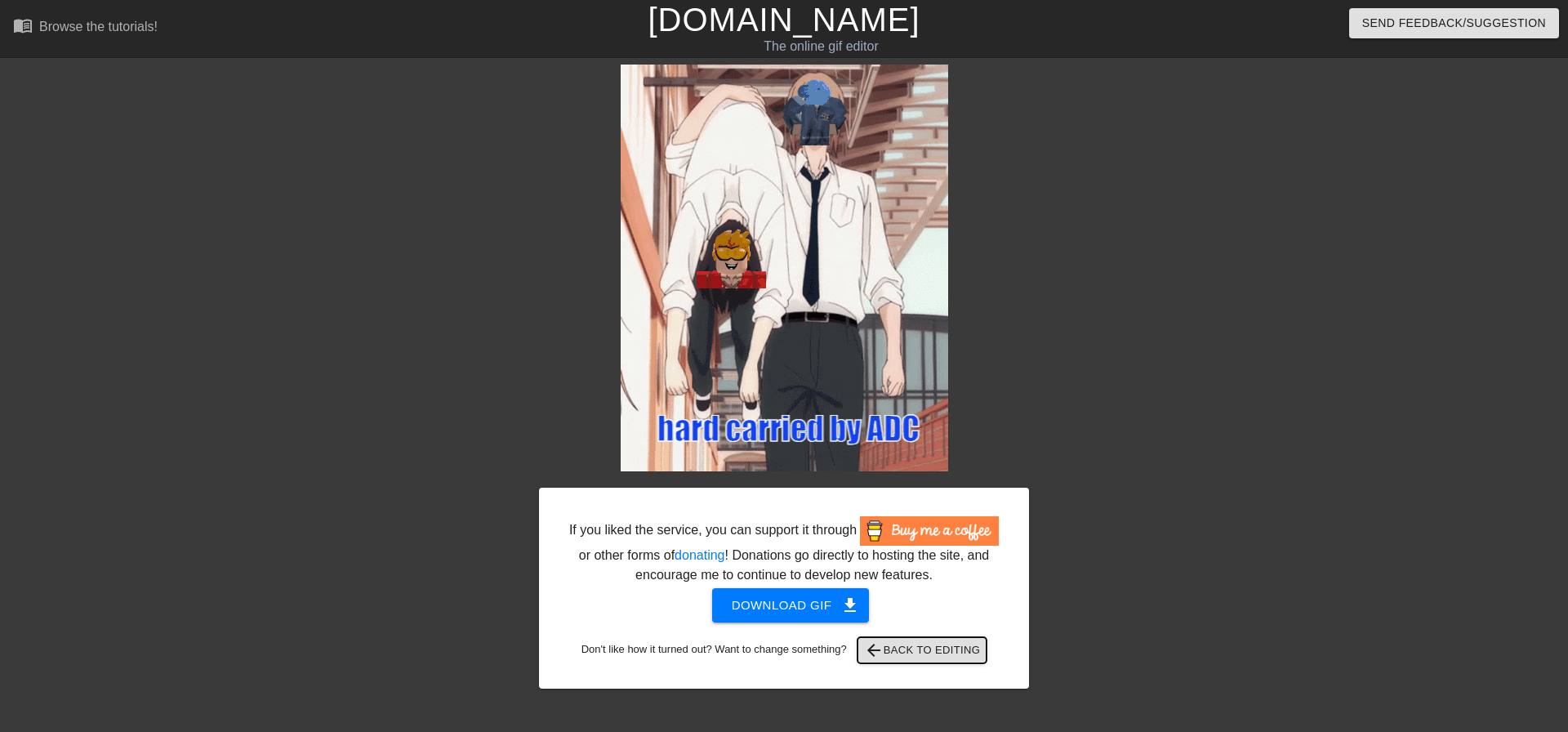
click at [900, 647] on span "arrow_back Back to Editing" at bounding box center [923, 650] width 117 height 20
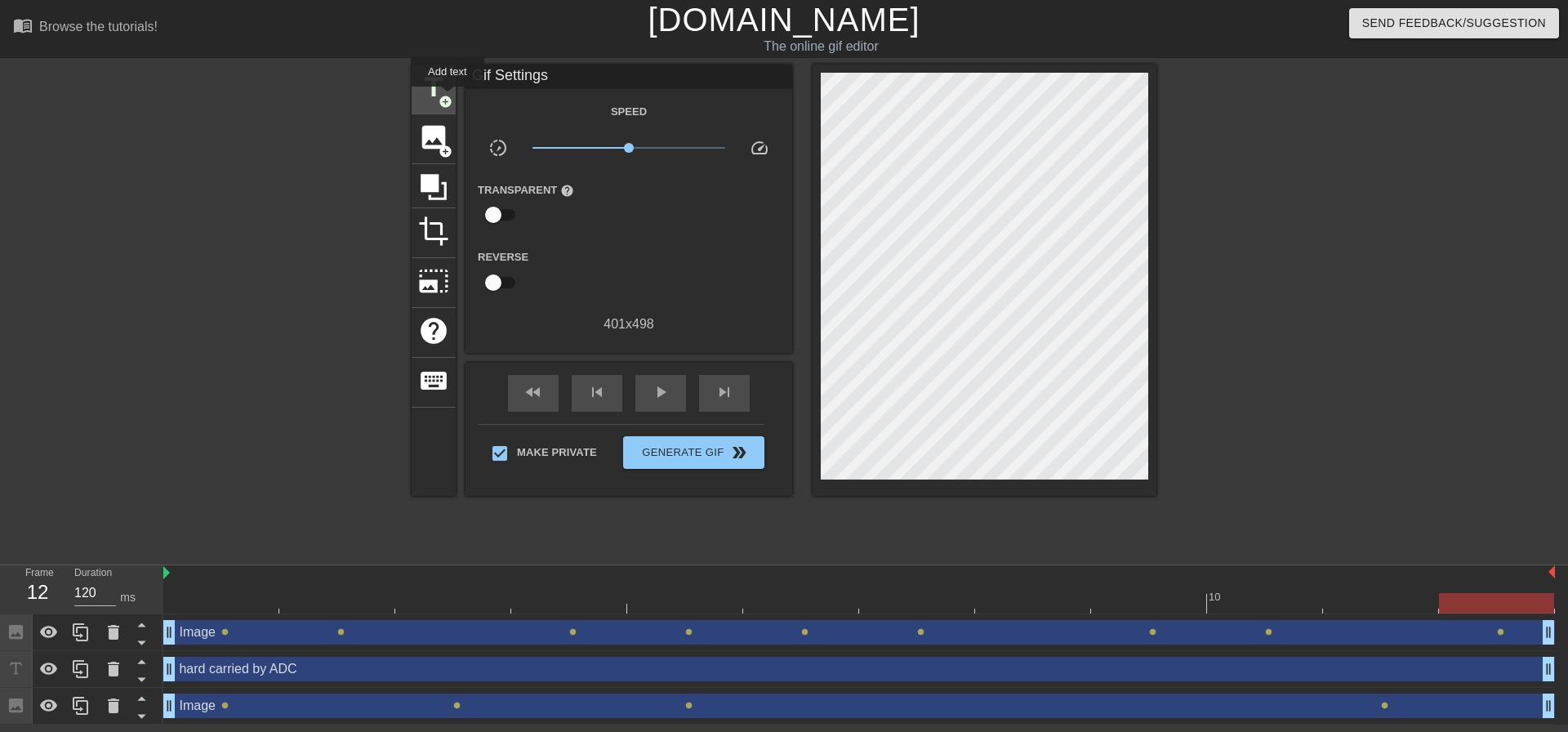
click at [448, 97] on span "add_circle" at bounding box center [446, 102] width 14 height 14
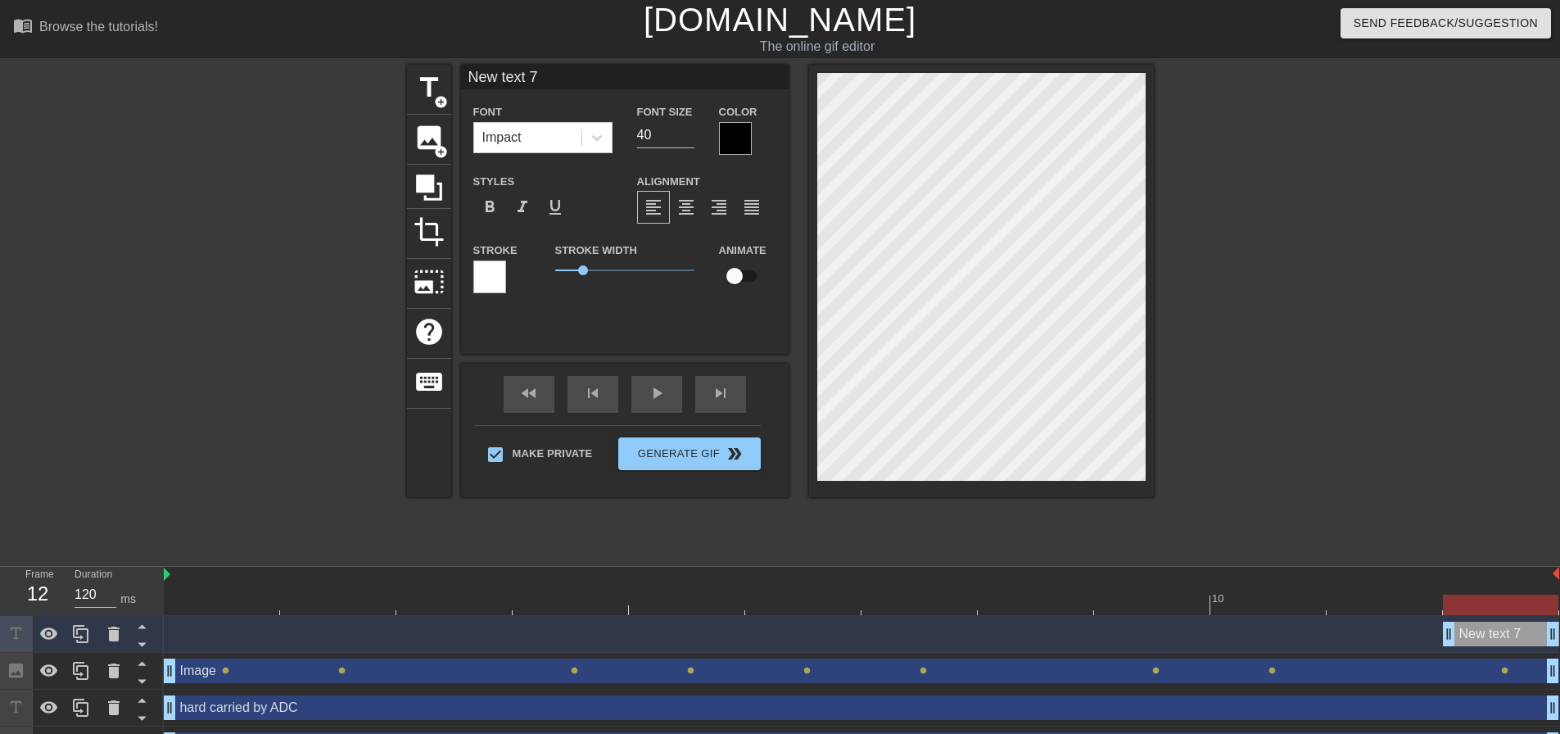
click at [746, 15] on link "[DOMAIN_NAME]" at bounding box center [780, 20] width 273 height 36
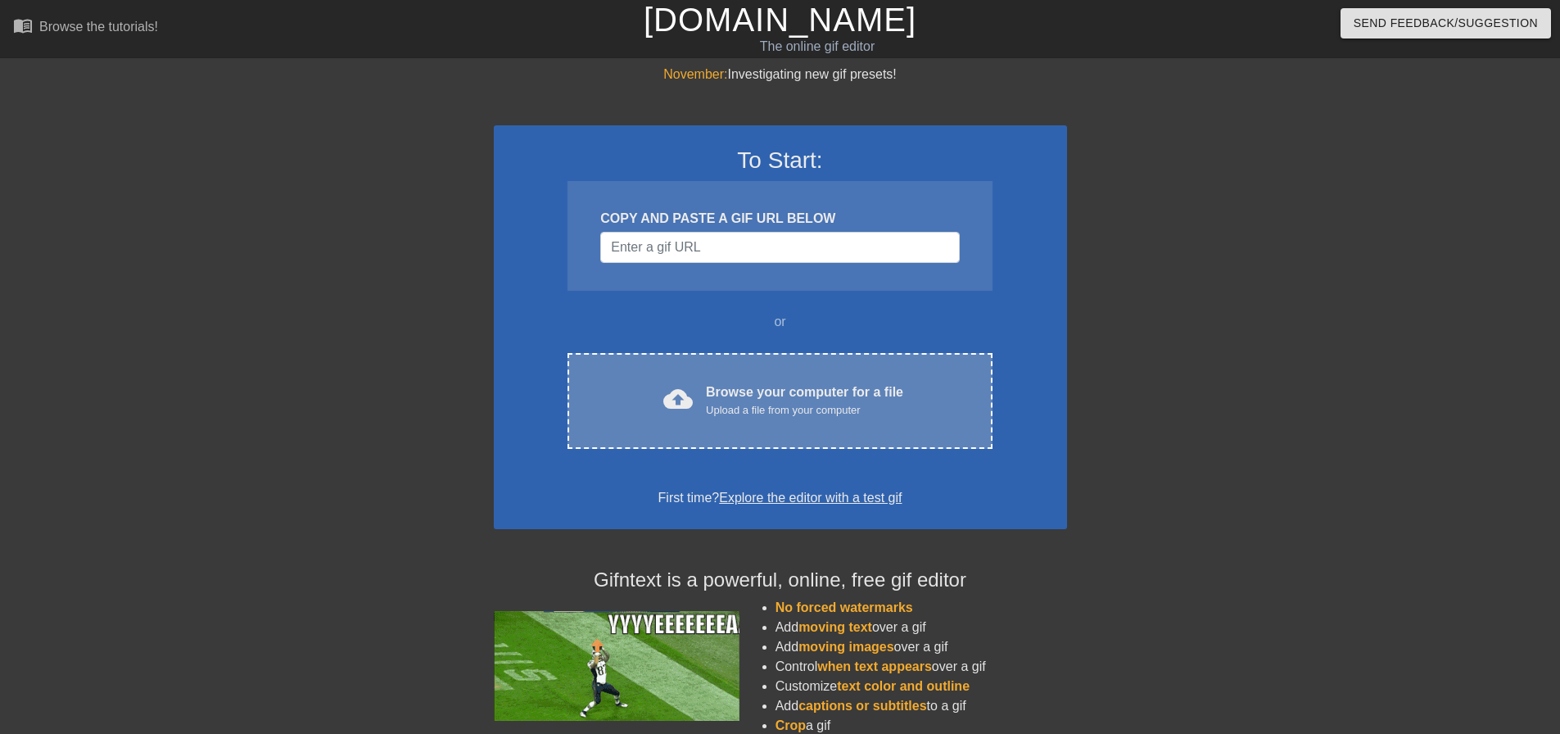
drag, startPoint x: 758, startPoint y: 322, endPoint x: 774, endPoint y: 380, distance: 60.4
click at [758, 327] on div "or" at bounding box center [780, 322] width 488 height 20
click at [783, 389] on div "Browse your computer for a file Upload a file from your computer" at bounding box center [804, 400] width 197 height 36
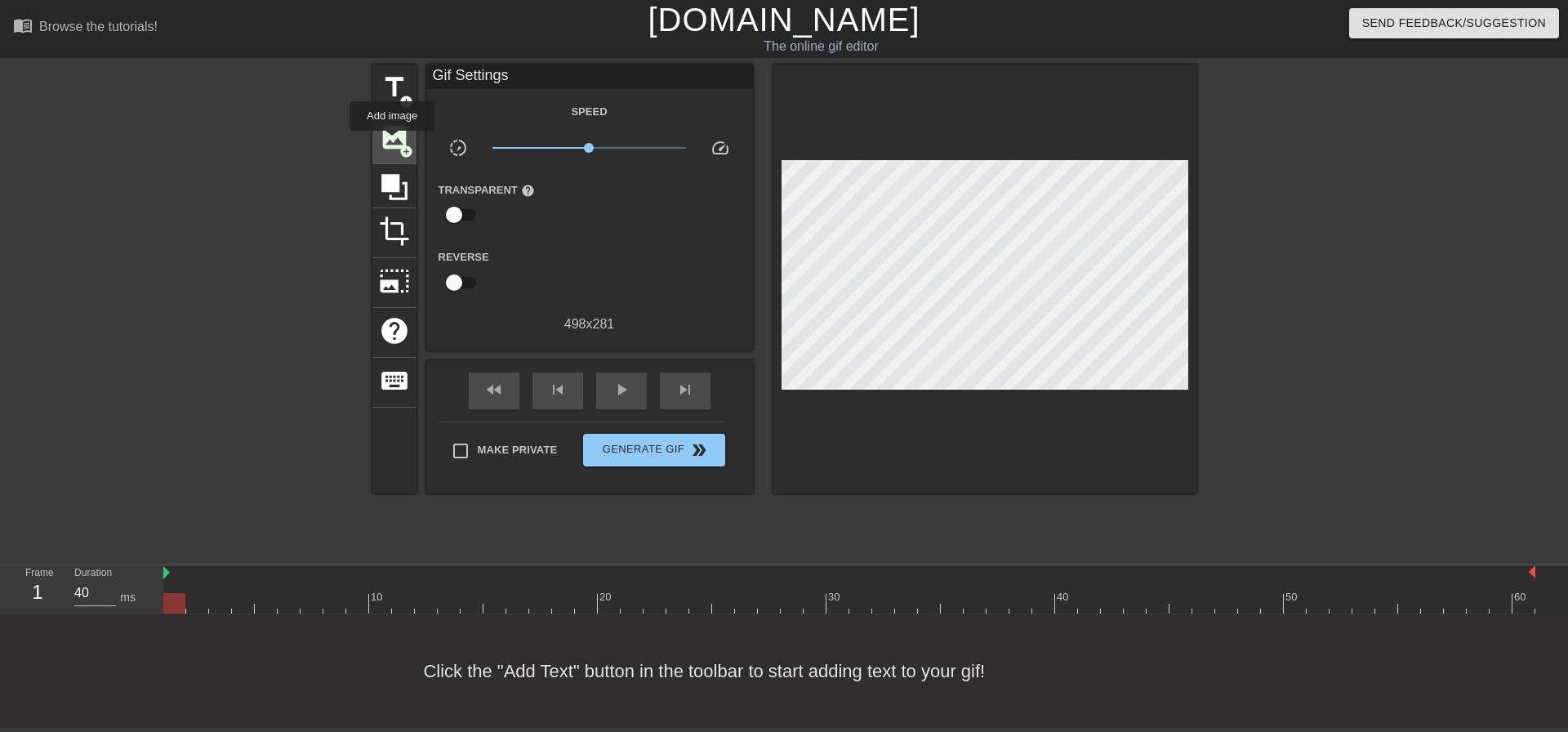
click at [392, 143] on span "image" at bounding box center [394, 137] width 31 height 31
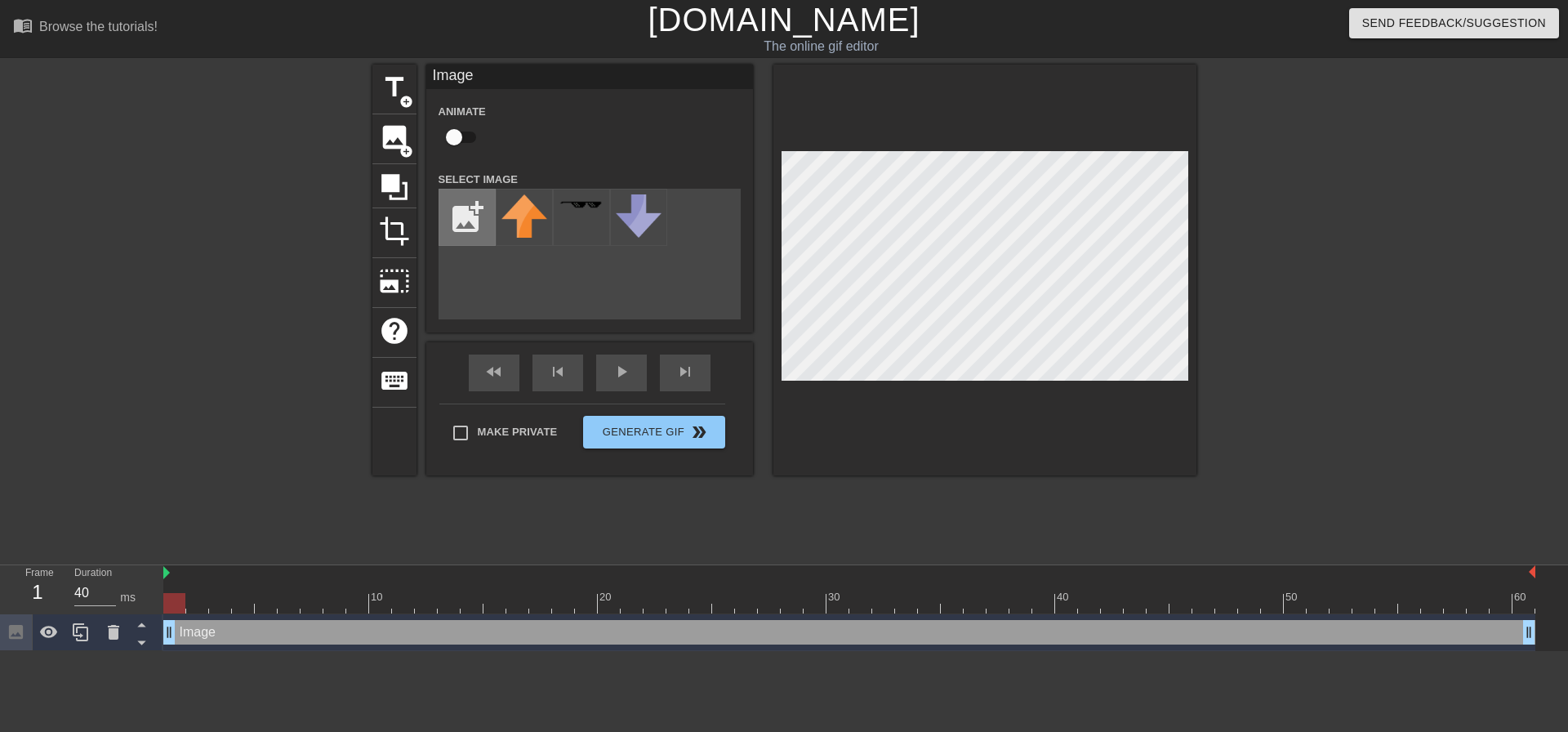
click at [467, 227] on input "file" at bounding box center [468, 217] width 56 height 56
type input "C:\fakepath\noFilt1212er.png"
click at [524, 230] on img at bounding box center [525, 217] width 46 height 46
click at [448, 138] on input "checkbox" at bounding box center [454, 137] width 93 height 31
checkbox input "true"
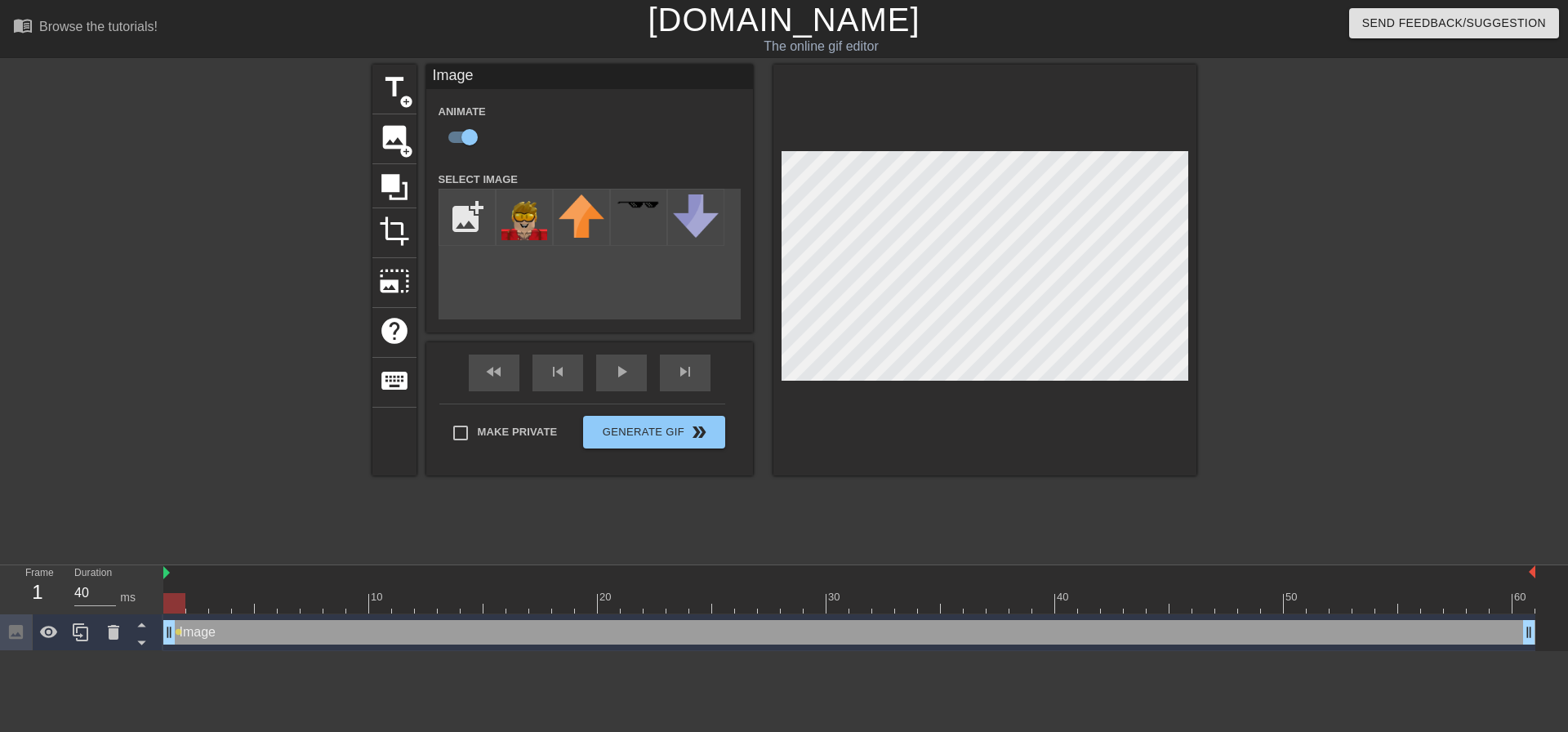
click at [185, 602] on div at bounding box center [175, 603] width 22 height 20
type input "40"
click at [396, 138] on span "image" at bounding box center [394, 137] width 31 height 31
checkbox input "false"
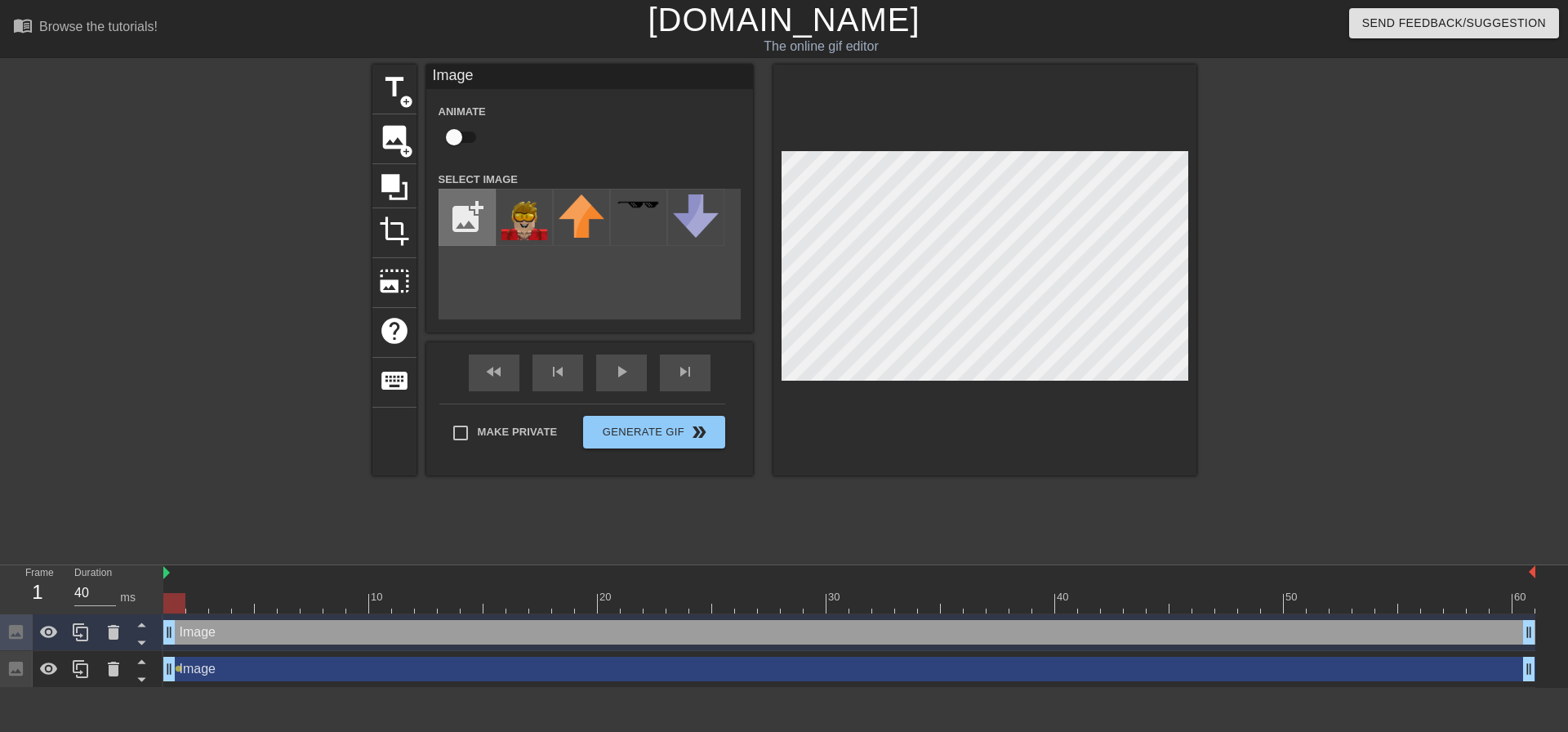
click at [453, 200] on input "file" at bounding box center [468, 217] width 56 height 56
type input "C:\fakepath\universe11.png"
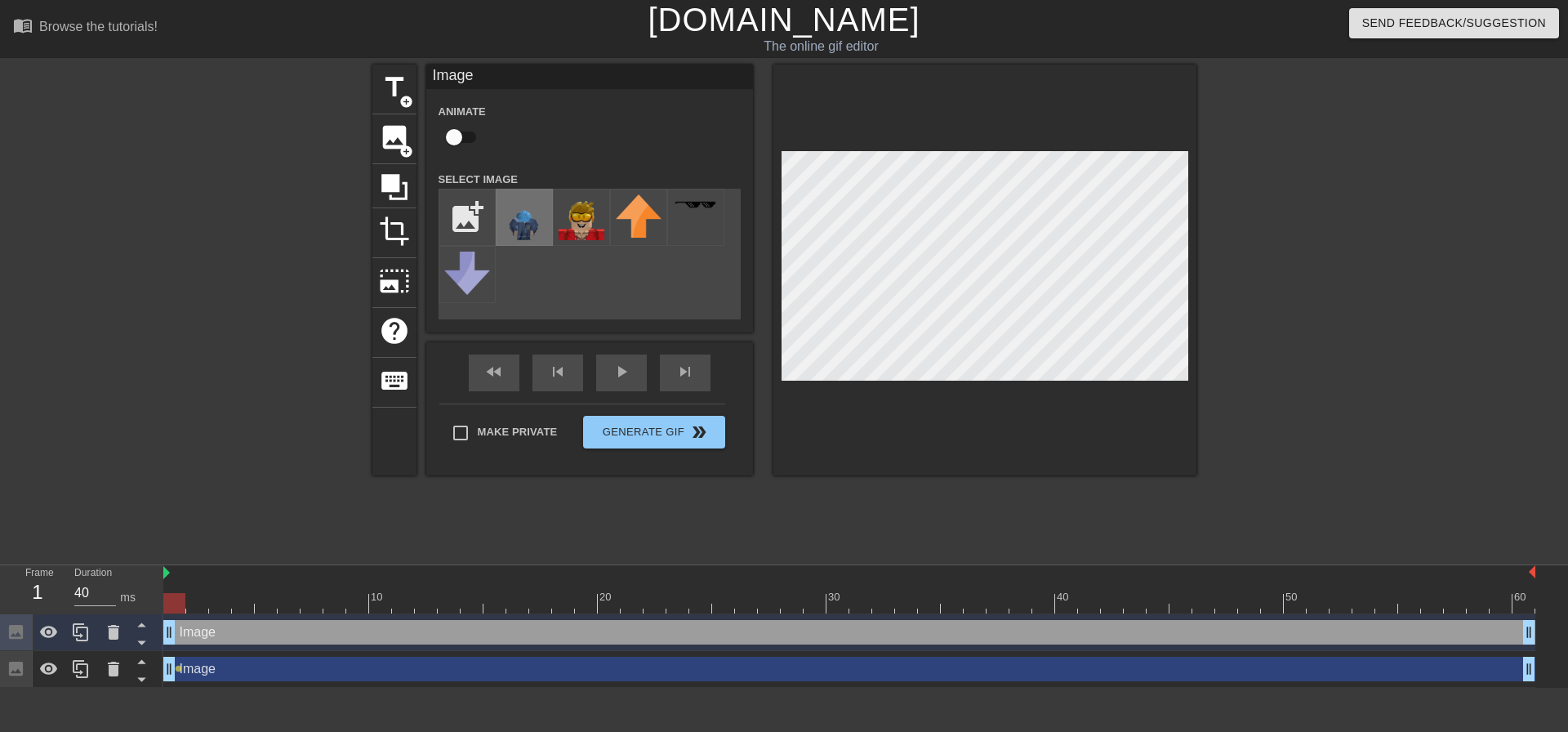
click at [525, 224] on img at bounding box center [525, 217] width 46 height 46
click at [462, 132] on input "checkbox" at bounding box center [454, 137] width 93 height 31
checkbox input "true"
click at [179, 596] on div at bounding box center [175, 603] width 22 height 20
type input "40"
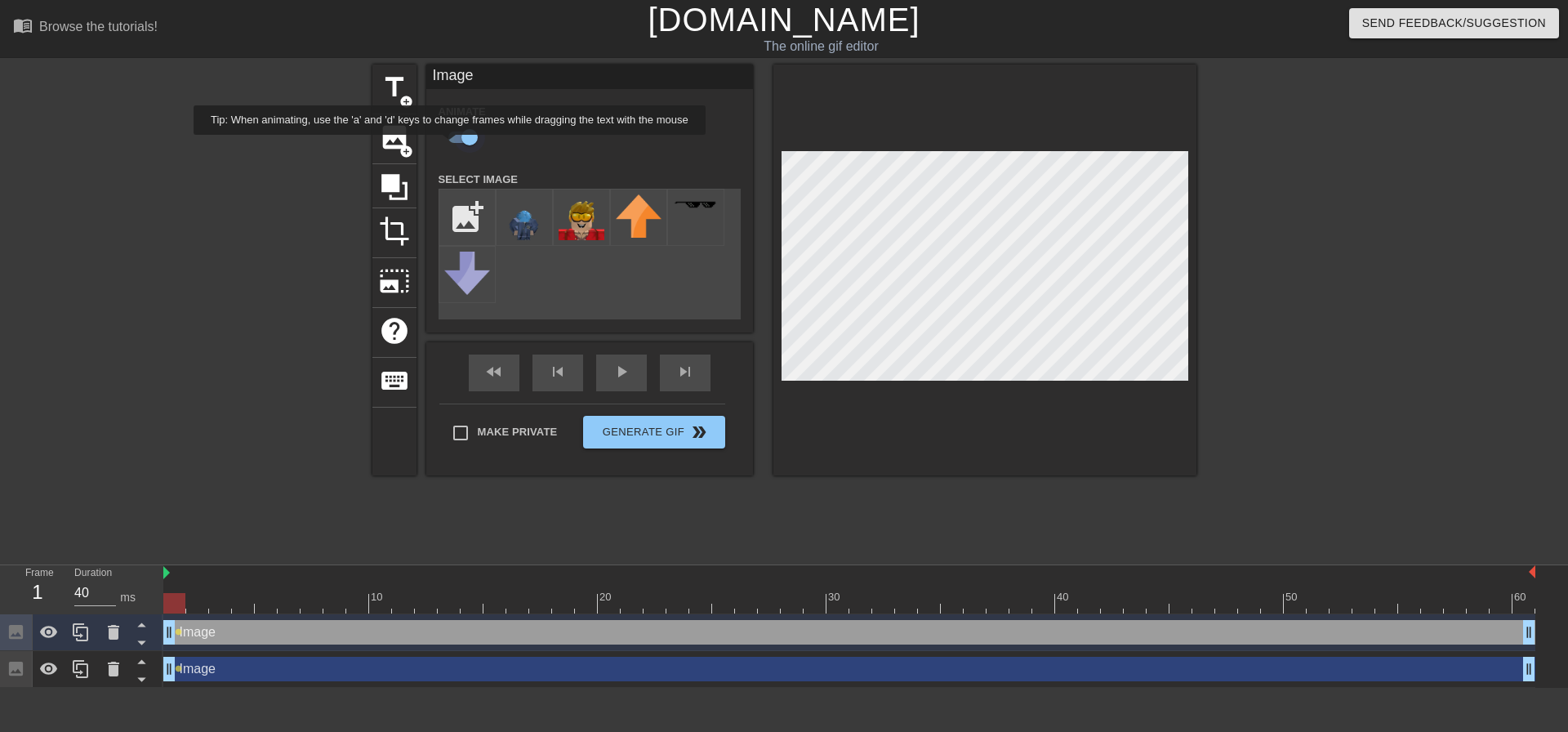
click at [457, 138] on input "checkbox" at bounding box center [469, 137] width 93 height 31
click at [208, 668] on div "Image drag_handle drag_handle" at bounding box center [850, 668] width 1372 height 25
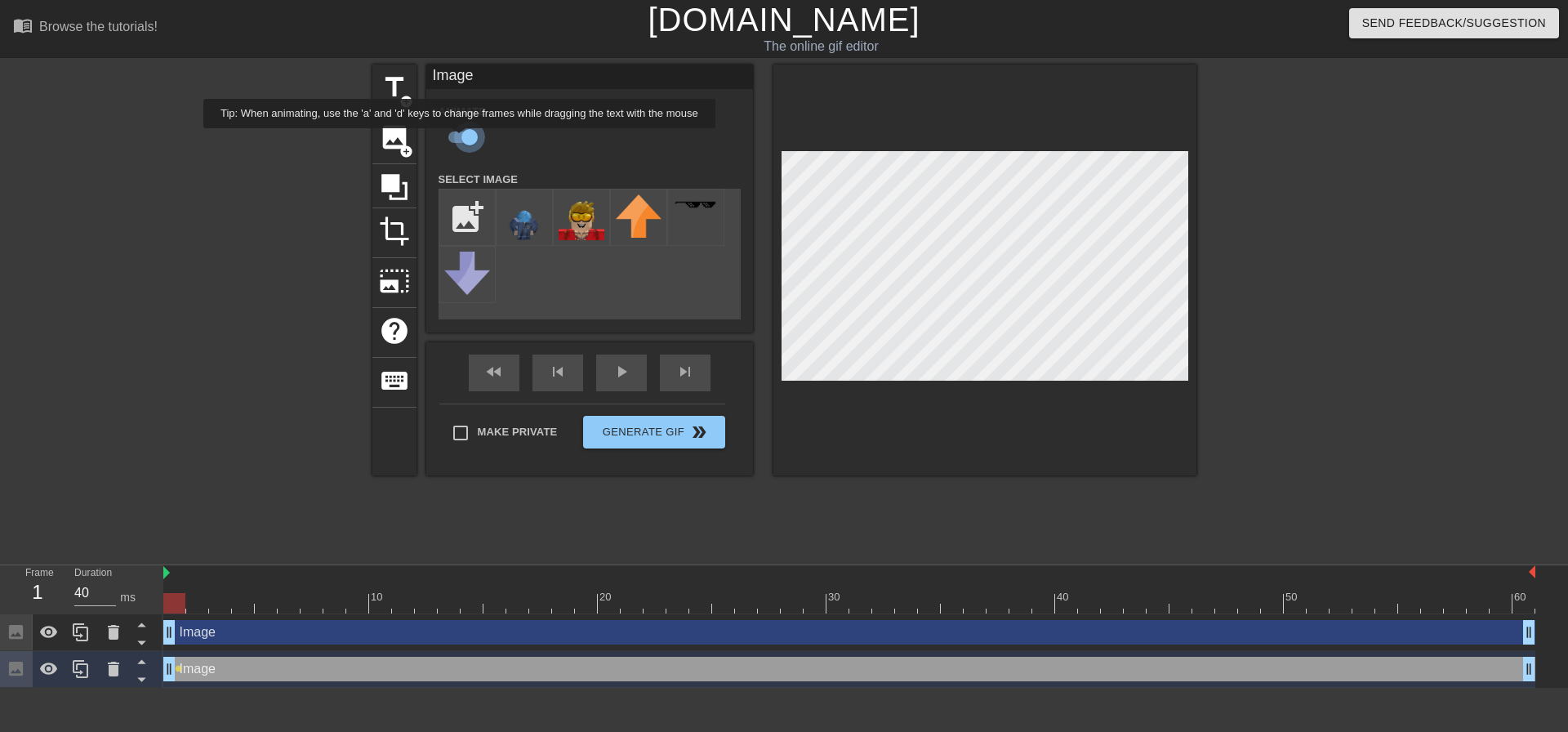
click at [460, 140] on input "checkbox" at bounding box center [469, 137] width 93 height 31
checkbox input "false"
click at [390, 103] on div "title add_circle" at bounding box center [394, 90] width 44 height 50
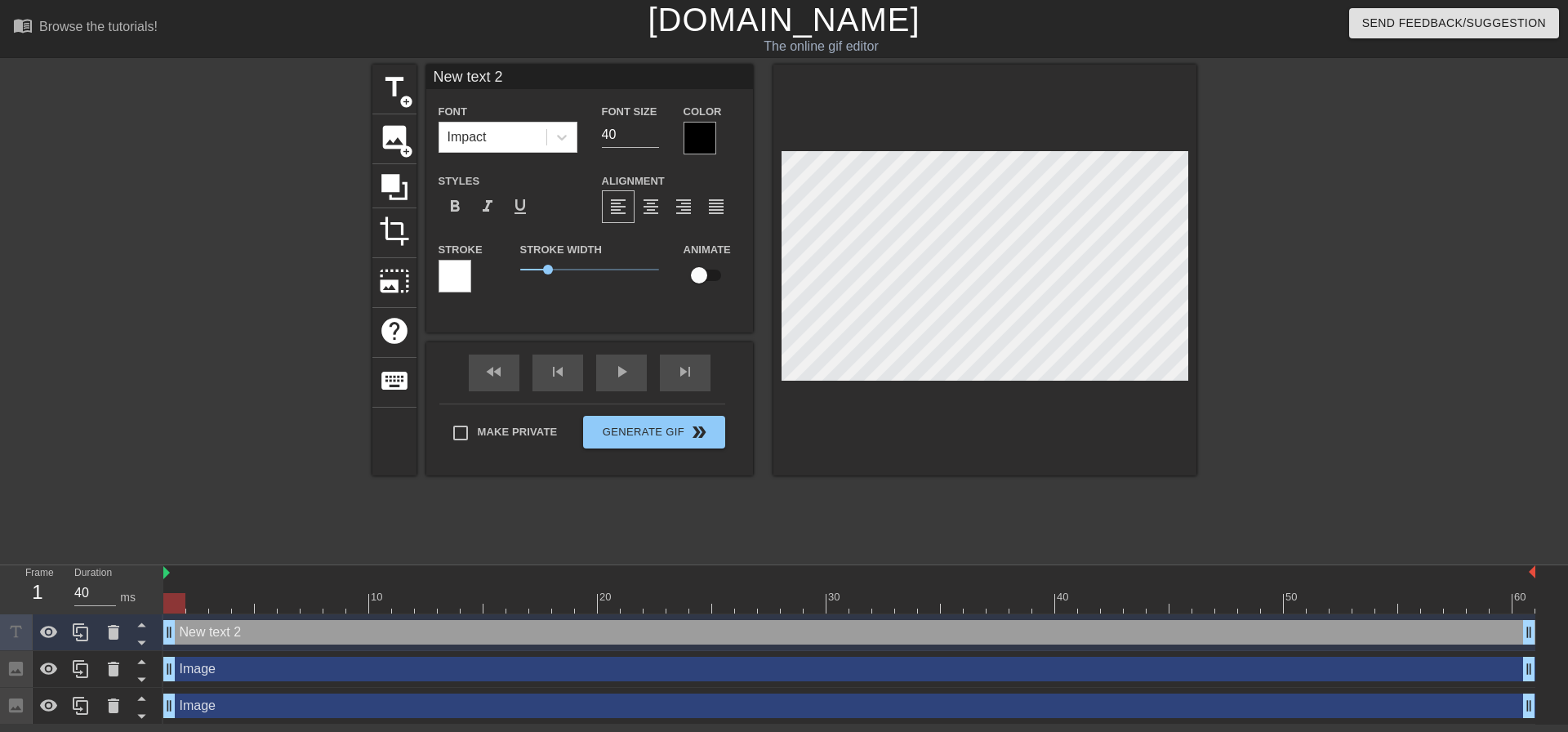
scroll to position [2, 2]
type input "New text"
type textarea "New text"
type input "New text"
type textarea "New text"
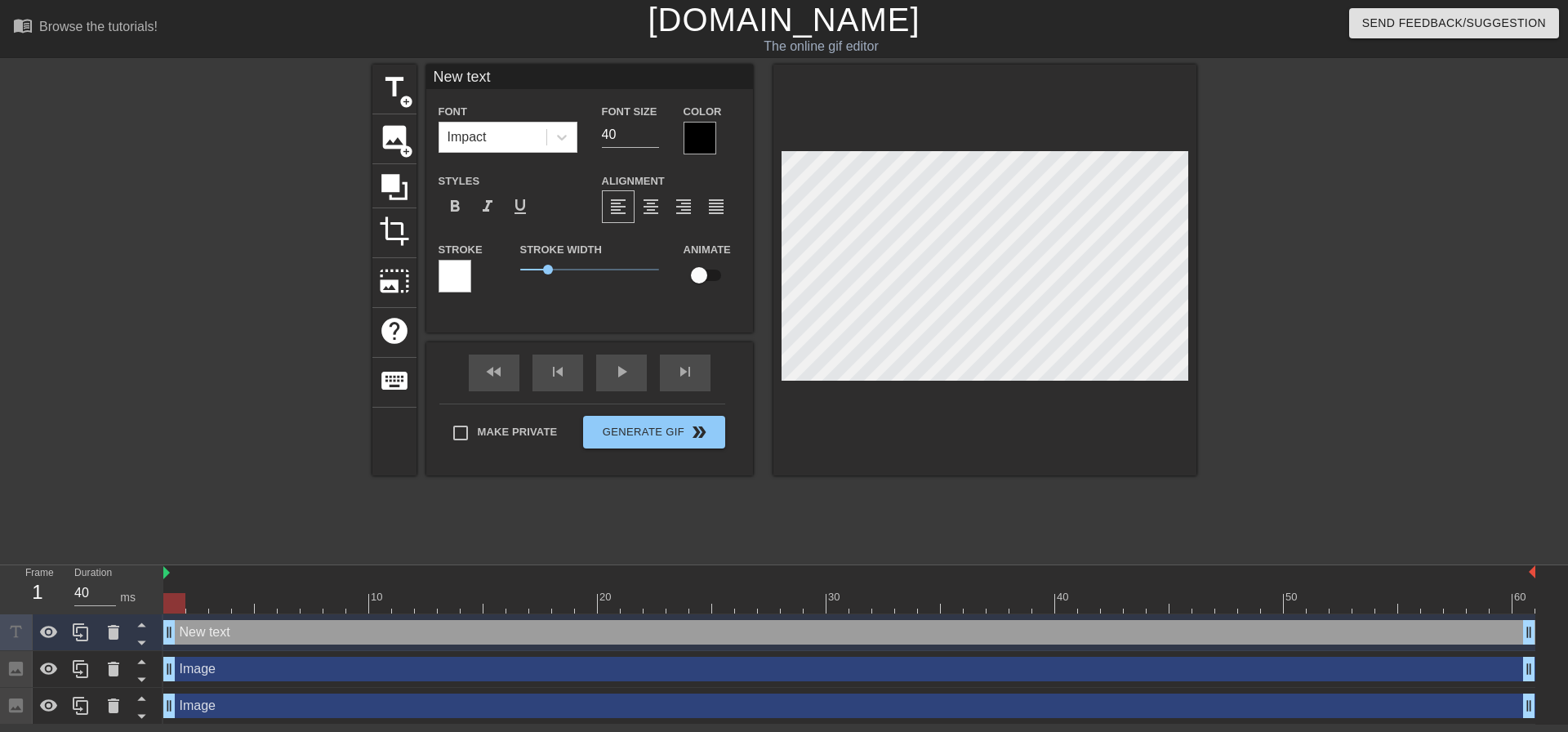
type input "New tex"
type textarea "New tex"
type input "New te"
type textarea "New te"
type input "New t"
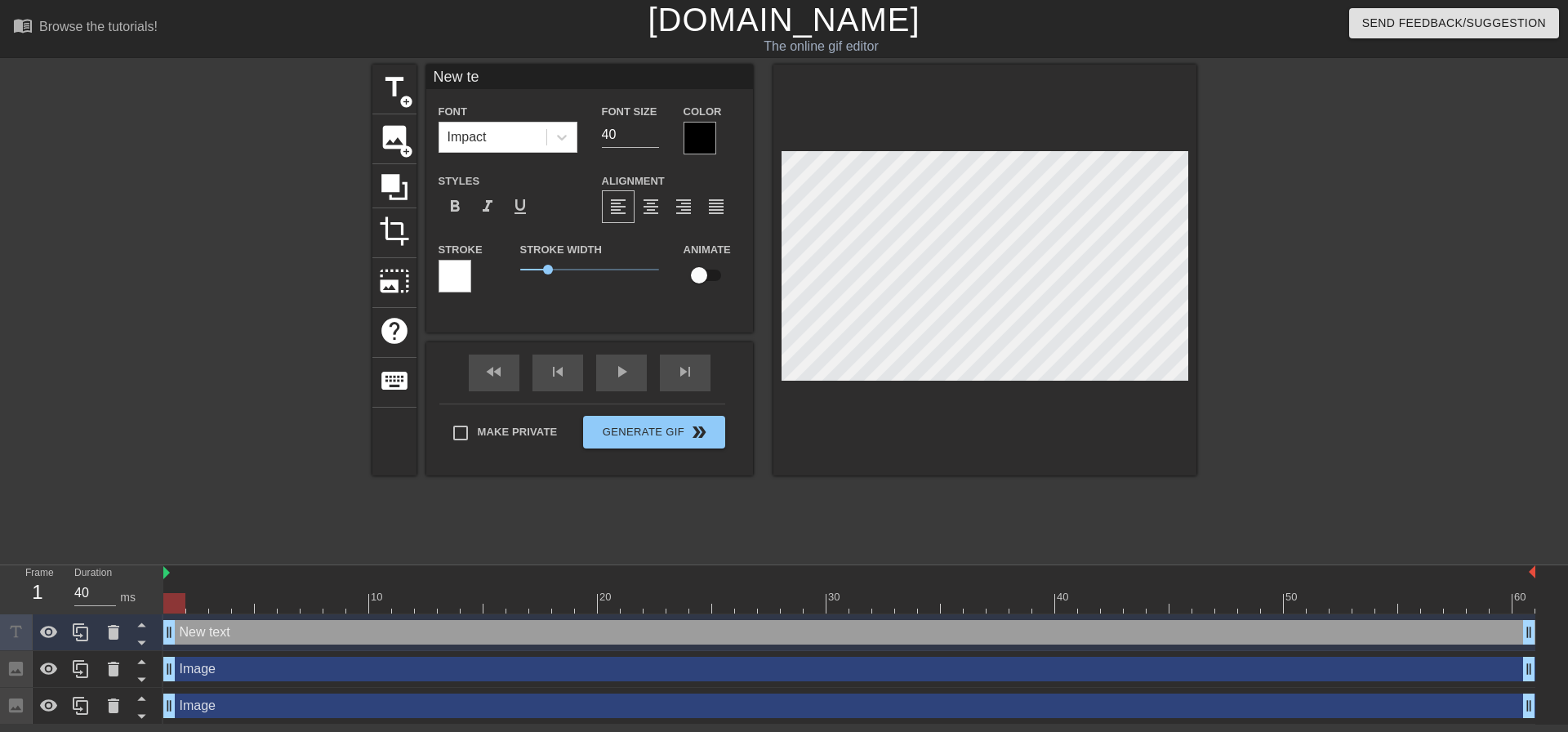
type textarea "New t"
type input "New"
type textarea "New"
type input "New"
type textarea "New"
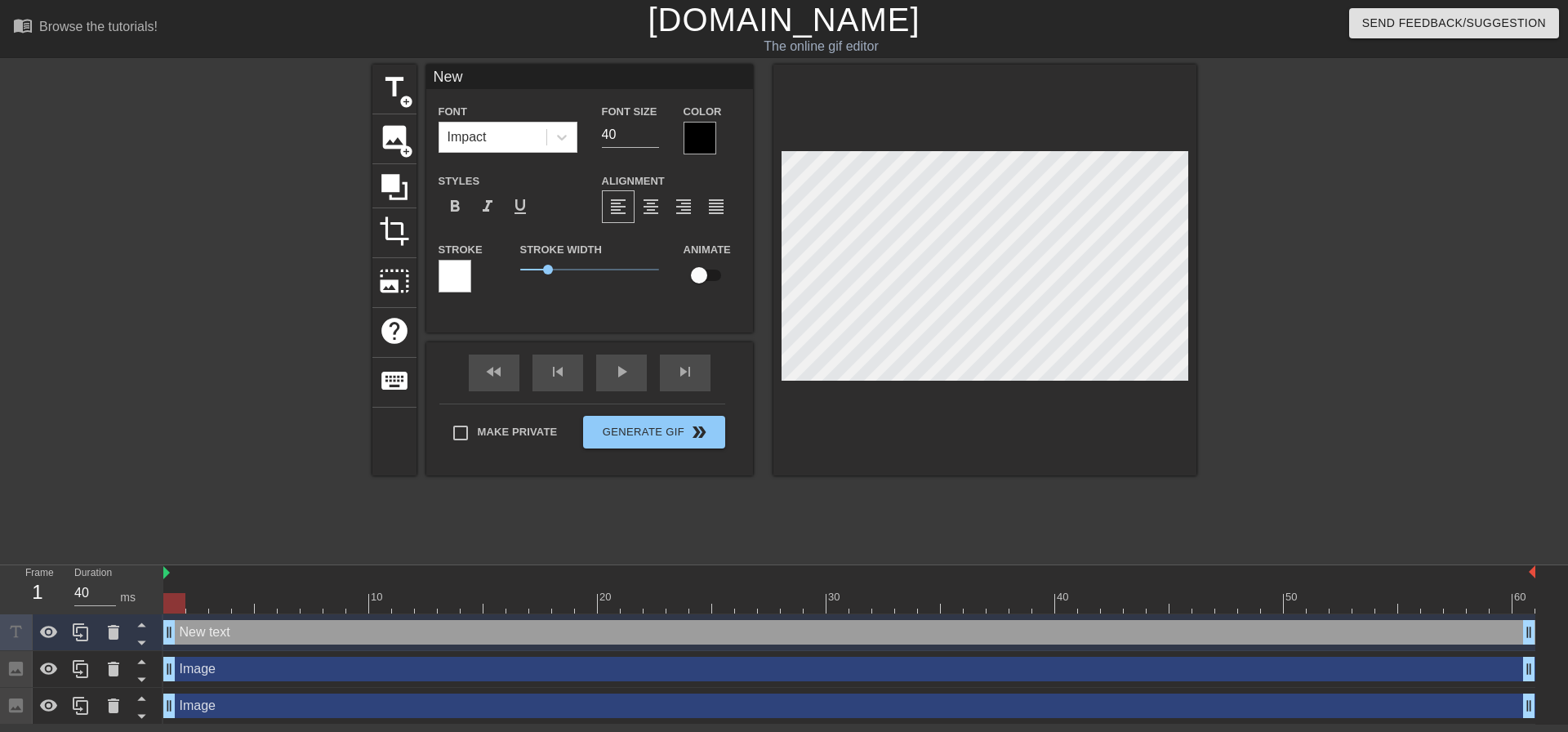
type input "Ne"
type textarea "Ne"
type input "N"
type textarea "N"
type input "S"
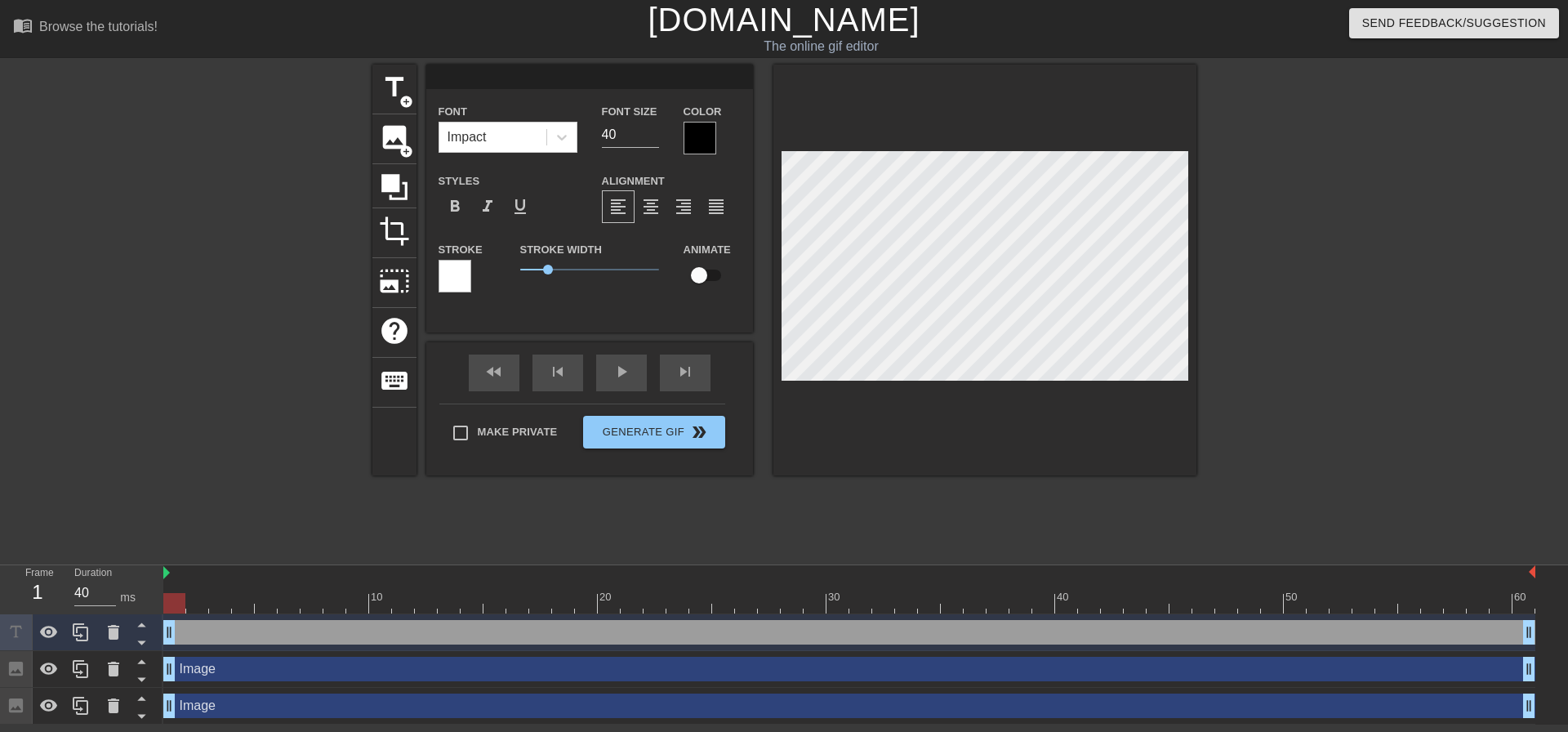
type textarea "S"
type input "Su"
type textarea "Su"
type input "Sup"
type textarea "Sup"
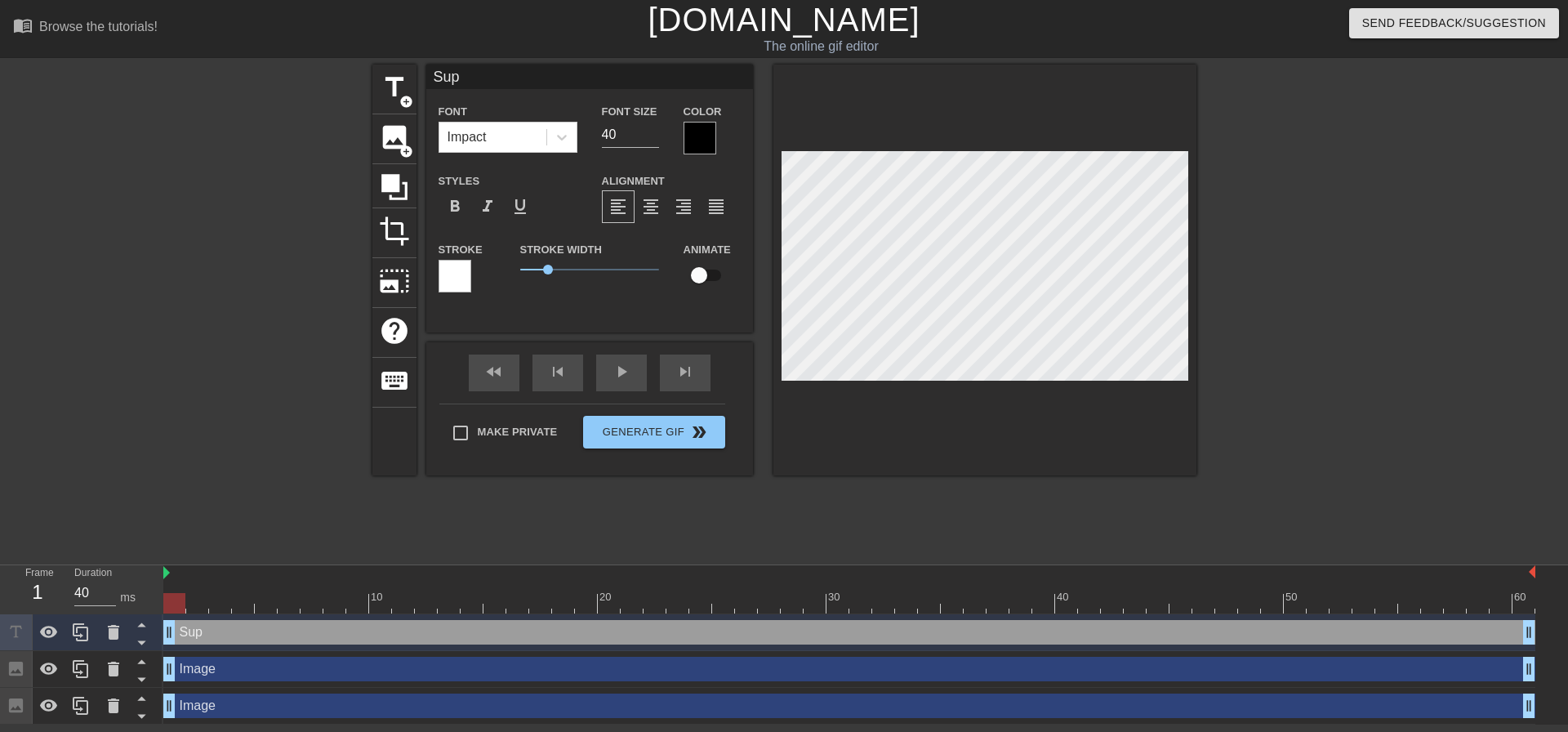
type input "Supp"
type textarea "Supp"
type input "Supp"
type textarea "Supp"
type input "Supp d"
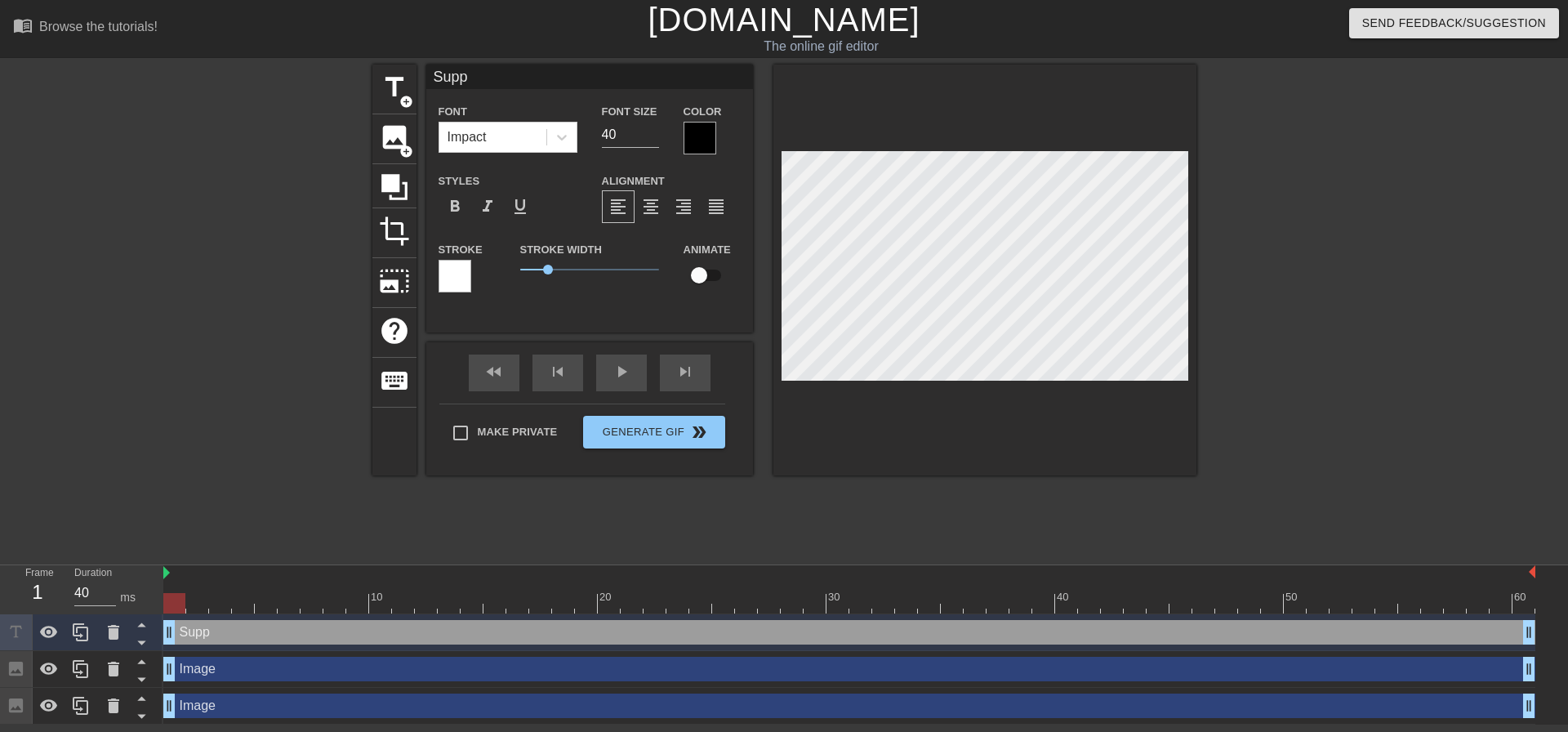
type textarea "Supp d"
type input "Supp di"
type textarea "Supp di"
type input "Supp d"
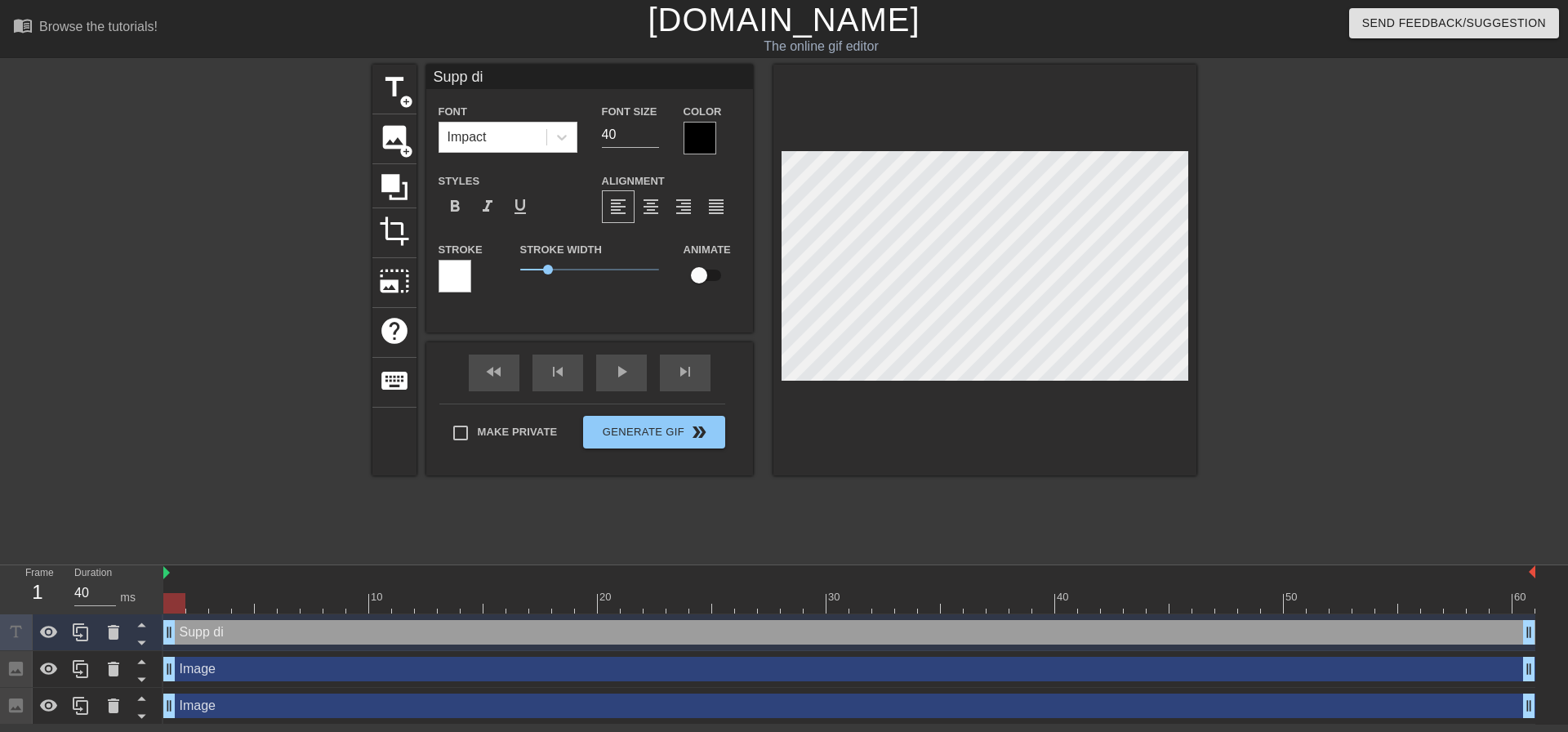
type textarea "Supp d"
type input "Supp"
type textarea "Supp"
type input "Supp D"
type textarea "Supp D"
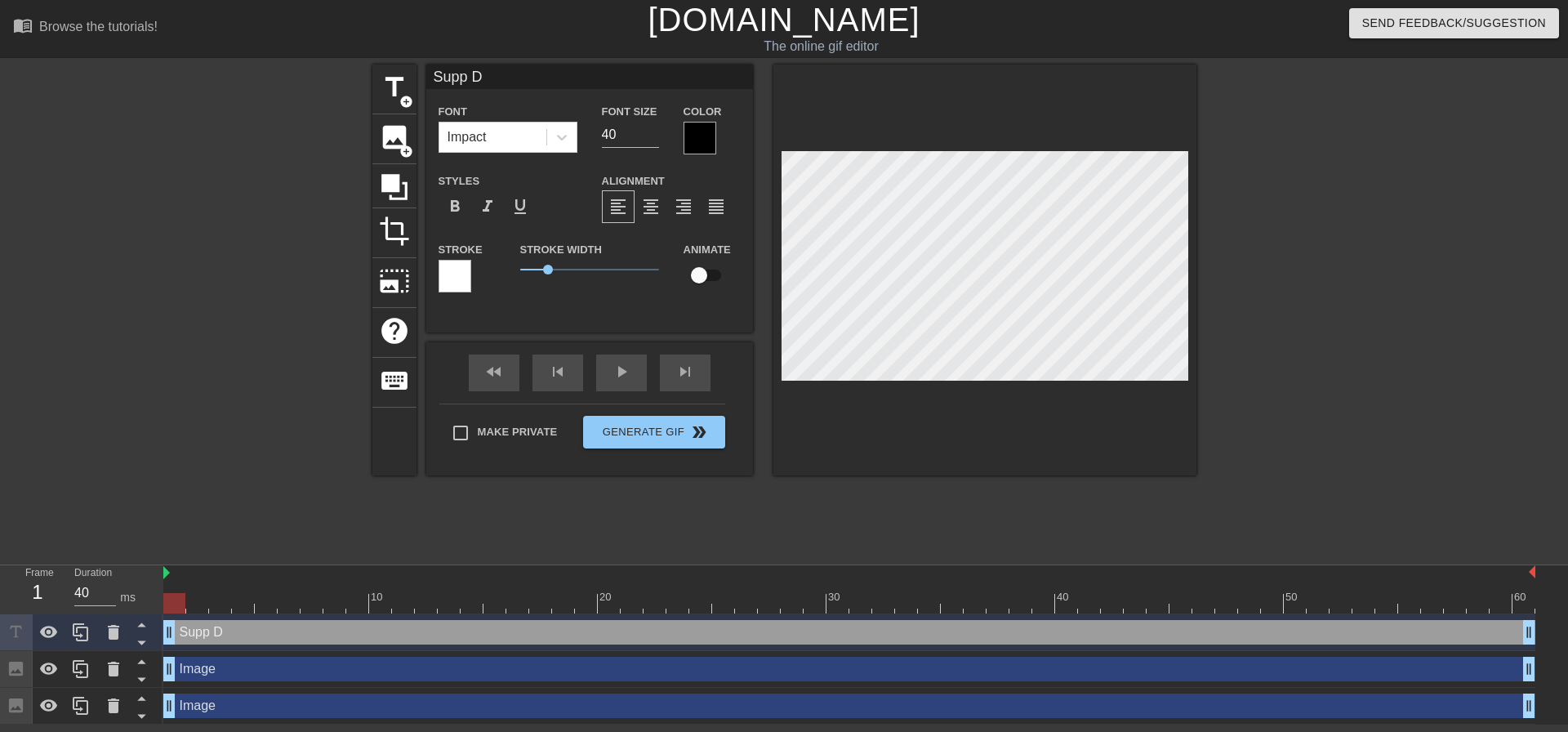
type input "Supp"
type textarea "Supp"
type input "Supp"
type textarea "Supp"
type input "Supp"
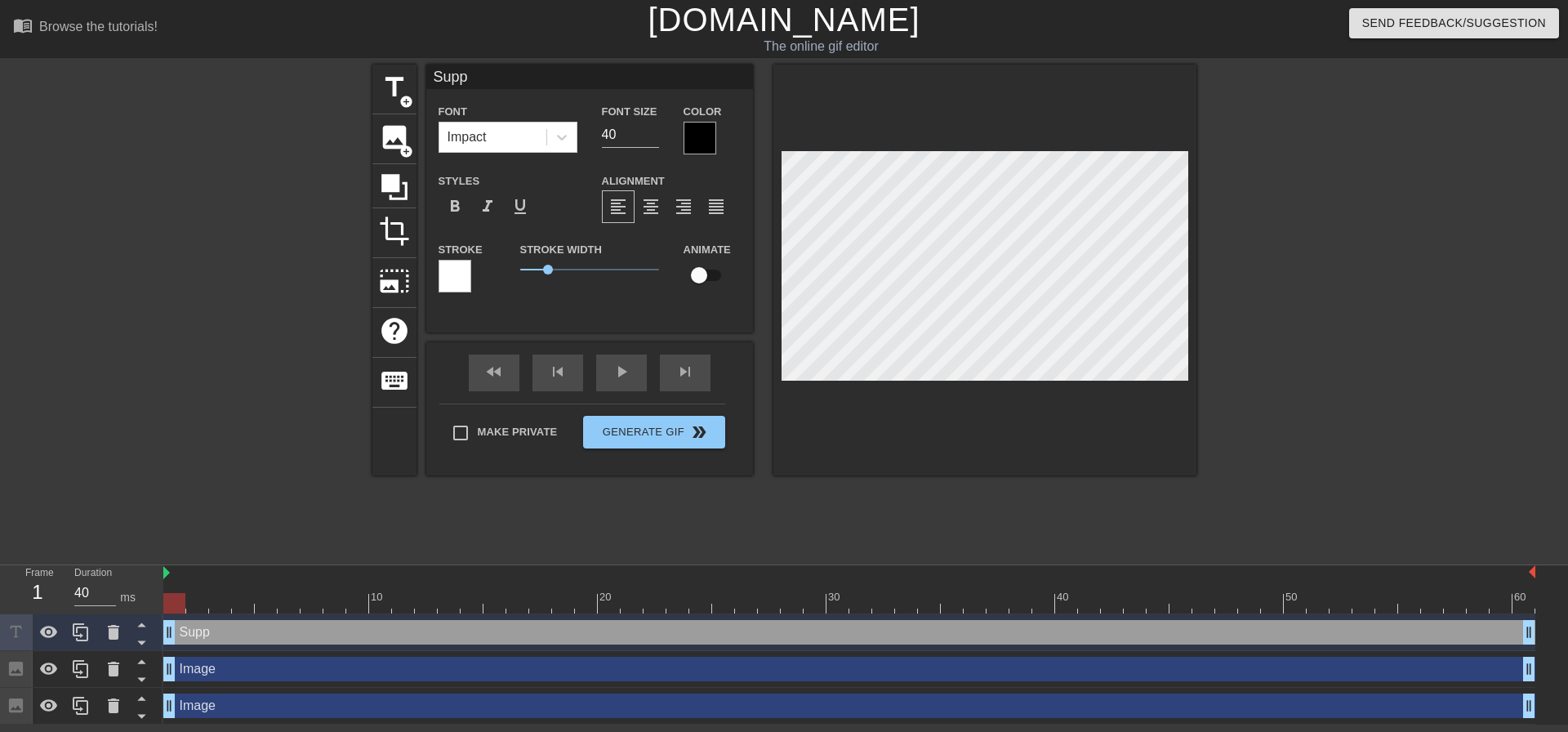
type textarea "Supp"
type input "Supp C"
type textarea "Supp C"
type input "Supp"
type textarea "Supp"
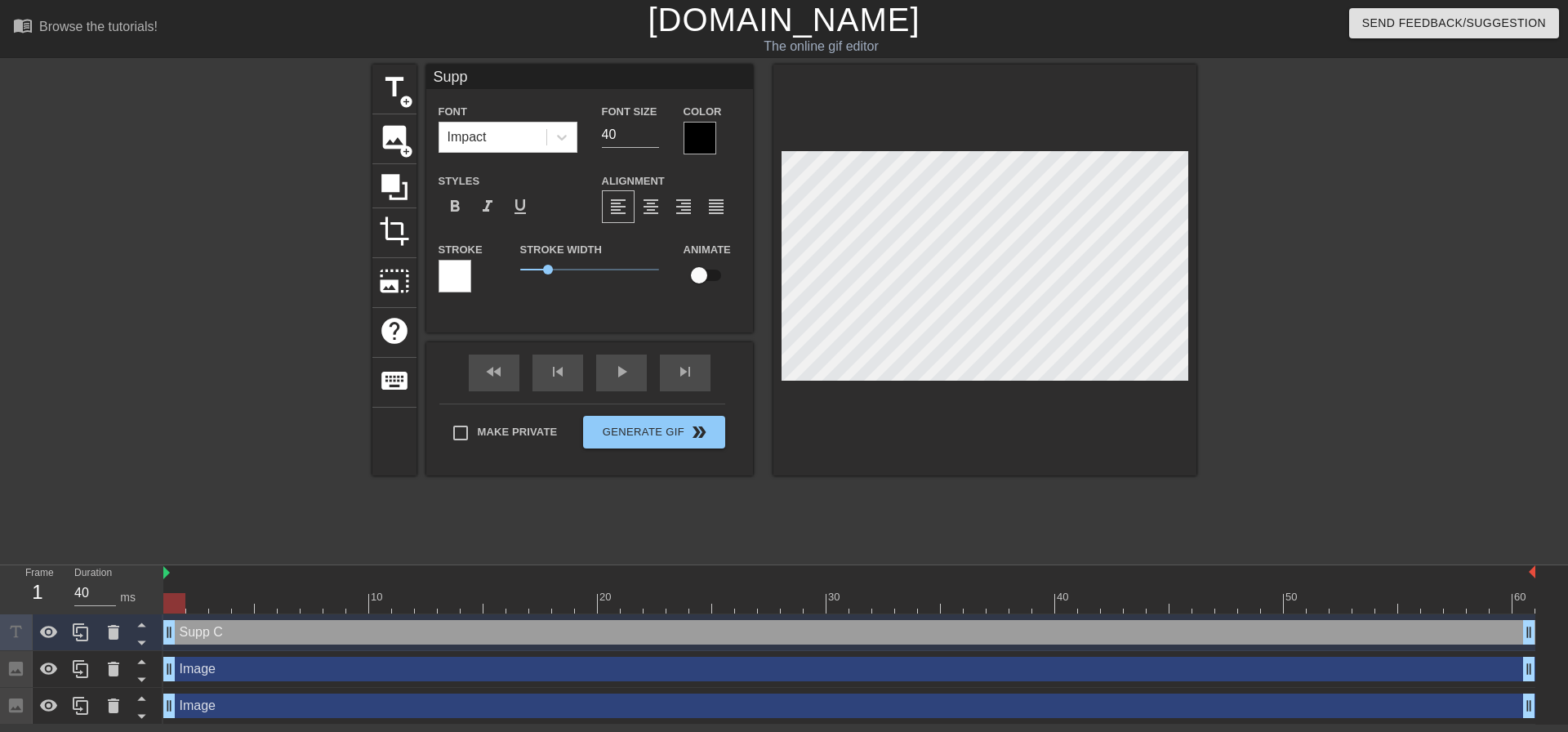
type input "Supp c"
type textarea "Supp c"
type input "Supp ca"
type textarea "Supp ca"
type input "Supp car"
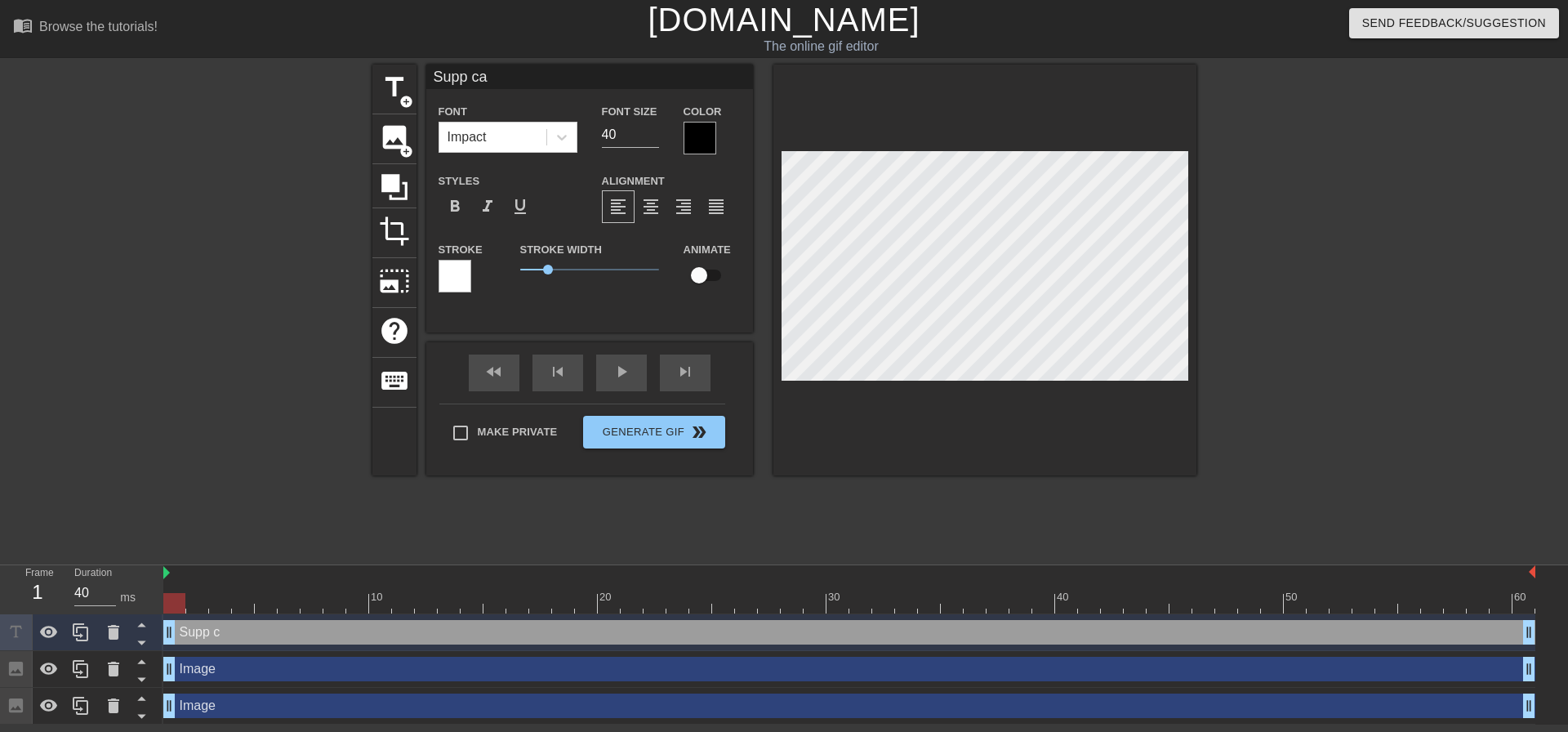
type textarea "Supp car"
type input "Supp carr"
type textarea "Supp carr"
type input "Supp carry"
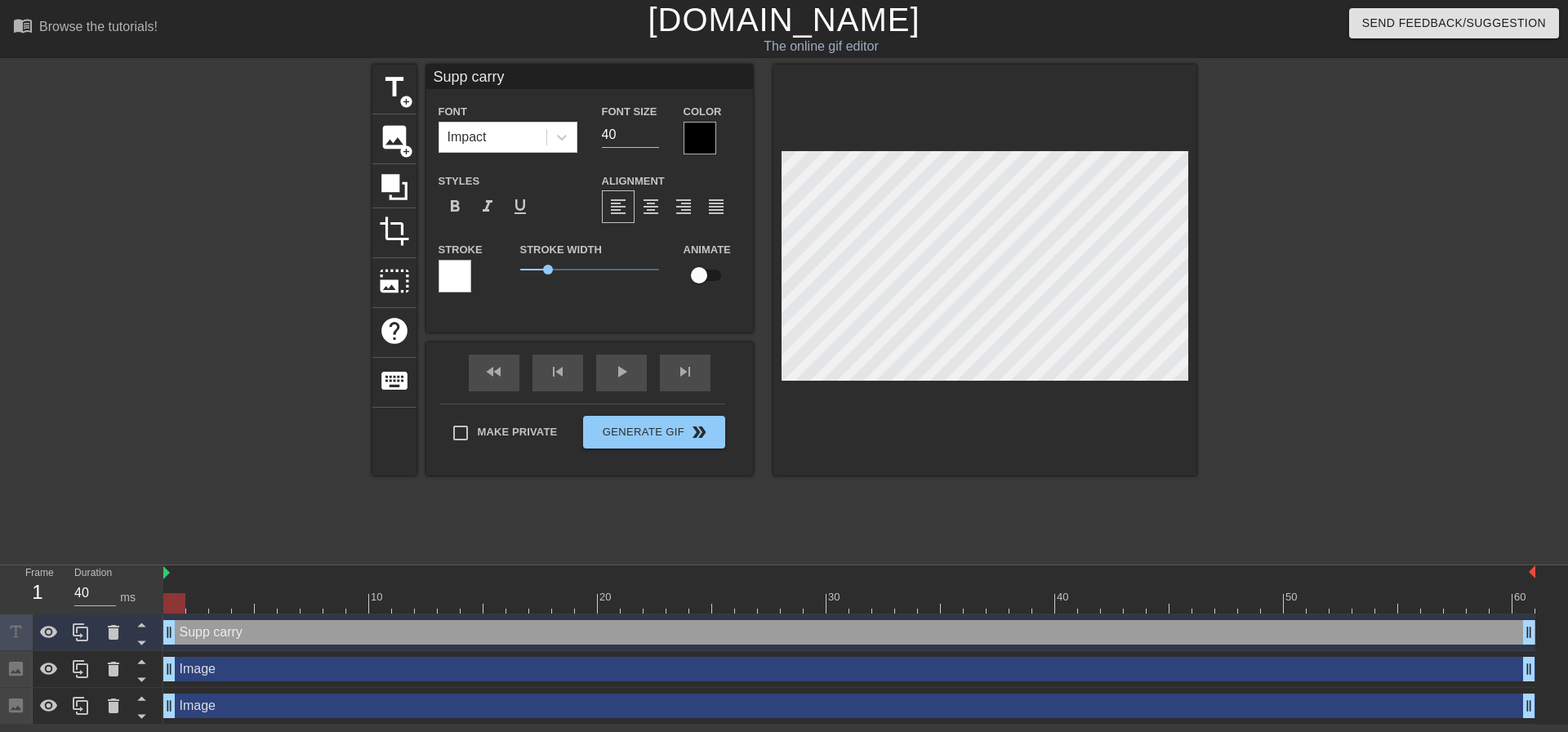
type textarea "Supp carry"
click at [707, 139] on div at bounding box center [700, 138] width 33 height 33
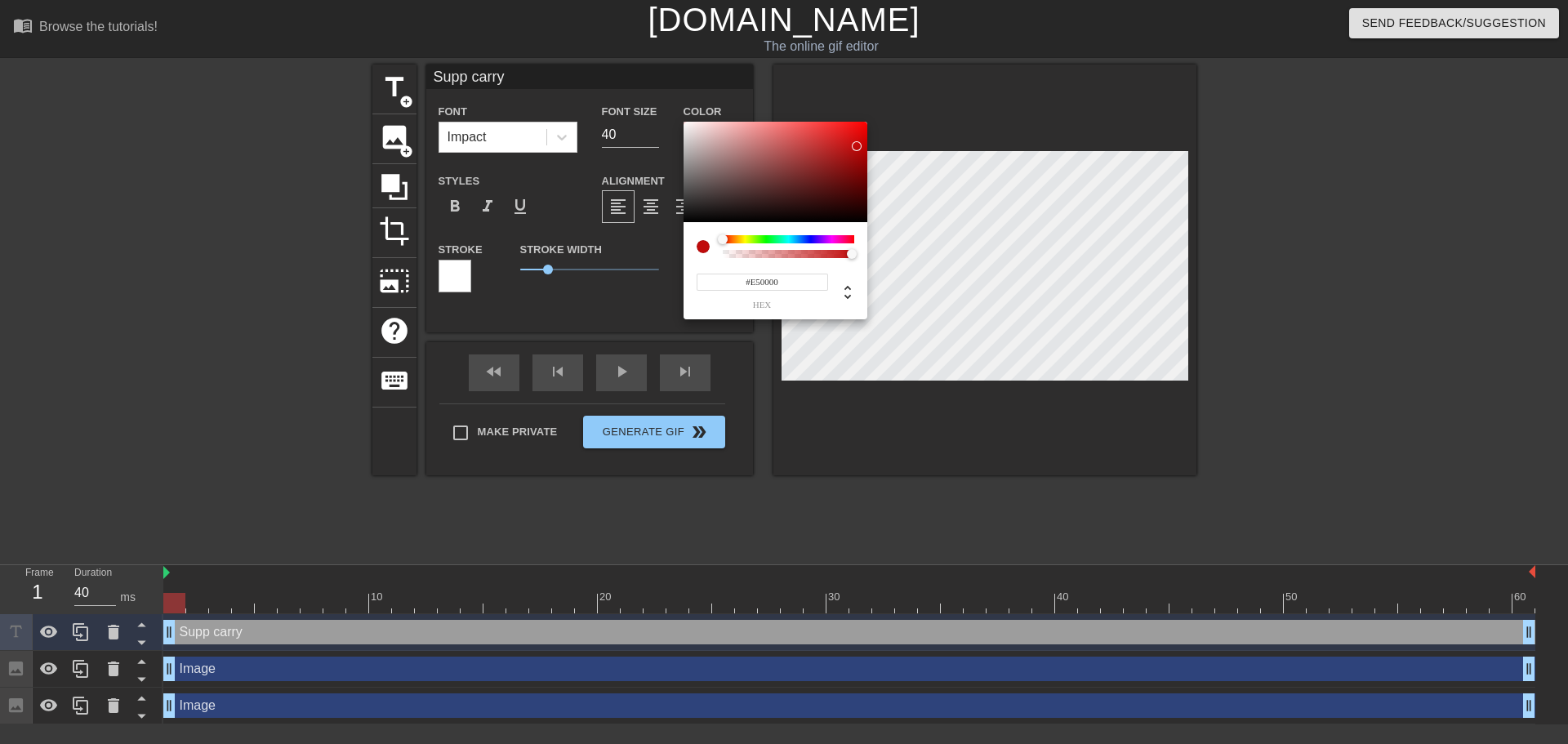
type input "#FF0000"
drag, startPoint x: 858, startPoint y: 145, endPoint x: 881, endPoint y: 111, distance: 41.0
click at [879, 112] on div "#FF0000 hex" at bounding box center [784, 372] width 1568 height 744
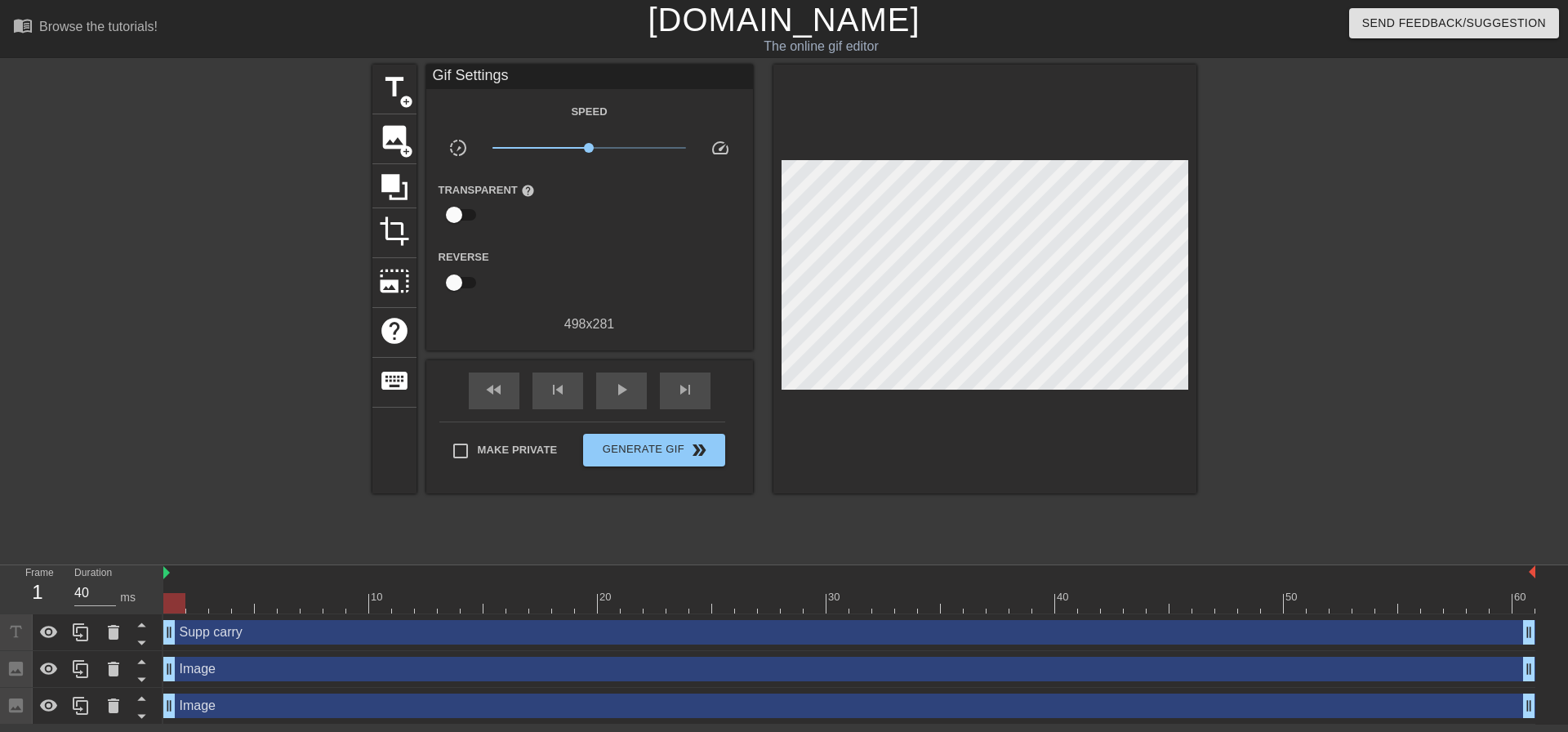
click at [1360, 329] on div at bounding box center [1340, 309] width 245 height 490
click at [407, 95] on span "add_circle" at bounding box center [406, 102] width 14 height 14
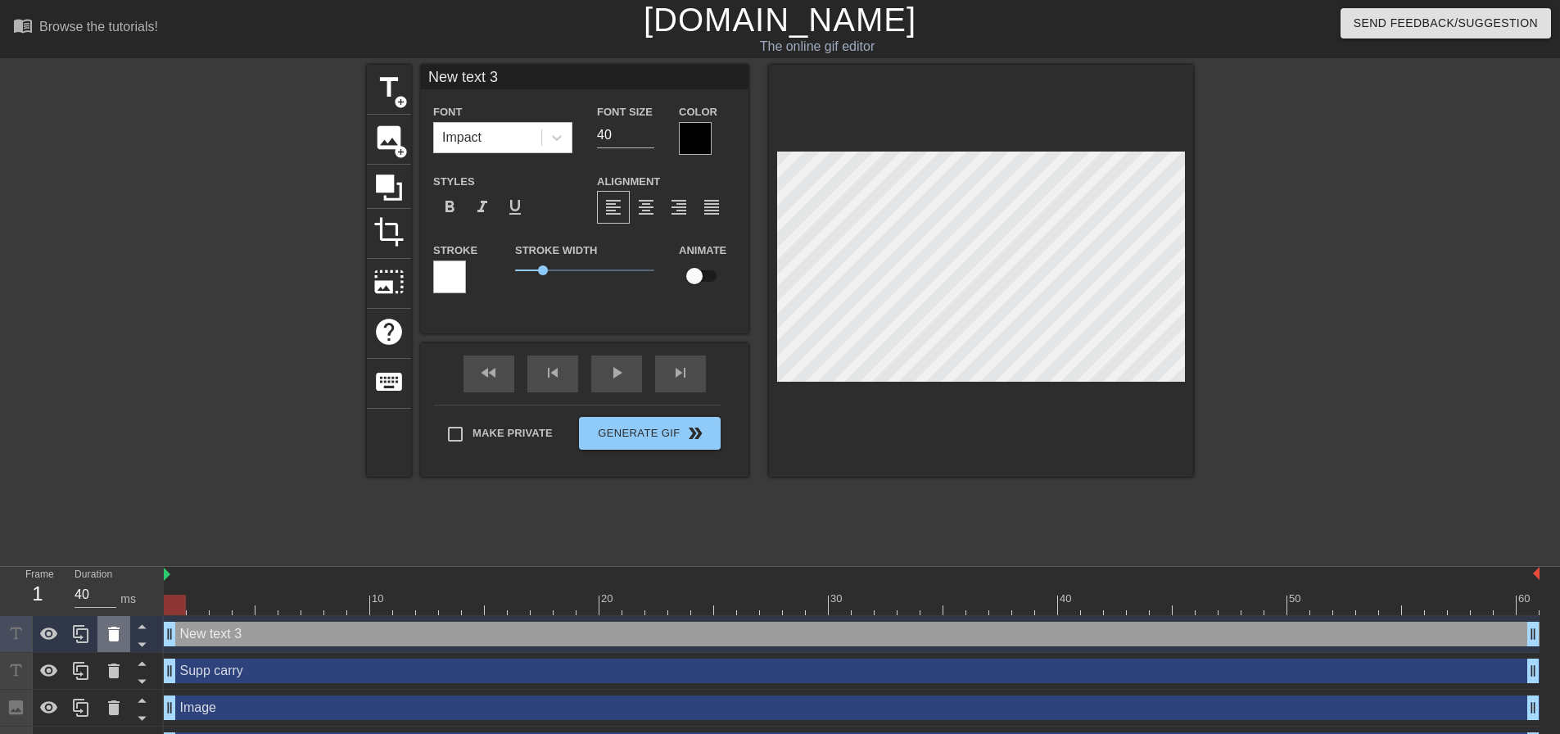
click at [107, 625] on icon at bounding box center [114, 634] width 20 height 20
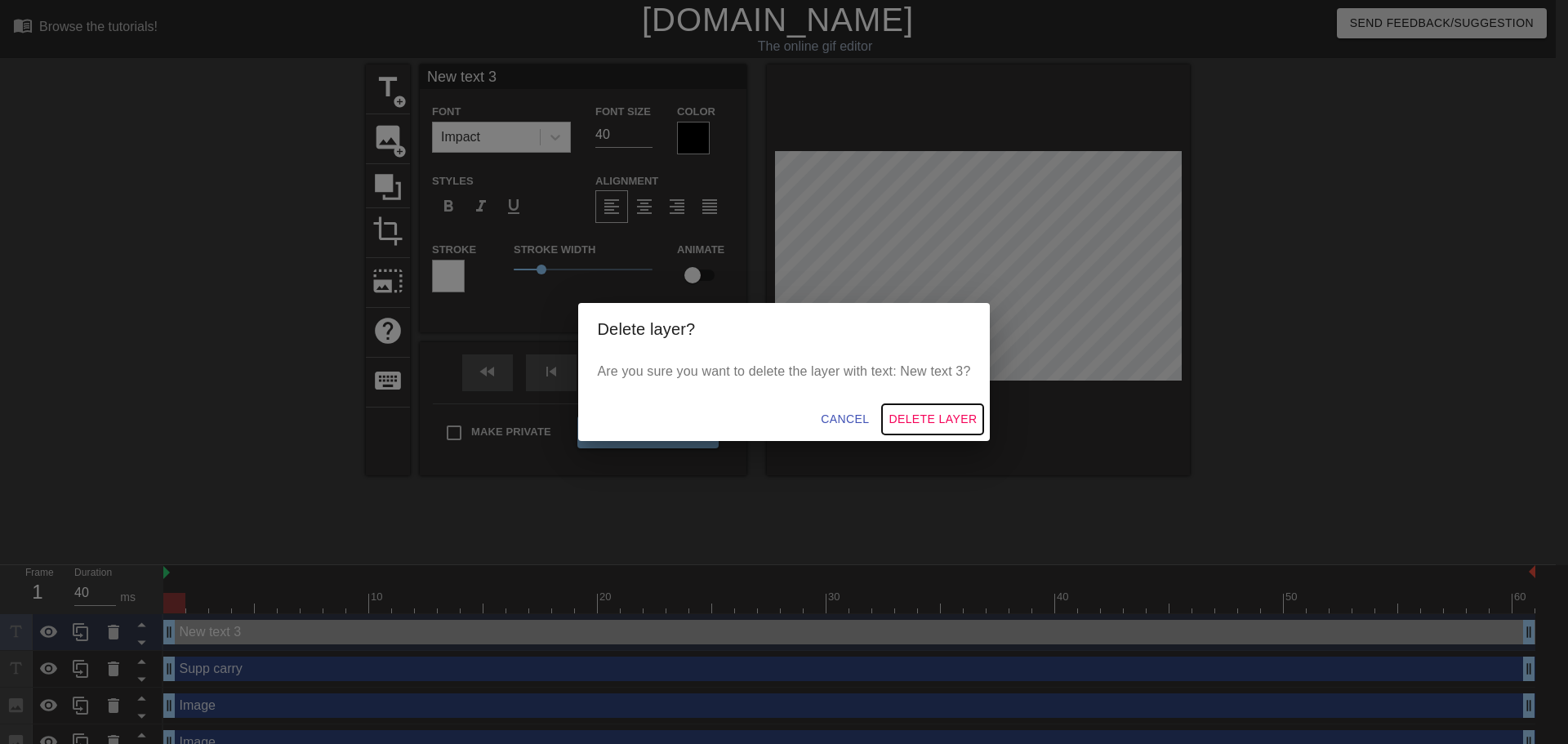
click at [925, 409] on button "Delete Layer" at bounding box center [934, 419] width 102 height 30
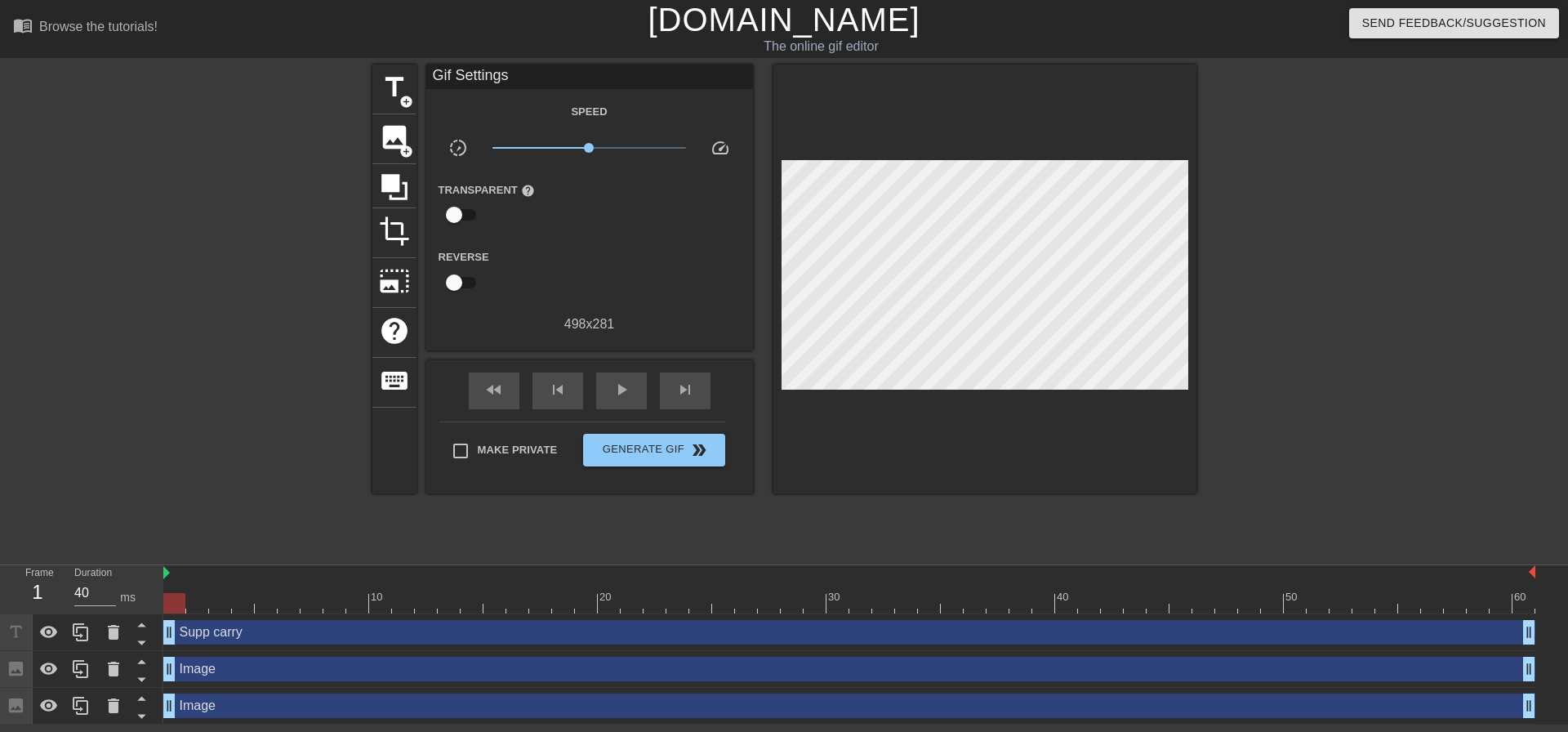
click at [292, 638] on div "Supp carry drag_handle drag_handle" at bounding box center [850, 632] width 1372 height 25
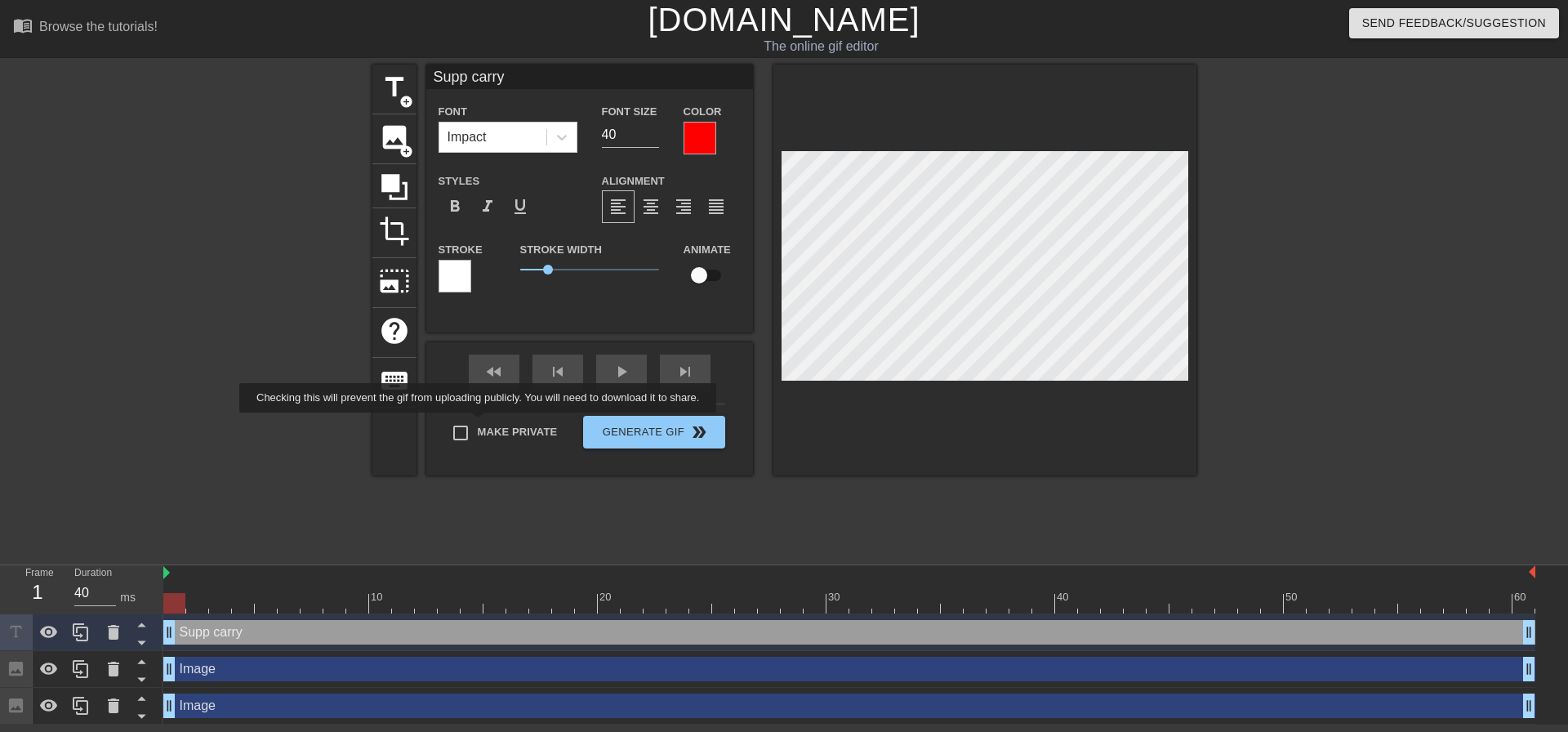
click at [477, 433] on label "Make Private" at bounding box center [501, 433] width 115 height 34
click at [477, 433] on input "Make Private" at bounding box center [461, 433] width 34 height 34
checkbox input "true"
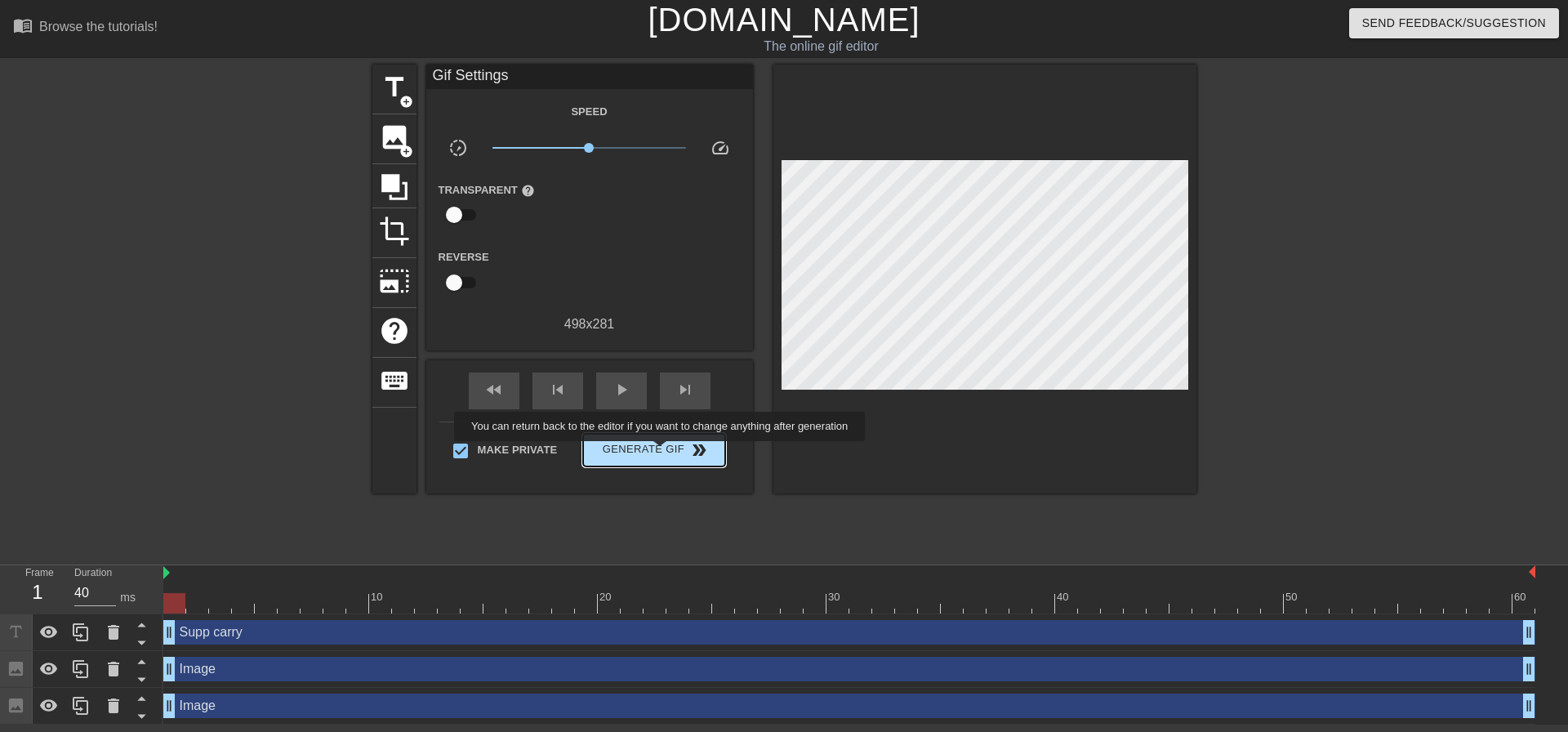
click at [661, 453] on span "Generate Gif double_arrow" at bounding box center [653, 450] width 129 height 20
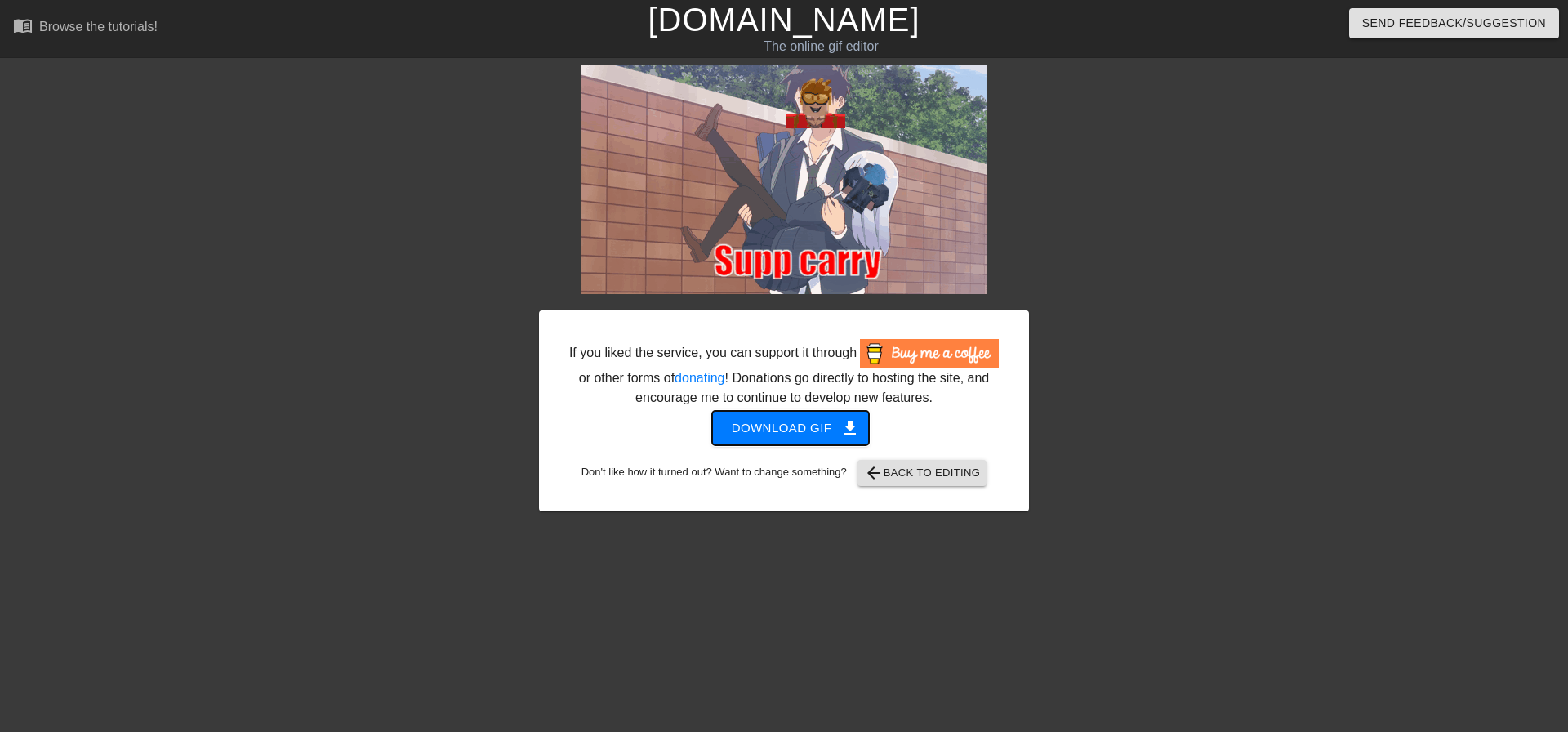
click at [804, 432] on span "Download gif get_app" at bounding box center [791, 428] width 119 height 21
